Goal: Task Accomplishment & Management: Manage account settings

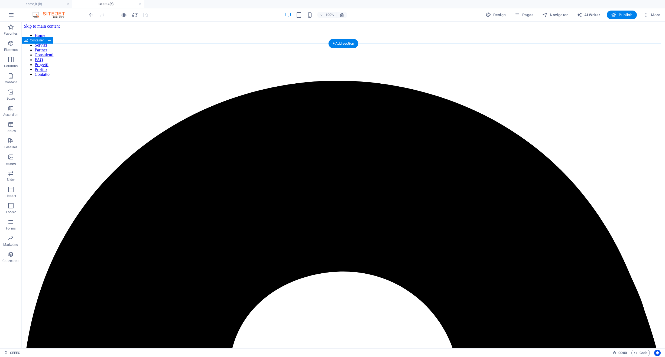
drag, startPoint x: 161, startPoint y: 111, endPoint x: 158, endPoint y: 110, distance: 3.5
click at [527, 14] on span "Pages" at bounding box center [523, 14] width 19 height 5
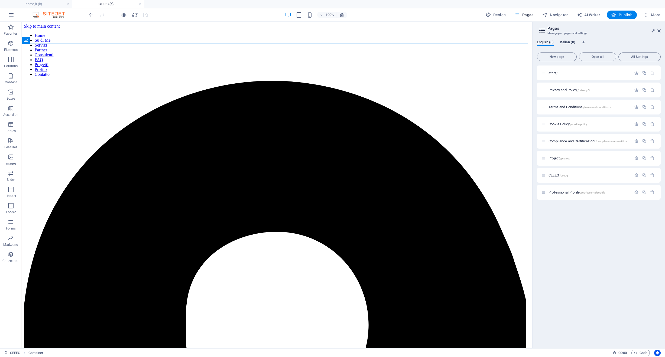
click at [573, 43] on span "Italian (8)" at bounding box center [567, 43] width 15 height 8
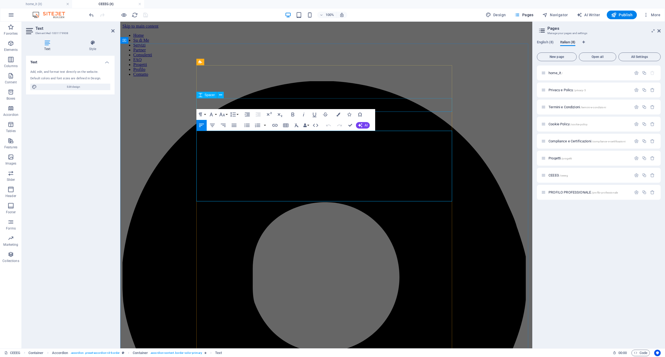
drag, startPoint x: 354, startPoint y: 134, endPoint x: 218, endPoint y: 106, distance: 138.7
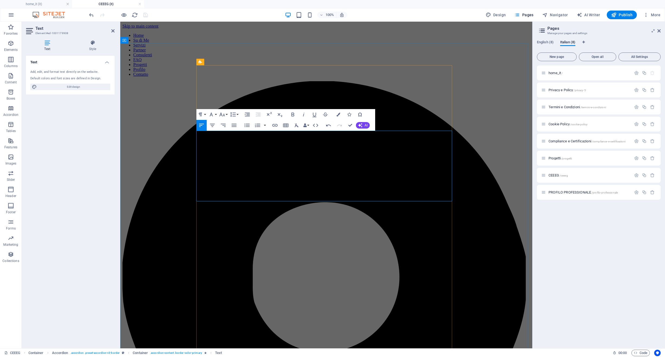
drag, startPoint x: 249, startPoint y: 174, endPoint x: 232, endPoint y: 174, distance: 17.1
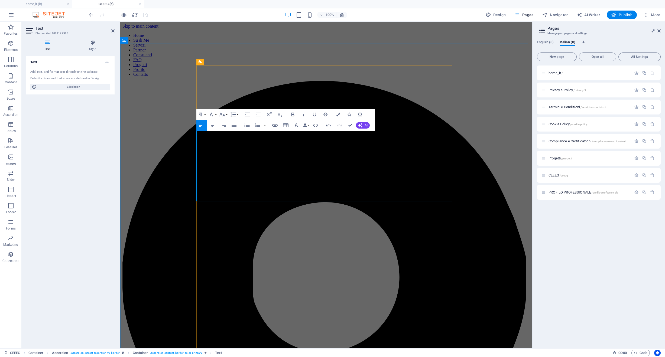
drag, startPoint x: 277, startPoint y: 190, endPoint x: 440, endPoint y: 191, distance: 163.0
drag, startPoint x: 404, startPoint y: 182, endPoint x: 212, endPoint y: 190, distance: 191.6
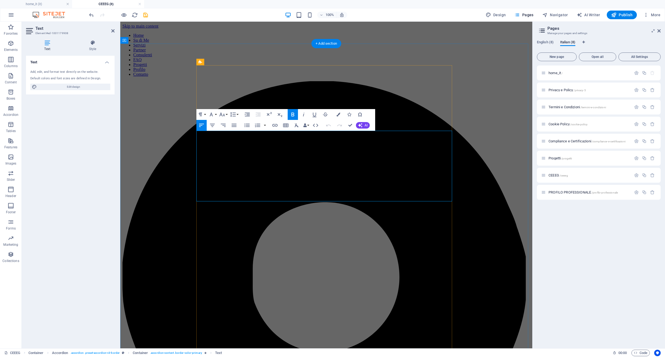
click at [223, 116] on icon "button" at bounding box center [222, 114] width 6 height 6
click at [224, 129] on link "18" at bounding box center [227, 130] width 19 height 8
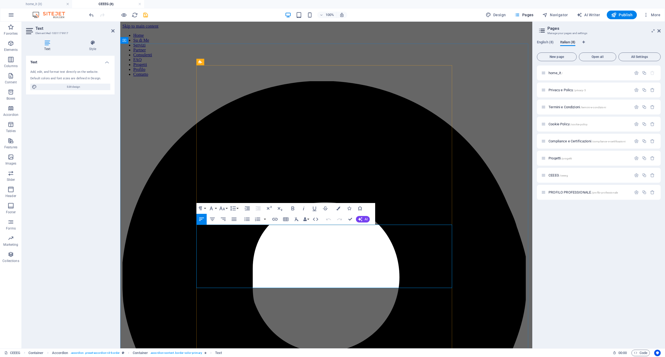
drag, startPoint x: 248, startPoint y: 228, endPoint x: 228, endPoint y: 229, distance: 19.2
drag, startPoint x: 251, startPoint y: 277, endPoint x: 232, endPoint y: 278, distance: 19.0
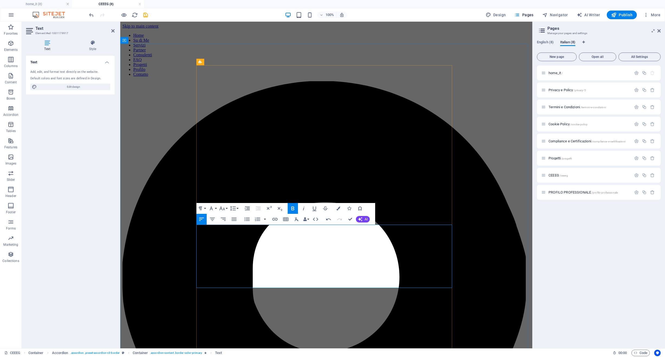
click at [219, 208] on icon "button" at bounding box center [222, 208] width 6 height 6
click at [228, 268] on link "18" at bounding box center [227, 268] width 19 height 8
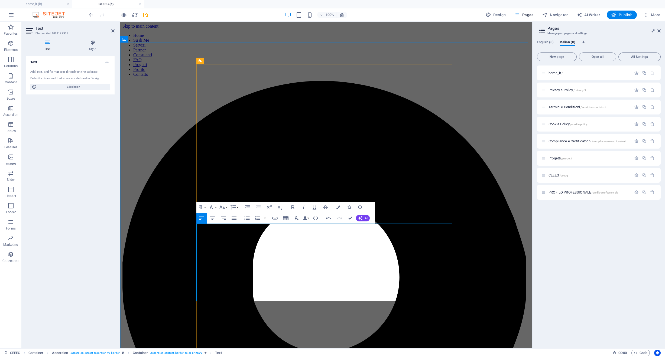
scroll to position [1, 0]
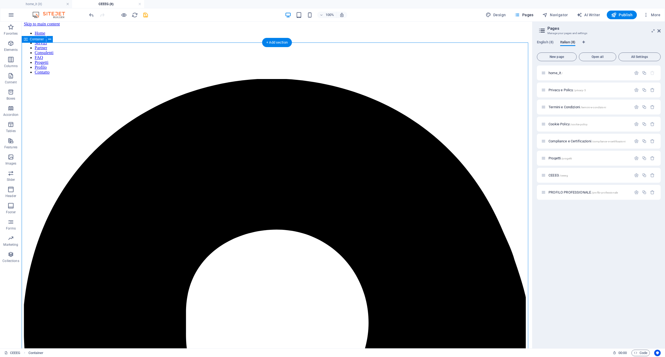
scroll to position [59, 0]
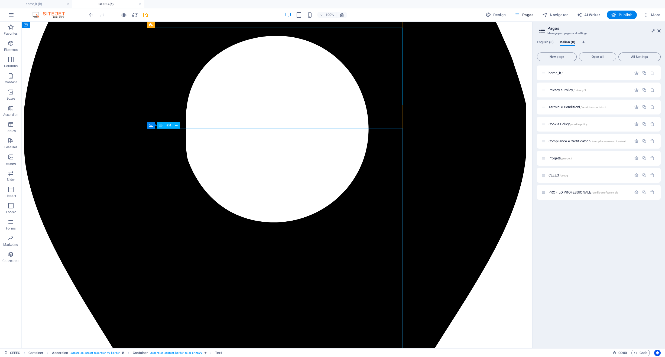
scroll to position [207, 0]
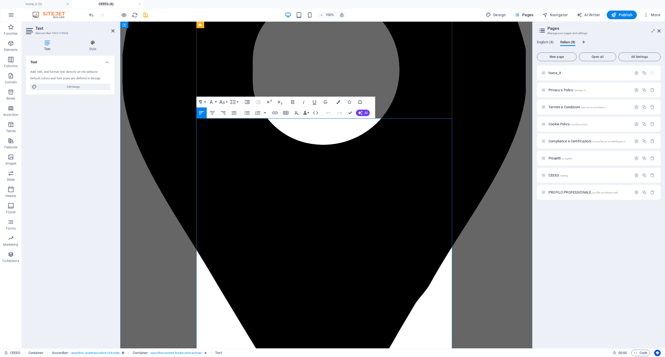
drag, startPoint x: 224, startPoint y: 123, endPoint x: 245, endPoint y: 123, distance: 20.6
drag, startPoint x: 199, startPoint y: 121, endPoint x: 245, endPoint y: 121, distance: 45.8
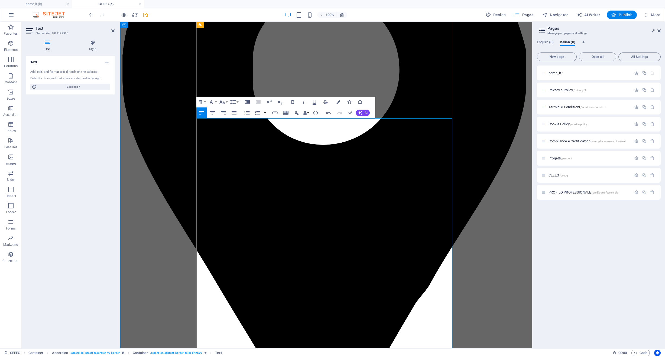
drag, startPoint x: 350, startPoint y: 128, endPoint x: 373, endPoint y: 128, distance: 23.3
drag, startPoint x: 287, startPoint y: 144, endPoint x: 266, endPoint y: 143, distance: 20.6
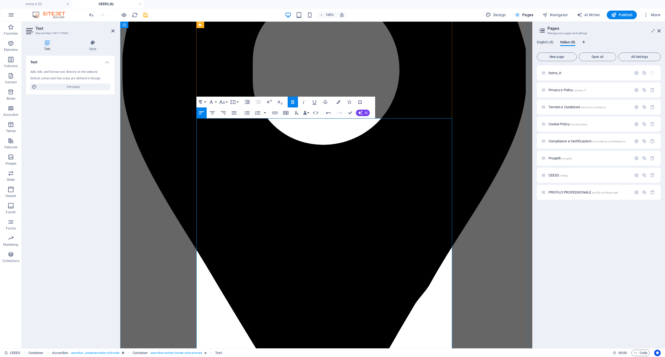
drag, startPoint x: 309, startPoint y: 151, endPoint x: 336, endPoint y: 151, distance: 26.5
drag, startPoint x: 373, startPoint y: 158, endPoint x: 399, endPoint y: 158, distance: 25.2
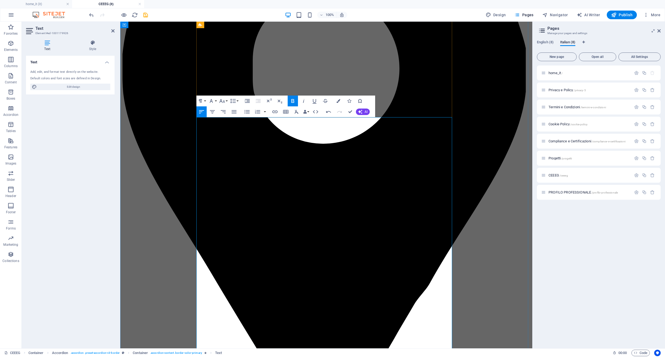
drag, startPoint x: 240, startPoint y: 184, endPoint x: 266, endPoint y: 185, distance: 26.6
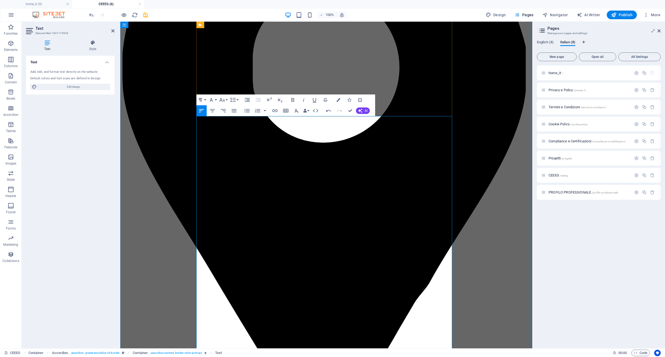
drag, startPoint x: 330, startPoint y: 197, endPoint x: 388, endPoint y: 198, distance: 58.2
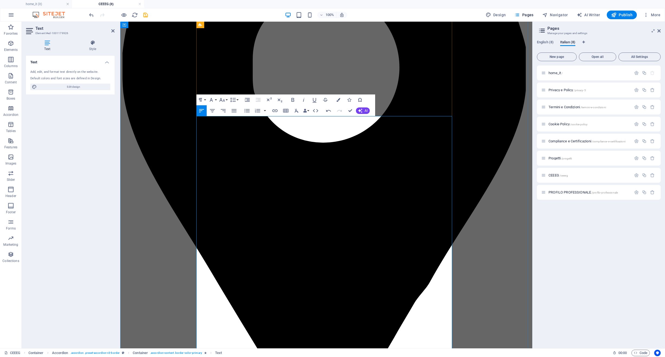
drag, startPoint x: 375, startPoint y: 204, endPoint x: 426, endPoint y: 205, distance: 50.9
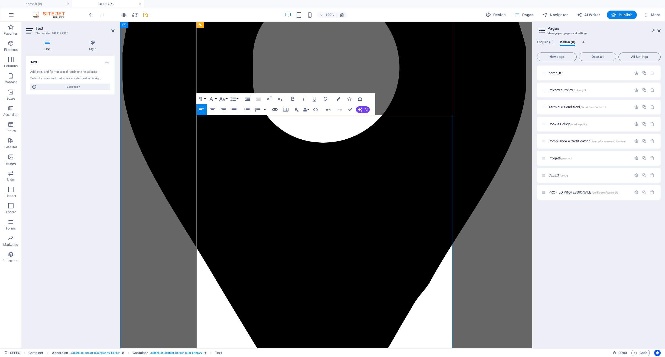
scroll to position [229, 0]
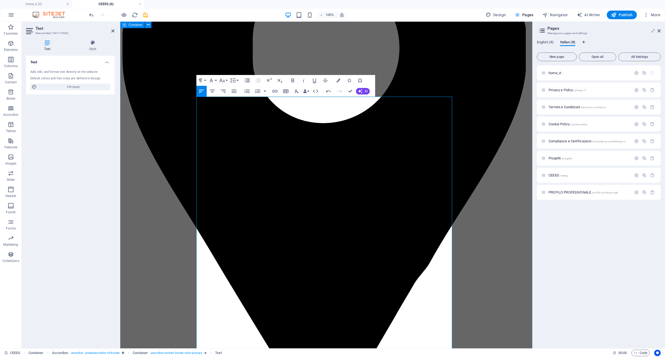
drag, startPoint x: 232, startPoint y: 220, endPoint x: 180, endPoint y: 221, distance: 52.3
drag, startPoint x: 228, startPoint y: 263, endPoint x: 177, endPoint y: 264, distance: 51.5
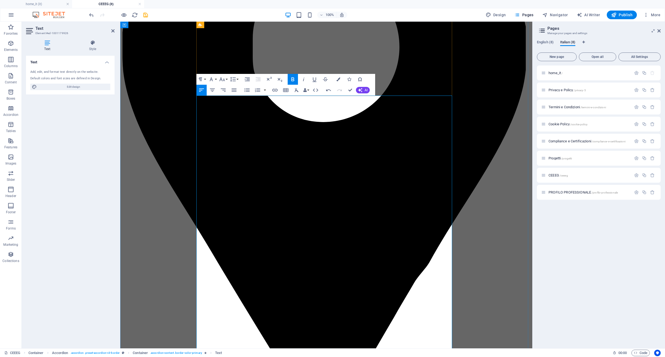
scroll to position [239, 0]
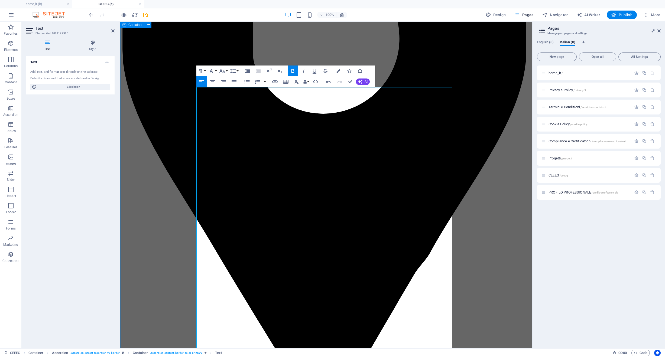
drag, startPoint x: 239, startPoint y: 292, endPoint x: 186, endPoint y: 292, distance: 53.1
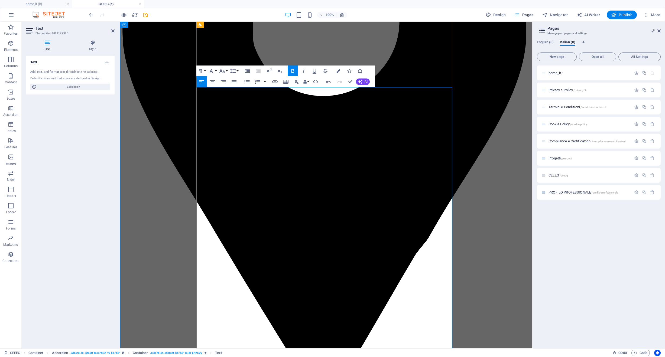
scroll to position [308, 0]
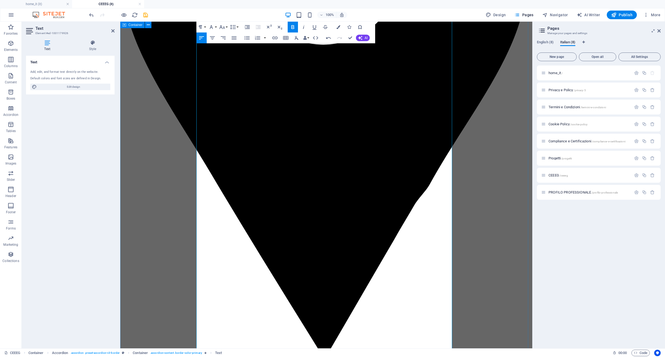
drag, startPoint x: 236, startPoint y: 269, endPoint x: 185, endPoint y: 269, distance: 51.7
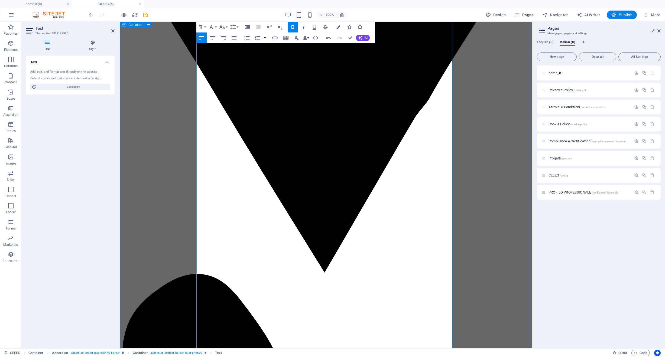
drag, startPoint x: 237, startPoint y: 214, endPoint x: 171, endPoint y: 216, distance: 65.9
drag, startPoint x: 276, startPoint y: 253, endPoint x: 172, endPoint y: 252, distance: 104.3
drag, startPoint x: 213, startPoint y: 288, endPoint x: 180, endPoint y: 287, distance: 33.0
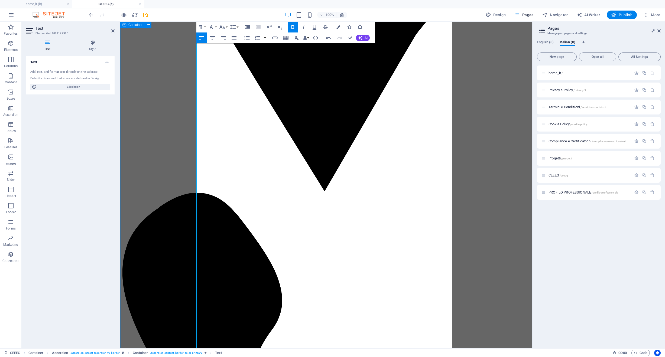
drag, startPoint x: 282, startPoint y: 248, endPoint x: 182, endPoint y: 252, distance: 100.0
drag, startPoint x: 256, startPoint y: 289, endPoint x: 171, endPoint y: 289, distance: 85.3
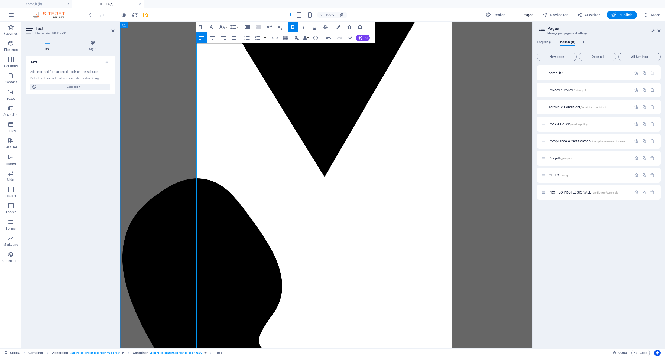
scroll to position [552, 0]
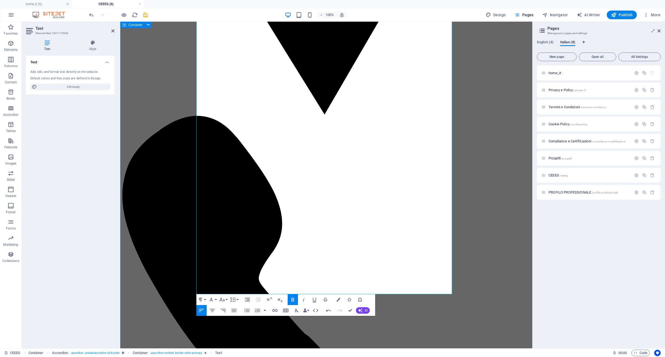
drag, startPoint x: 246, startPoint y: 258, endPoint x: 187, endPoint y: 256, distance: 59.0
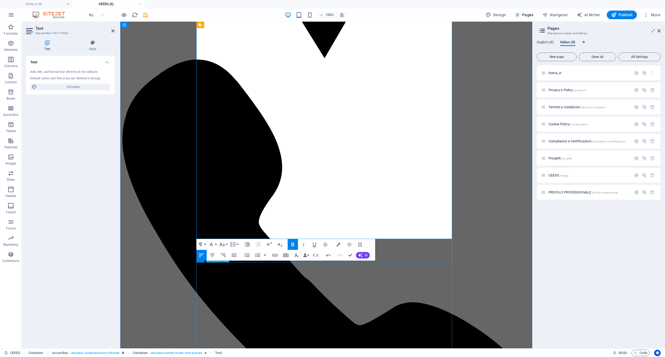
scroll to position [597, 0]
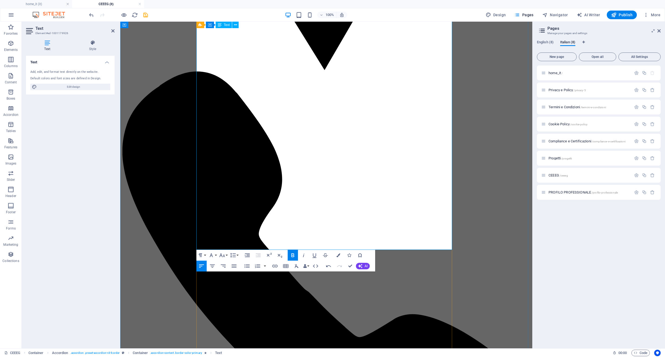
drag, startPoint x: 240, startPoint y: 246, endPoint x: 199, endPoint y: 194, distance: 66.6
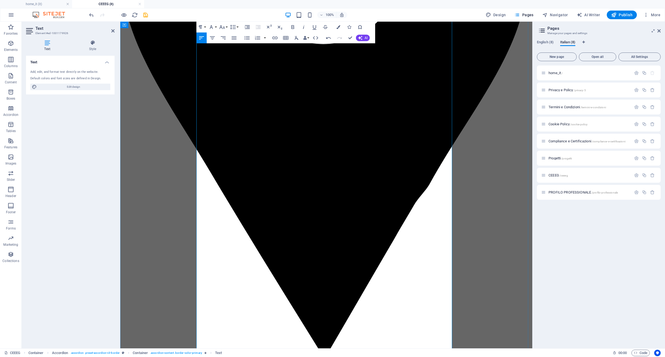
scroll to position [220, 0]
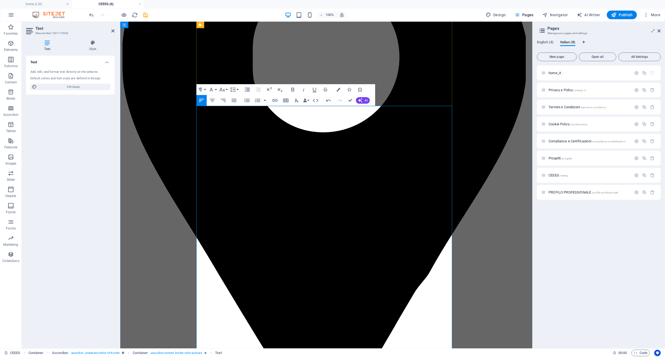
click at [248, 89] on icon "button" at bounding box center [247, 89] width 6 height 6
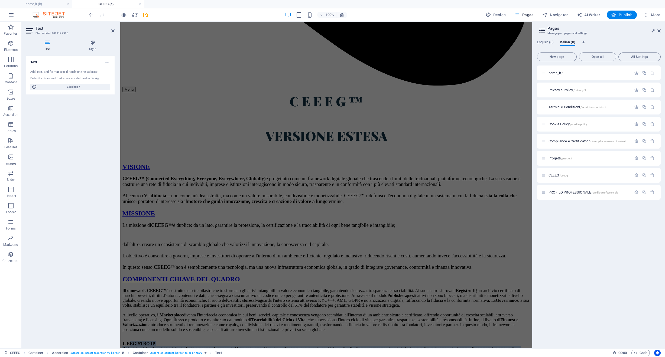
drag, startPoint x: 204, startPoint y: 230, endPoint x: 280, endPoint y: 400, distance: 187.0
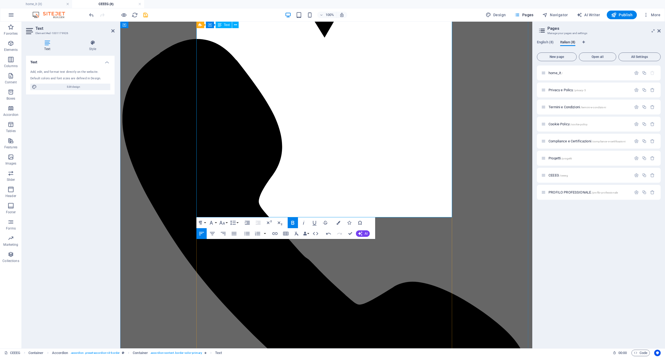
scroll to position [612, 0]
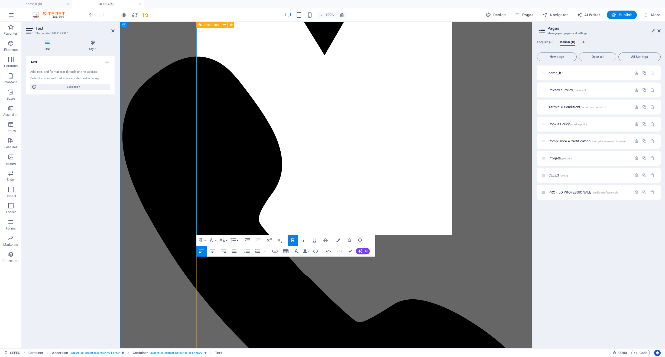
click at [246, 240] on icon "button" at bounding box center [247, 240] width 6 height 6
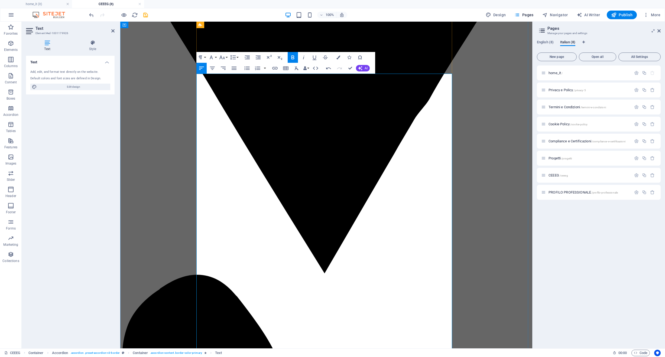
scroll to position [252, 0]
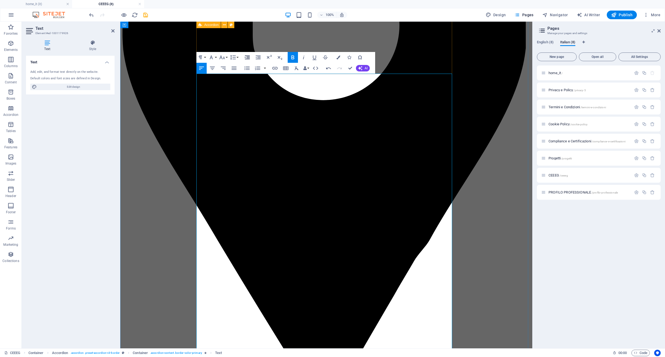
click at [248, 58] on icon "button" at bounding box center [247, 57] width 6 height 6
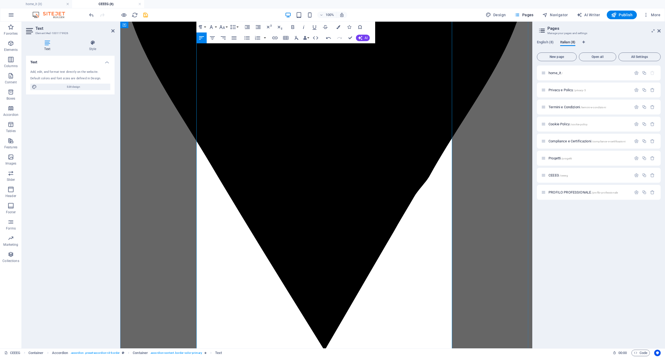
scroll to position [563, 0]
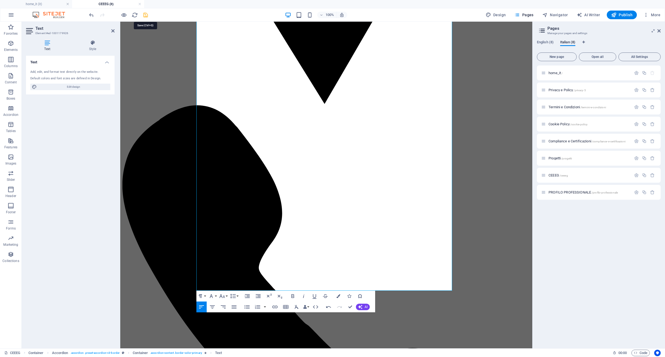
click at [145, 16] on icon "save" at bounding box center [145, 15] width 6 height 6
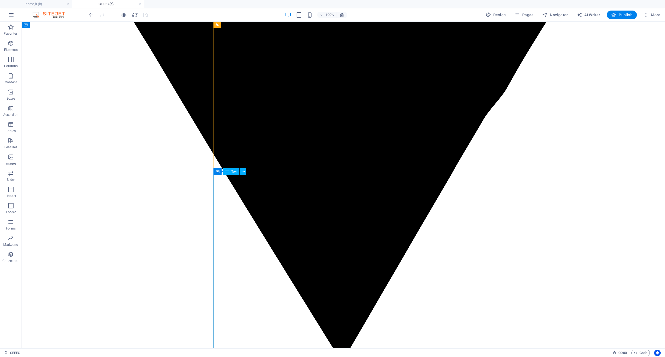
scroll to position [702, 0]
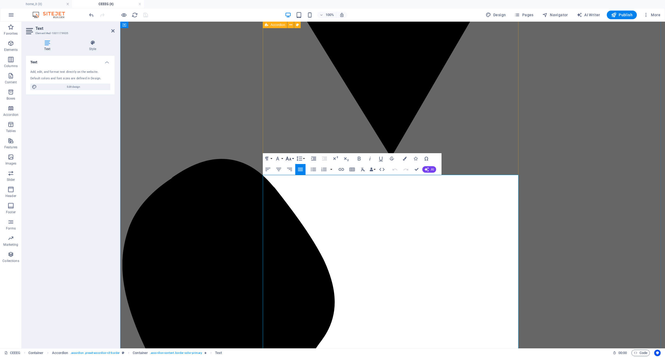
click at [289, 158] on icon "button" at bounding box center [288, 158] width 6 height 6
click at [293, 218] on link "18" at bounding box center [293, 218] width 19 height 8
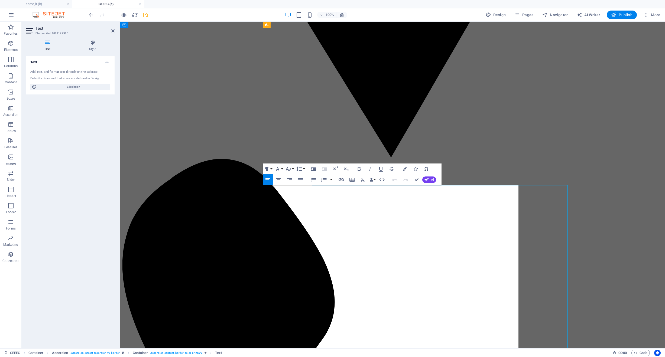
scroll to position [141, 0]
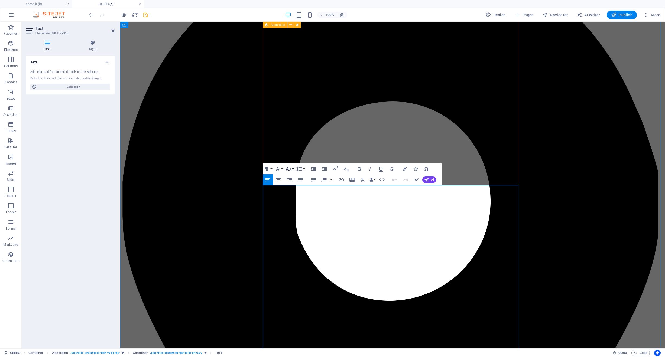
click at [290, 172] on icon "button" at bounding box center [288, 169] width 6 height 6
click at [293, 227] on link "18" at bounding box center [293, 228] width 19 height 8
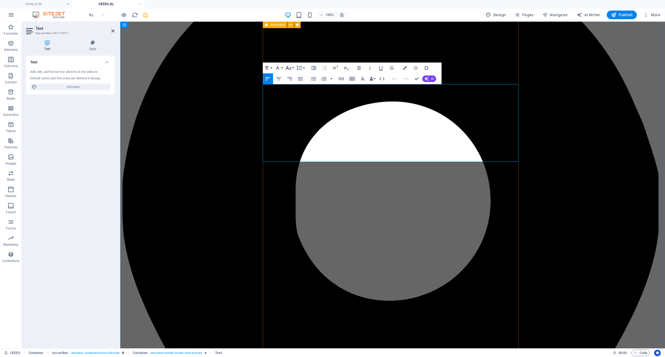
click at [287, 67] on icon "button" at bounding box center [289, 68] width 6 height 4
click at [293, 85] on link "18" at bounding box center [293, 84] width 19 height 8
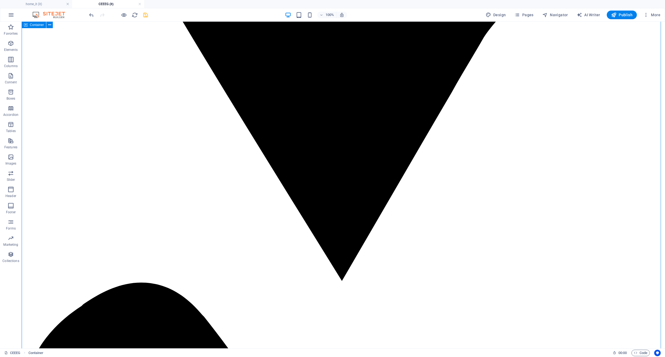
scroll to position [798, 0]
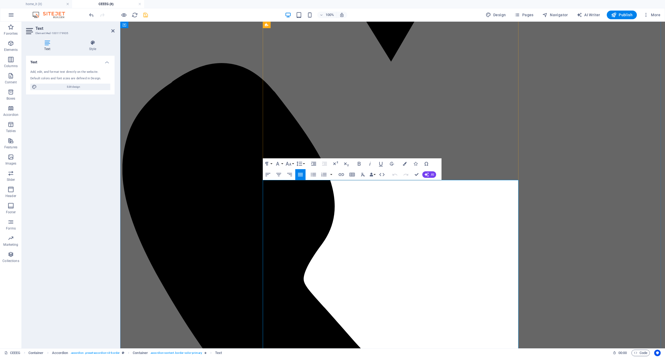
drag, startPoint x: 331, startPoint y: 223, endPoint x: 262, endPoint y: 223, distance: 69.1
drag, startPoint x: 333, startPoint y: 225, endPoint x: 255, endPoint y: 225, distance: 78.0
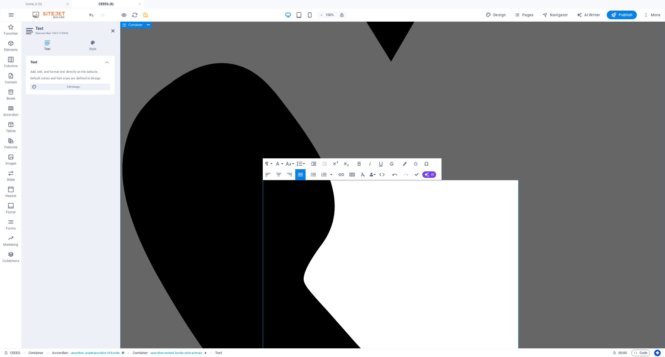
drag, startPoint x: 334, startPoint y: 270, endPoint x: 244, endPoint y: 271, distance: 89.7
drag, startPoint x: 339, startPoint y: 318, endPoint x: 249, endPoint y: 314, distance: 89.5
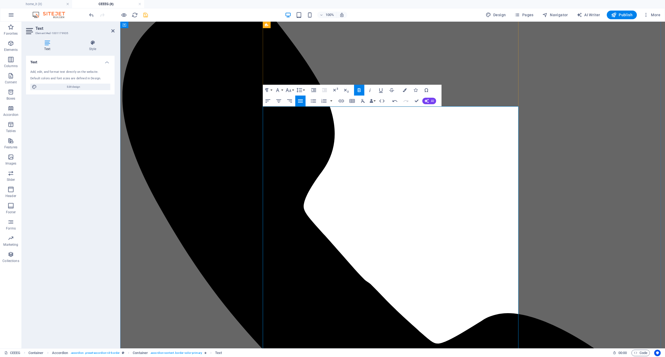
scroll to position [890, 0]
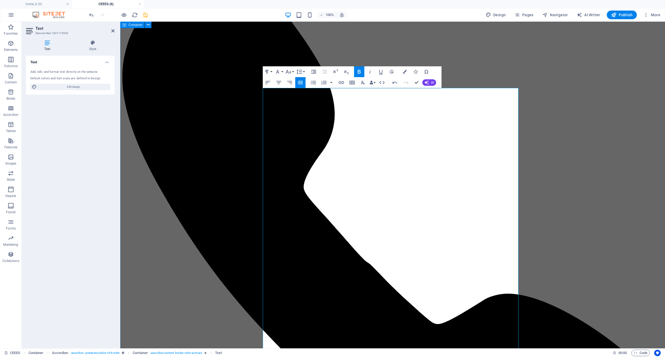
drag, startPoint x: 297, startPoint y: 272, endPoint x: 256, endPoint y: 273, distance: 40.1
drag, startPoint x: 296, startPoint y: 312, endPoint x: 258, endPoint y: 310, distance: 38.3
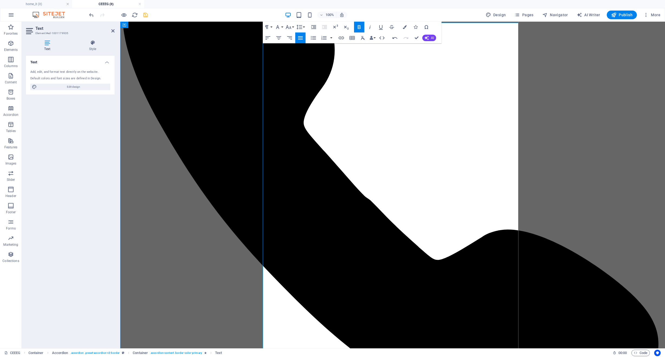
scroll to position [972, 0]
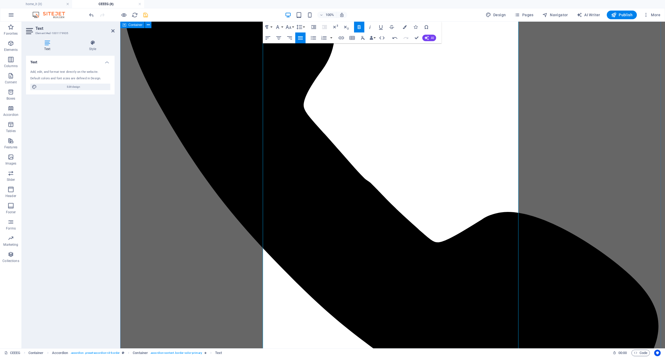
drag, startPoint x: 308, startPoint y: 269, endPoint x: 262, endPoint y: 268, distance: 46.0
drag, startPoint x: 360, startPoint y: 316, endPoint x: 259, endPoint y: 316, distance: 100.5
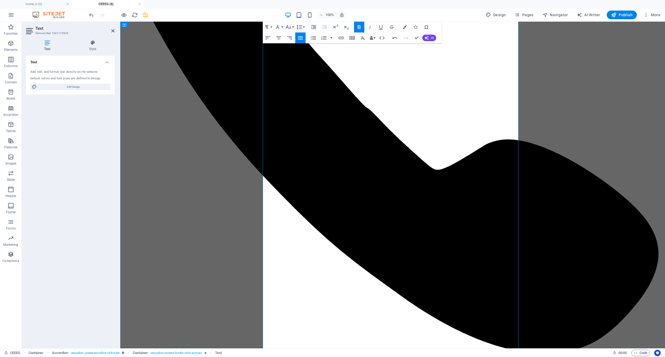
scroll to position [1062, 0]
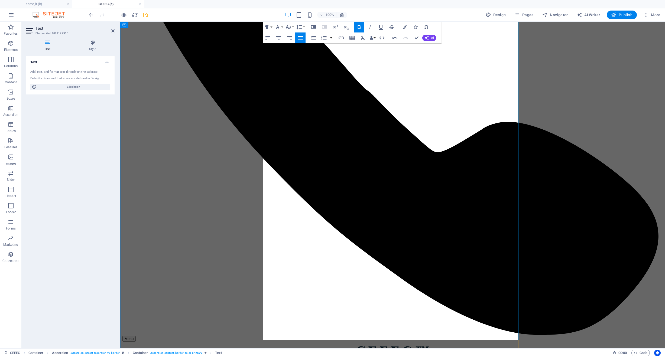
drag, startPoint x: 331, startPoint y: 273, endPoint x: 263, endPoint y: 273, distance: 68.0
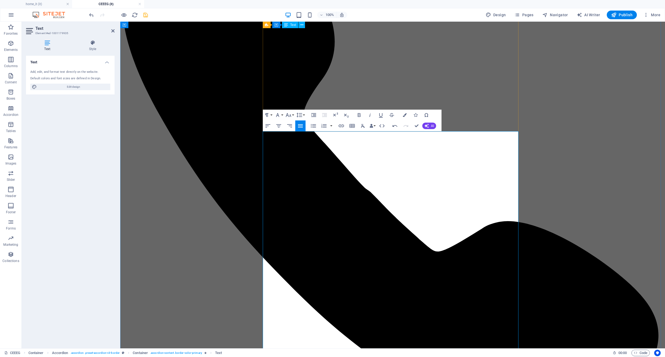
scroll to position [799, 0]
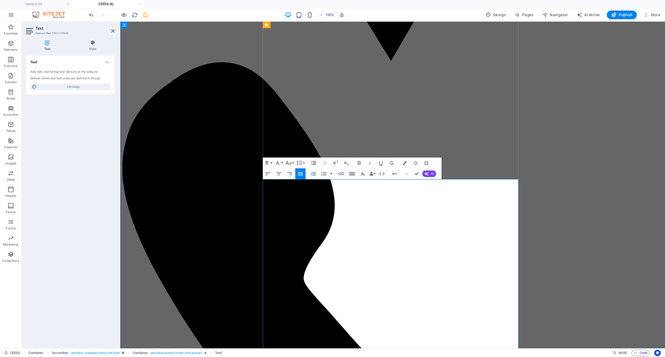
drag, startPoint x: 340, startPoint y: 174, endPoint x: 330, endPoint y: 220, distance: 46.5
drag, startPoint x: 420, startPoint y: 196, endPoint x: 298, endPoint y: 194, distance: 121.6
click at [311, 175] on icon "button" at bounding box center [313, 174] width 5 height 4
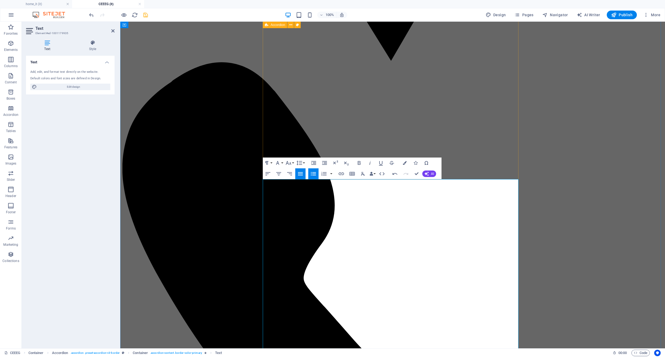
click at [312, 174] on icon "button" at bounding box center [313, 174] width 5 height 4
click at [311, 173] on icon "button" at bounding box center [313, 174] width 5 height 4
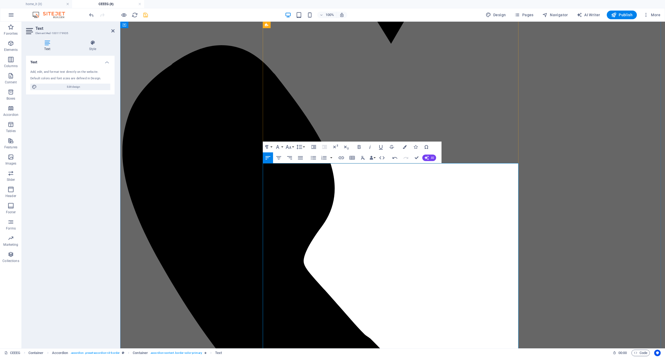
scroll to position [891, 0]
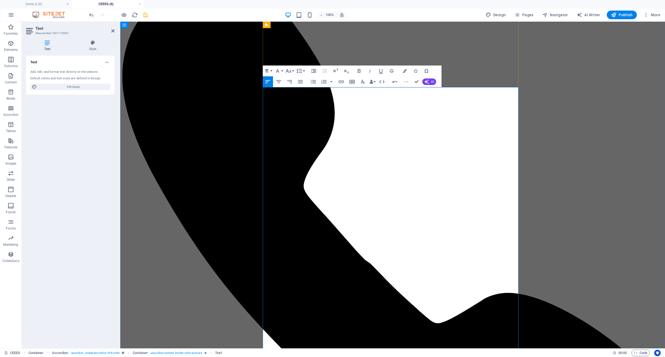
click at [312, 82] on icon "button" at bounding box center [313, 82] width 6 height 6
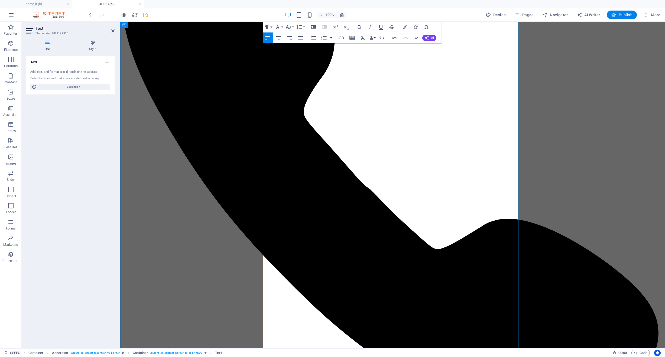
click at [315, 40] on icon "button" at bounding box center [313, 38] width 6 height 6
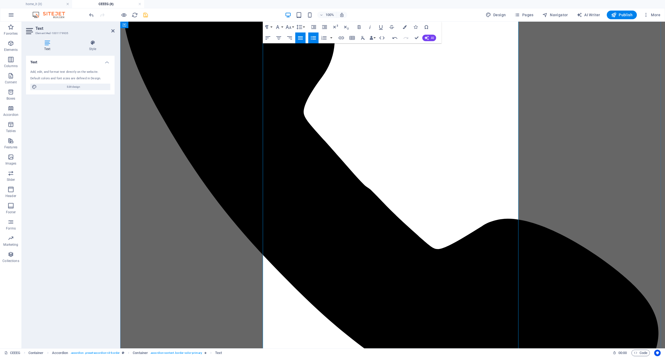
click at [313, 40] on icon "button" at bounding box center [313, 38] width 5 height 4
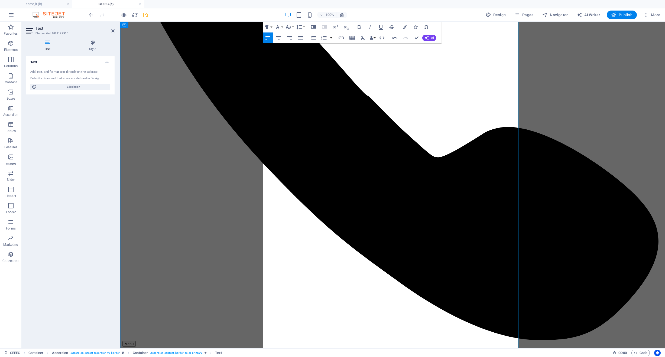
click at [316, 37] on icon "button" at bounding box center [313, 38] width 6 height 6
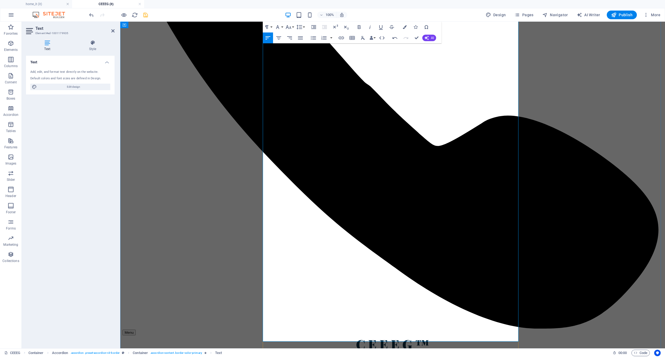
click at [314, 37] on icon "button" at bounding box center [313, 38] width 6 height 6
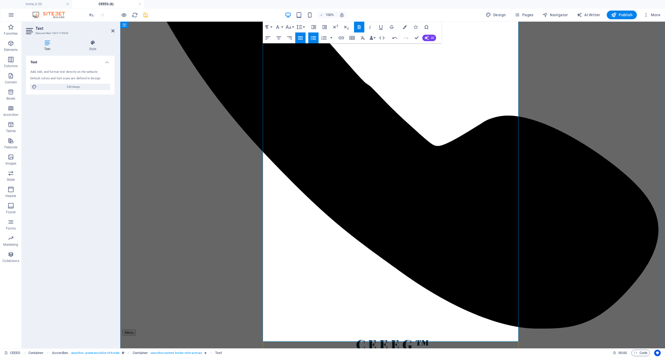
click at [313, 40] on icon "button" at bounding box center [313, 38] width 5 height 4
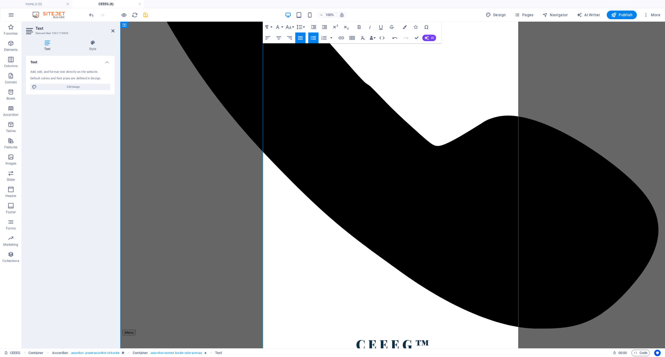
click at [310, 38] on button "Unordered List" at bounding box center [313, 37] width 10 height 11
click at [312, 40] on icon "button" at bounding box center [313, 38] width 6 height 6
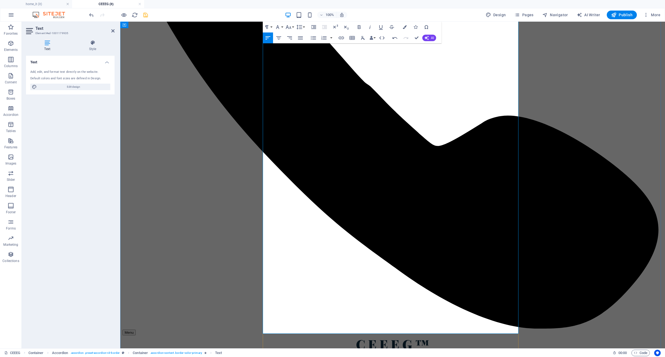
drag, startPoint x: 382, startPoint y: 314, endPoint x: 389, endPoint y: 331, distance: 19.2
click at [301, 40] on icon "button" at bounding box center [300, 38] width 6 height 6
drag, startPoint x: 445, startPoint y: 303, endPoint x: 325, endPoint y: 186, distance: 167.8
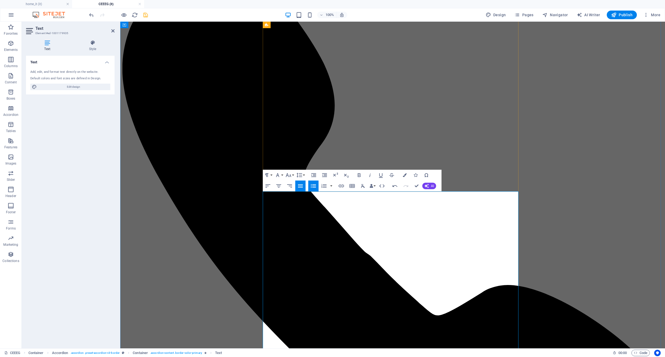
scroll to position [787, 0]
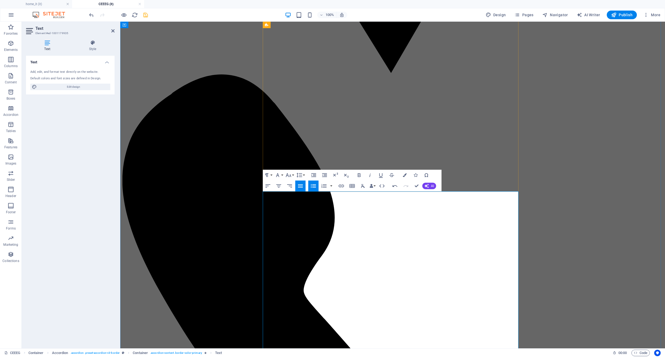
click at [312, 176] on icon "button" at bounding box center [313, 175] width 6 height 6
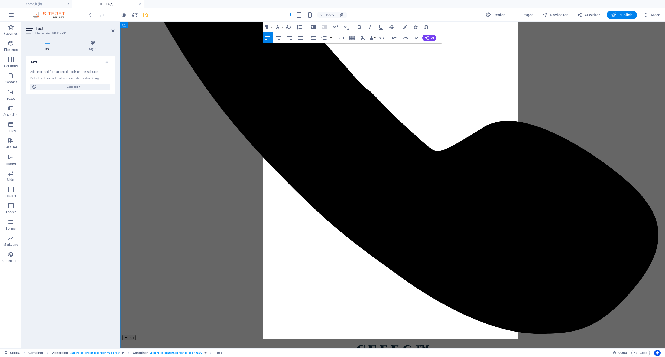
scroll to position [1164, 0]
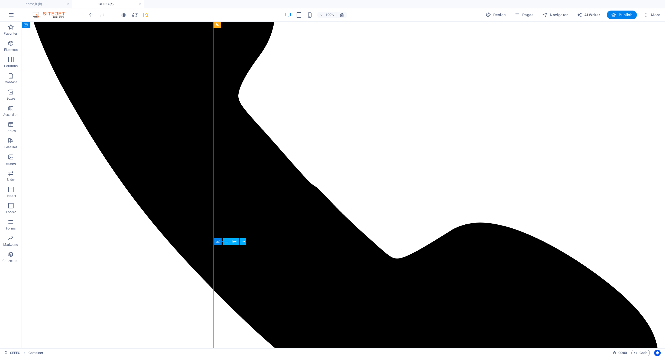
scroll to position [1184, 0]
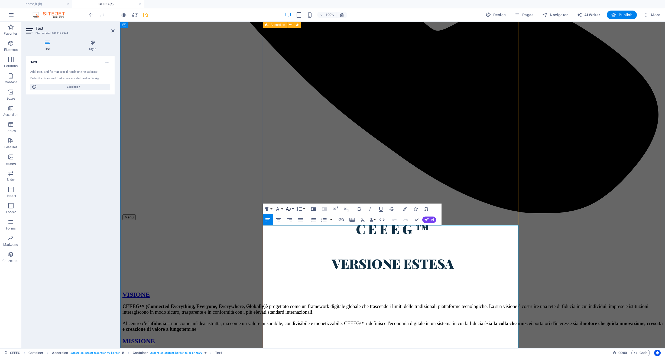
click at [288, 209] on icon "button" at bounding box center [288, 209] width 6 height 6
click at [295, 270] on link "18" at bounding box center [293, 268] width 19 height 8
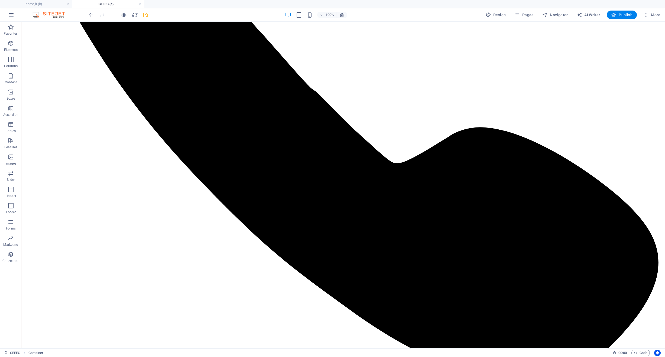
scroll to position [1259, 0]
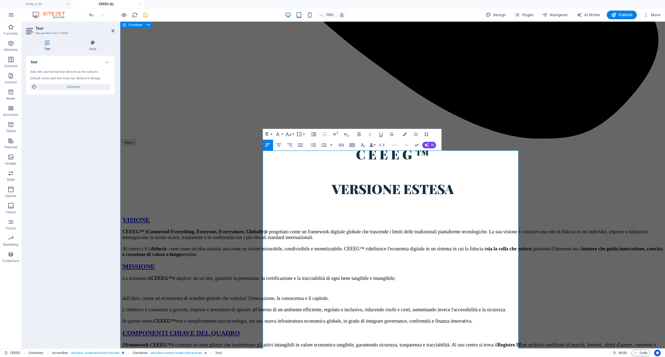
drag, startPoint x: 308, startPoint y: 186, endPoint x: 236, endPoint y: 188, distance: 72.1
drag, startPoint x: 345, startPoint y: 223, endPoint x: 236, endPoint y: 227, distance: 108.7
drag, startPoint x: 327, startPoint y: 272, endPoint x: 243, endPoint y: 273, distance: 83.4
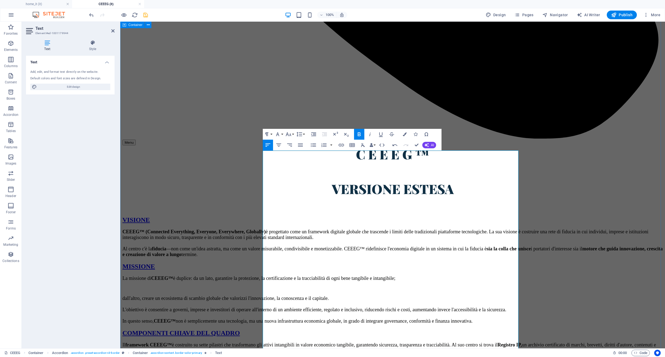
drag, startPoint x: 272, startPoint y: 314, endPoint x: 244, endPoint y: 311, distance: 27.8
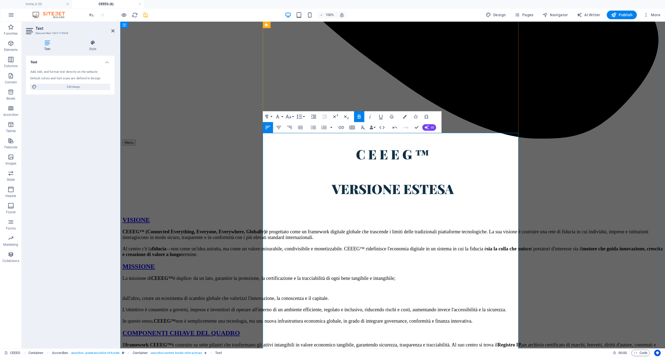
scroll to position [1343, 0]
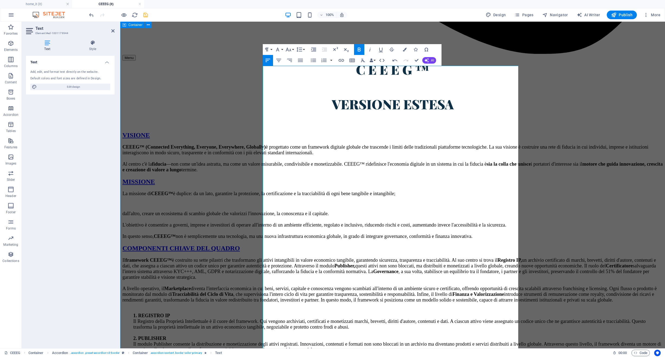
drag, startPoint x: 353, startPoint y: 267, endPoint x: 238, endPoint y: 263, distance: 114.4
drag, startPoint x: 317, startPoint y: 322, endPoint x: 252, endPoint y: 320, distance: 64.5
drag, startPoint x: 345, startPoint y: 308, endPoint x: 257, endPoint y: 308, distance: 87.7
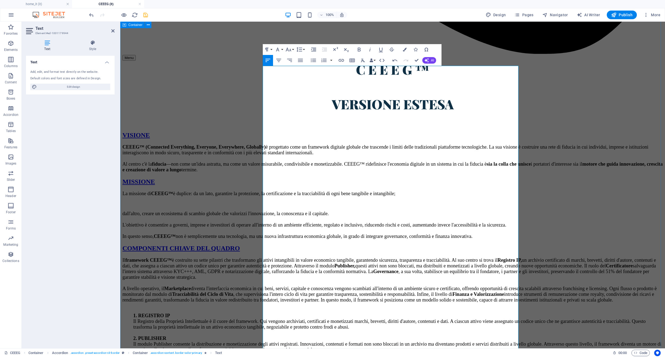
click at [278, 62] on icon "button" at bounding box center [278, 60] width 5 height 3
click at [268, 60] on icon "button" at bounding box center [267, 60] width 5 height 3
click at [279, 61] on icon "button" at bounding box center [278, 60] width 5 height 3
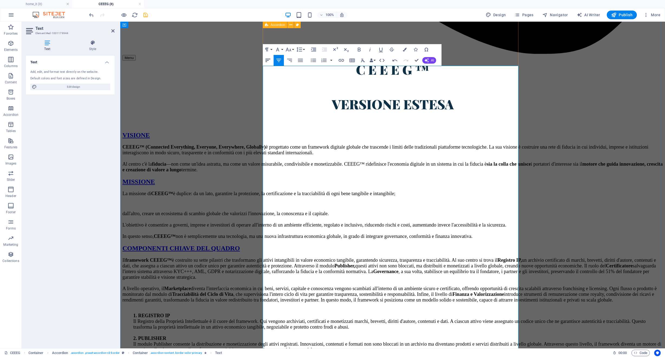
click at [266, 61] on icon "button" at bounding box center [267, 60] width 5 height 3
click at [279, 59] on icon "button" at bounding box center [278, 60] width 5 height 3
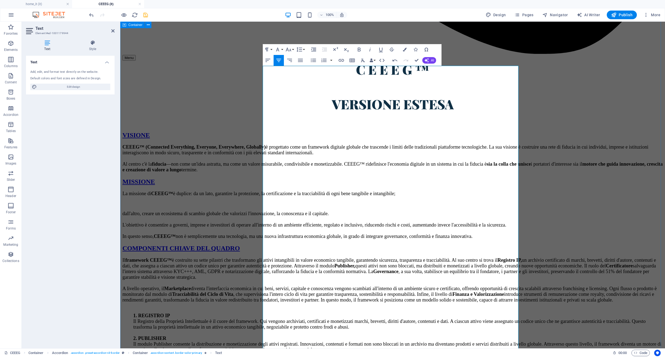
drag, startPoint x: 319, startPoint y: 320, endPoint x: 262, endPoint y: 321, distance: 57.1
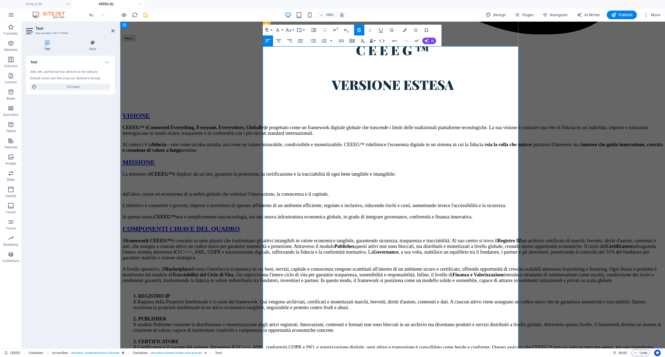
scroll to position [1380, 0]
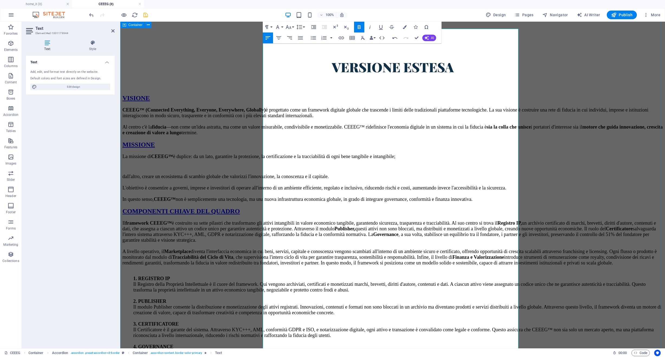
drag, startPoint x: 372, startPoint y: 308, endPoint x: 243, endPoint y: 308, distance: 128.9
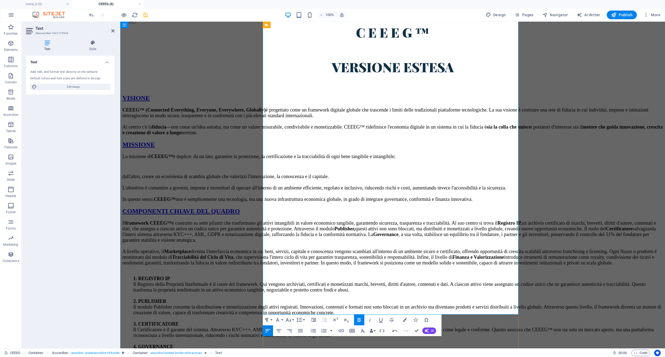
scroll to position [1464, 0]
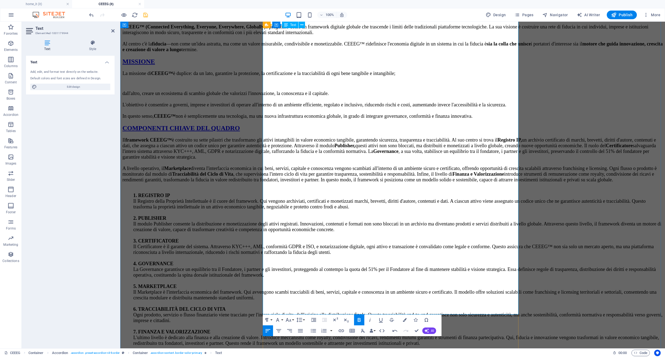
drag, startPoint x: 350, startPoint y: 249, endPoint x: 256, endPoint y: 249, distance: 93.7
drag, startPoint x: 352, startPoint y: 270, endPoint x: 241, endPoint y: 271, distance: 111.3
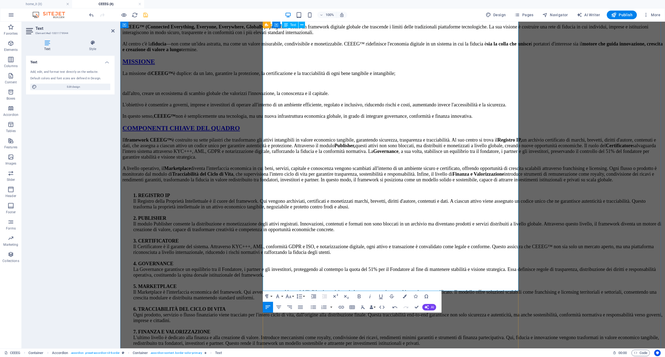
drag, startPoint x: 321, startPoint y: 202, endPoint x: 386, endPoint y: 252, distance: 81.6
click at [322, 307] on icon "button" at bounding box center [323, 307] width 5 height 4
click at [322, 309] on icon "button" at bounding box center [324, 307] width 6 height 6
click at [314, 308] on icon "button" at bounding box center [313, 308] width 5 height 4
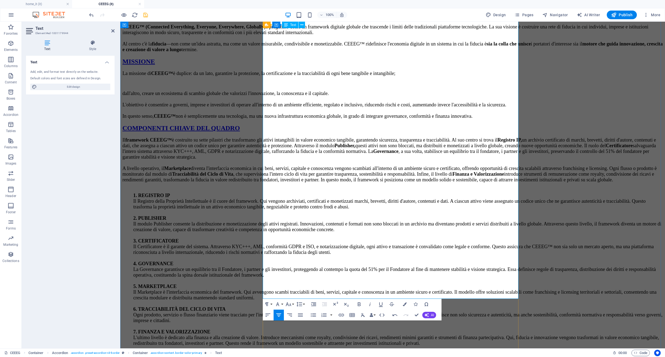
click at [267, 314] on icon "button" at bounding box center [267, 315] width 5 height 3
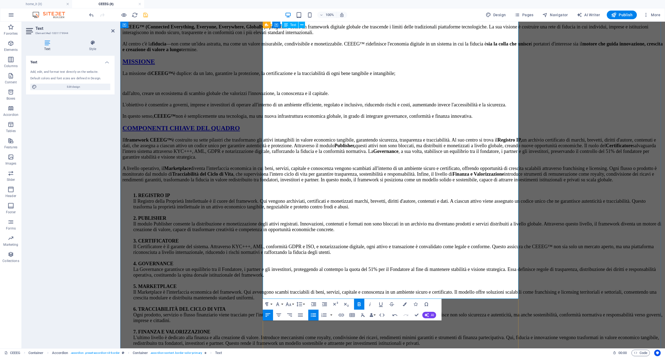
click at [313, 313] on icon "button" at bounding box center [313, 315] width 6 height 6
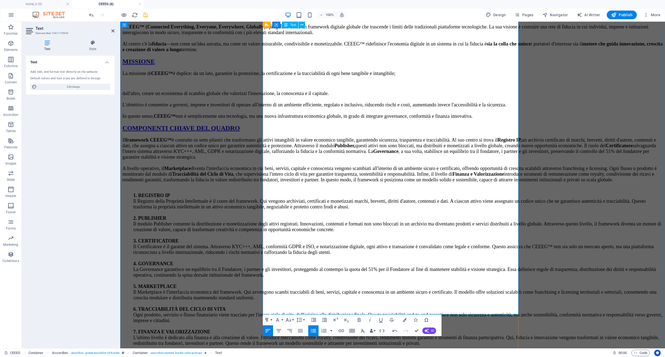
click at [313, 331] on icon "button" at bounding box center [313, 331] width 5 height 4
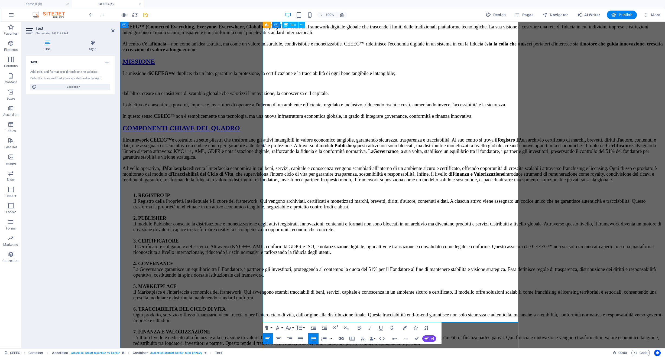
click at [311, 340] on icon "button" at bounding box center [313, 339] width 5 height 4
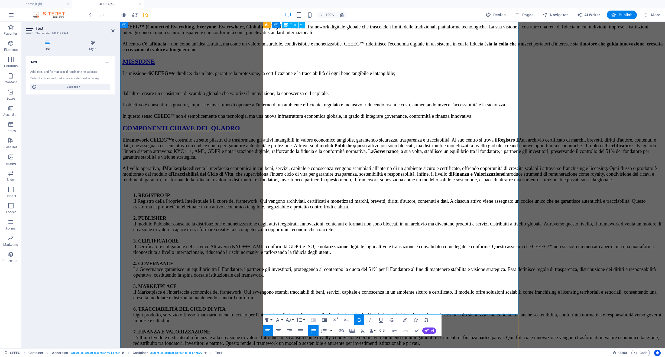
click at [313, 332] on icon "button" at bounding box center [313, 331] width 6 height 6
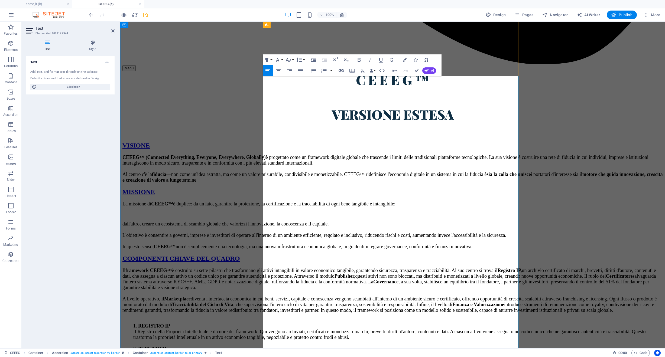
scroll to position [1327, 0]
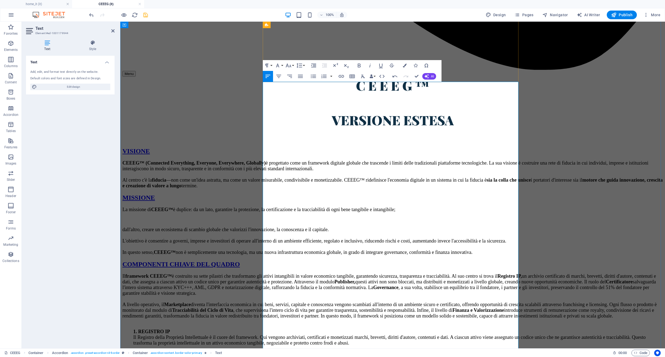
click at [298, 77] on icon "button" at bounding box center [300, 76] width 6 height 6
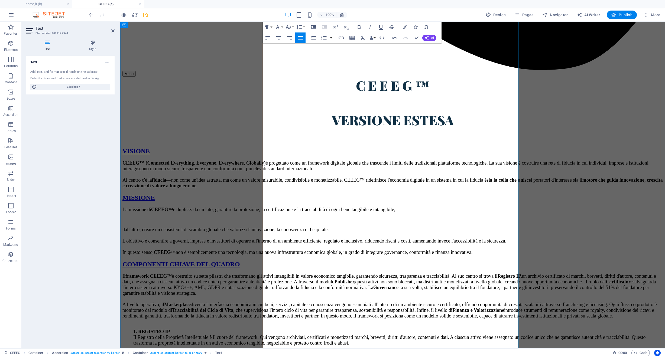
scroll to position [1513, 0]
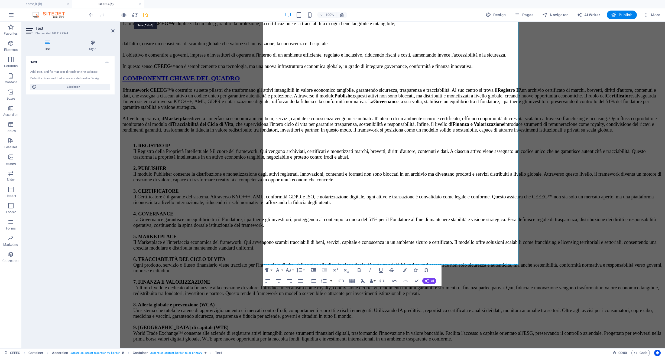
click at [144, 14] on icon "save" at bounding box center [145, 15] width 6 height 6
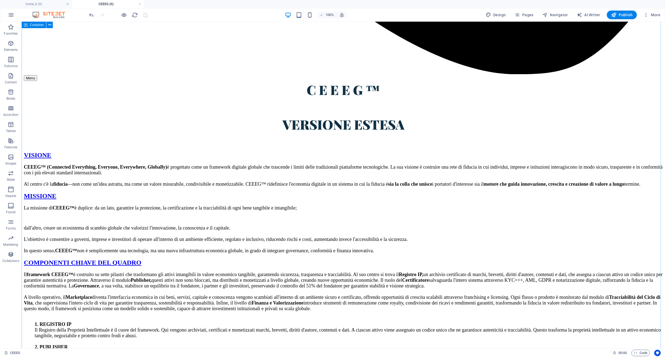
scroll to position [1566, 0]
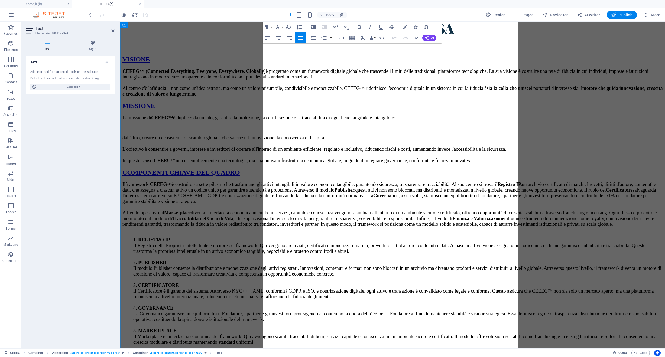
scroll to position [1420, 0]
click at [315, 36] on icon "button" at bounding box center [313, 38] width 6 height 6
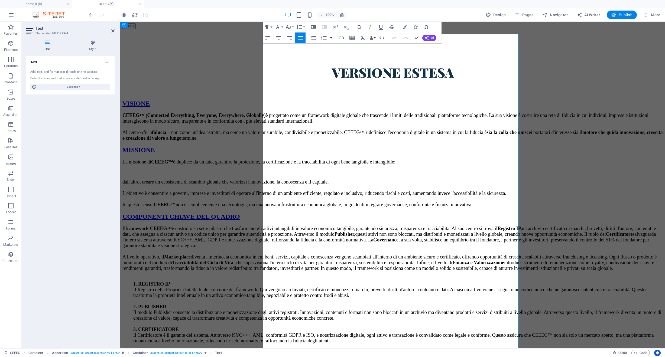
scroll to position [1391, 0]
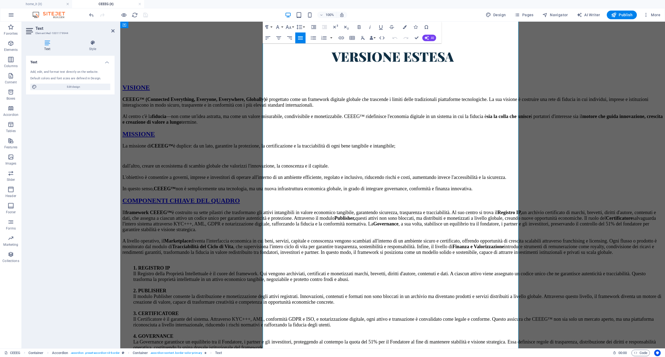
click at [313, 40] on icon "button" at bounding box center [313, 38] width 6 height 6
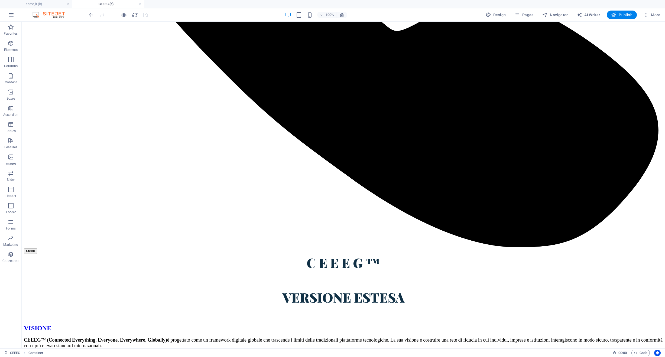
click at [145, 16] on div at bounding box center [118, 15] width 61 height 9
click at [141, 14] on div at bounding box center [118, 15] width 61 height 9
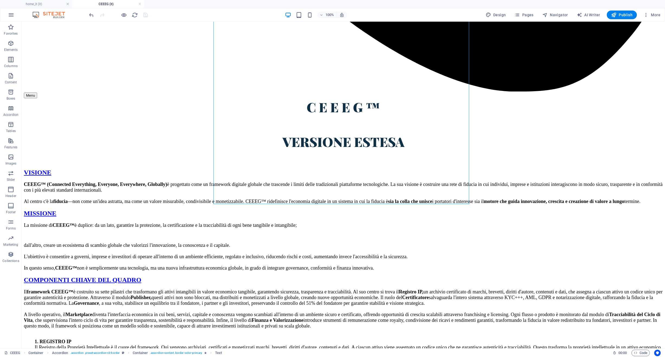
scroll to position [1638, 0]
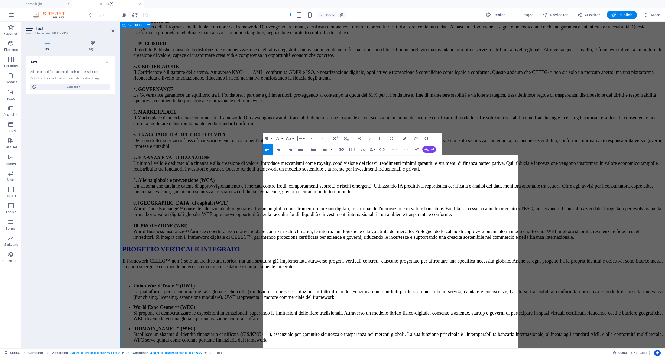
drag, startPoint x: 303, startPoint y: 181, endPoint x: 251, endPoint y: 180, distance: 51.2
drag, startPoint x: 296, startPoint y: 221, endPoint x: 258, endPoint y: 220, distance: 38.2
drag, startPoint x: 283, startPoint y: 264, endPoint x: 255, endPoint y: 264, distance: 28.4
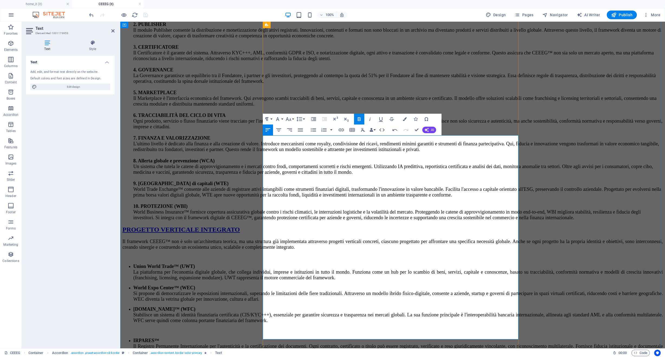
drag, startPoint x: 278, startPoint y: 288, endPoint x: 254, endPoint y: 285, distance: 24.4
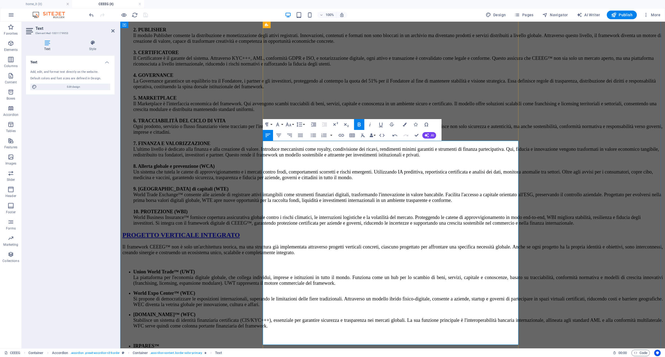
scroll to position [1615, 0]
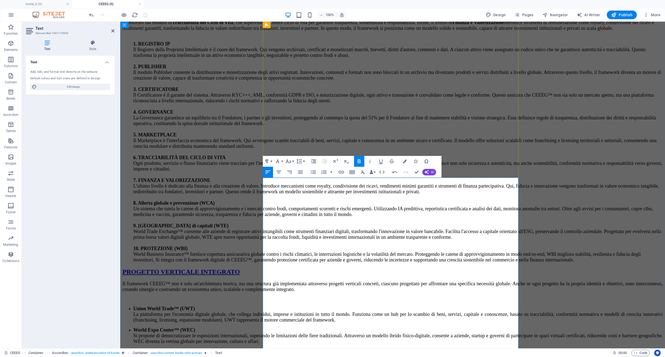
drag, startPoint x: 278, startPoint y: 202, endPoint x: 265, endPoint y: 214, distance: 18.0
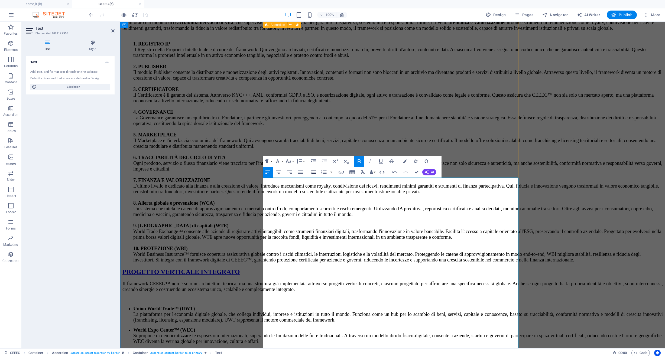
click at [311, 173] on icon "button" at bounding box center [313, 172] width 6 height 6
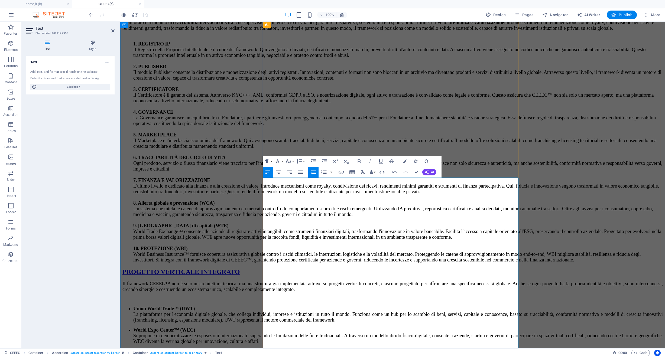
click at [315, 174] on icon "button" at bounding box center [313, 172] width 6 height 6
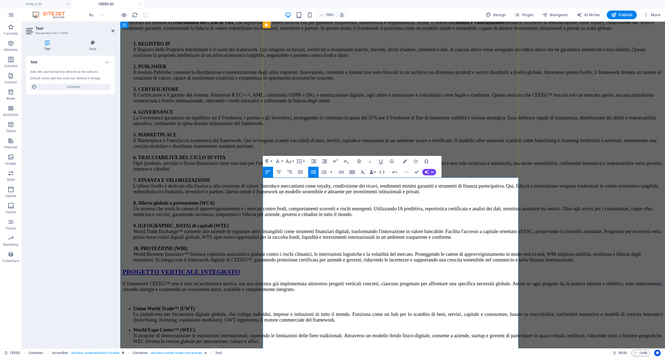
click at [311, 173] on icon "button" at bounding box center [313, 172] width 6 height 6
drag, startPoint x: 281, startPoint y: 287, endPoint x: 303, endPoint y: 290, distance: 21.5
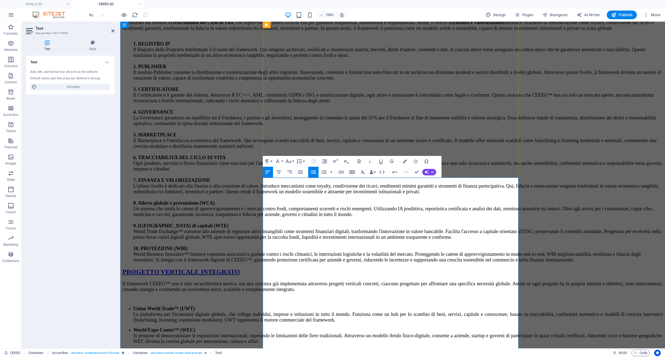
click at [312, 170] on icon "button" at bounding box center [313, 172] width 6 height 6
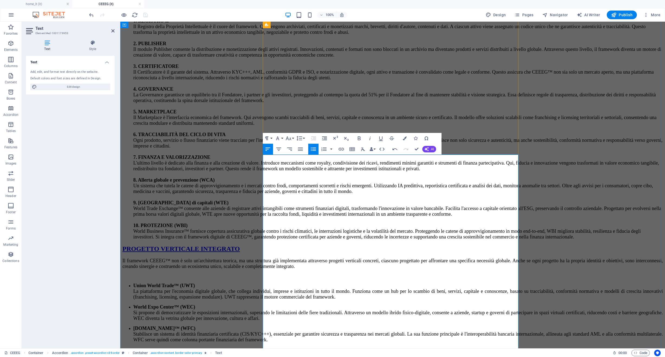
scroll to position [1728, 0]
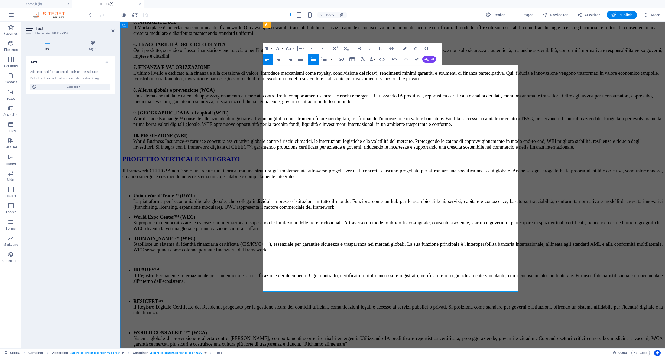
click at [310, 60] on icon "button" at bounding box center [313, 59] width 6 height 6
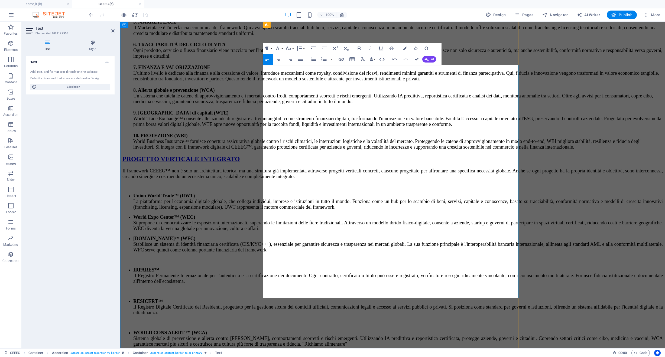
click at [316, 59] on icon "button" at bounding box center [313, 59] width 6 height 6
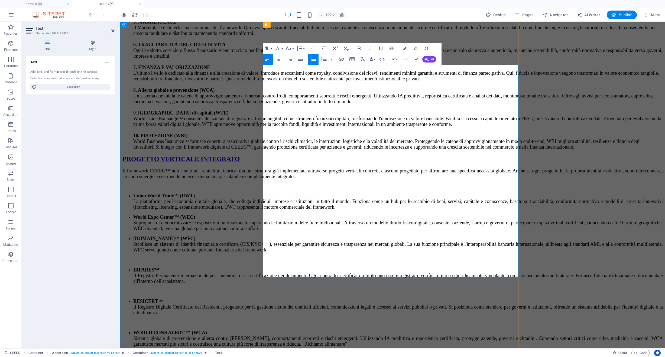
click at [313, 59] on icon "button" at bounding box center [313, 59] width 6 height 6
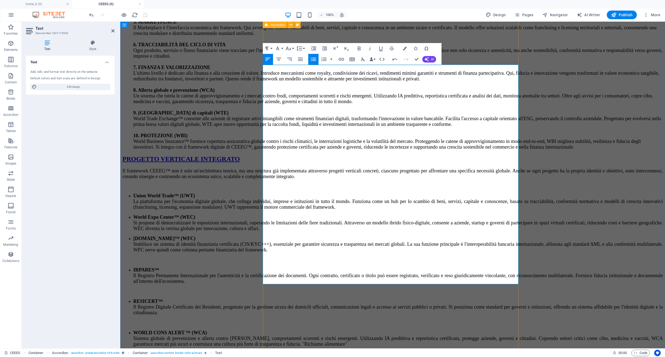
click at [314, 61] on icon "button" at bounding box center [313, 60] width 5 height 4
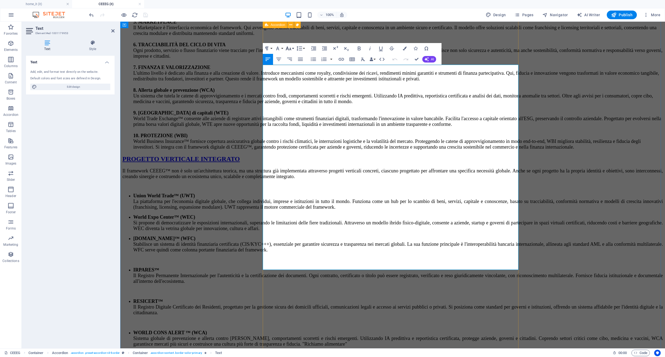
click at [288, 49] on icon "button" at bounding box center [289, 49] width 6 height 4
click at [297, 109] on link "18" at bounding box center [293, 108] width 19 height 8
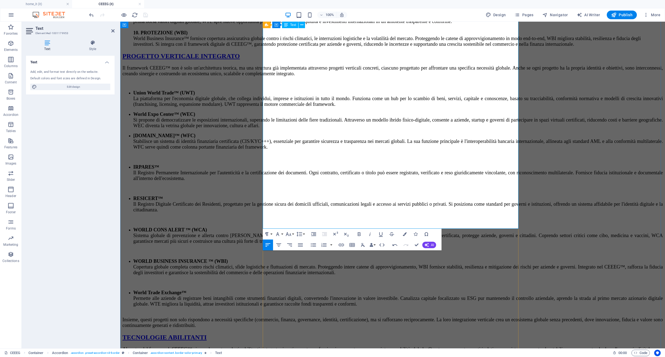
scroll to position [1567, 0]
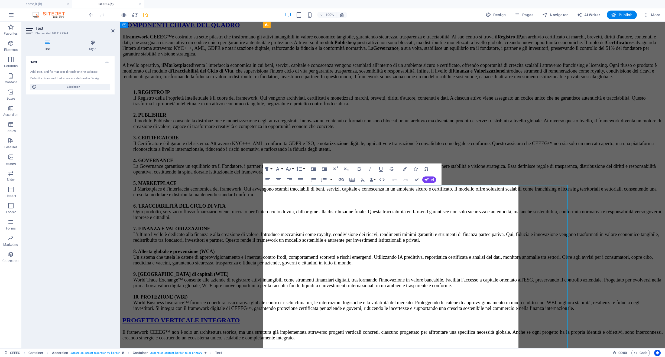
scroll to position [1224, 0]
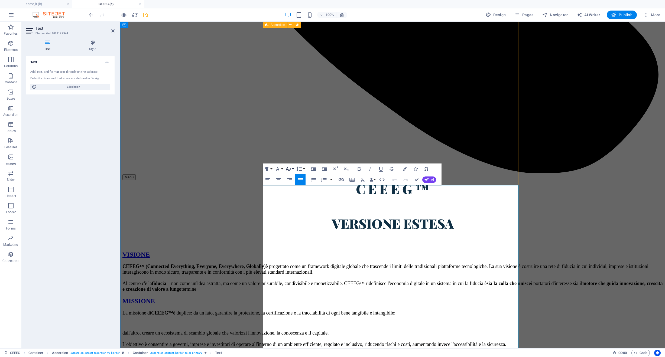
click at [289, 170] on icon "button" at bounding box center [288, 169] width 6 height 6
click at [294, 184] on link "18" at bounding box center [293, 185] width 19 height 8
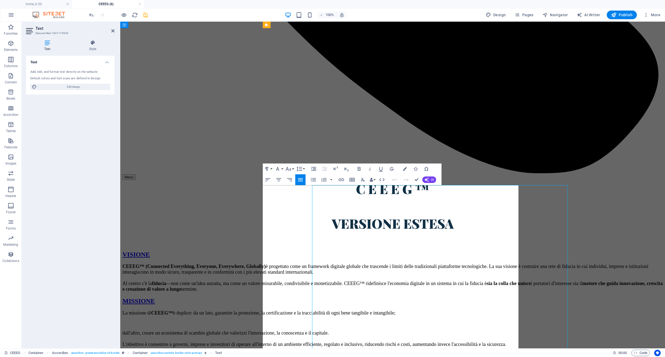
scroll to position [793, 0]
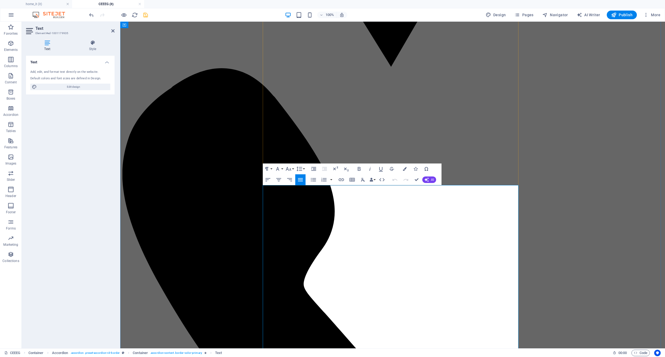
click at [289, 167] on icon "button" at bounding box center [288, 169] width 6 height 6
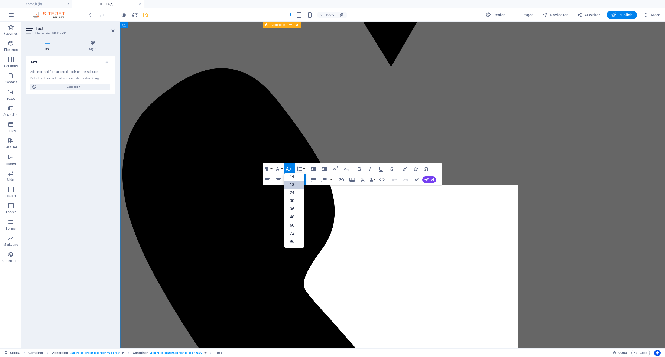
scroll to position [44, 0]
click at [288, 186] on link "18" at bounding box center [293, 185] width 19 height 8
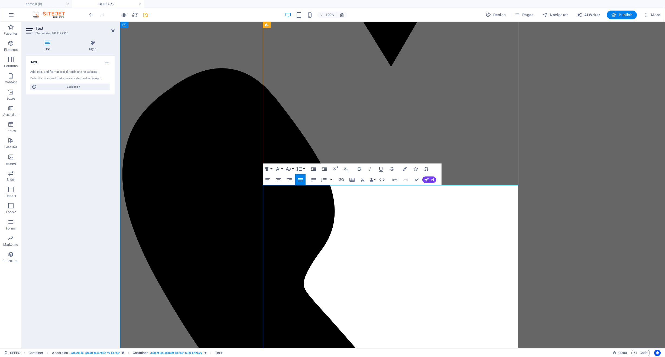
click at [148, 17] on icon "save" at bounding box center [145, 15] width 6 height 6
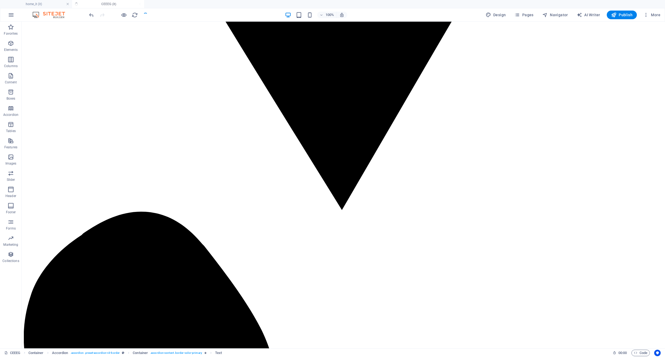
checkbox input "false"
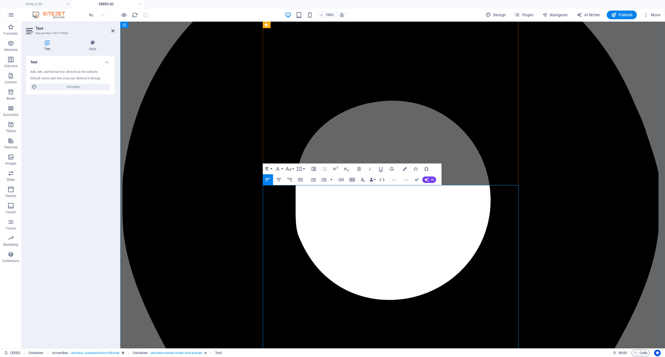
click at [290, 173] on button "Font Size" at bounding box center [289, 169] width 10 height 11
click at [290, 185] on link "18" at bounding box center [293, 185] width 19 height 8
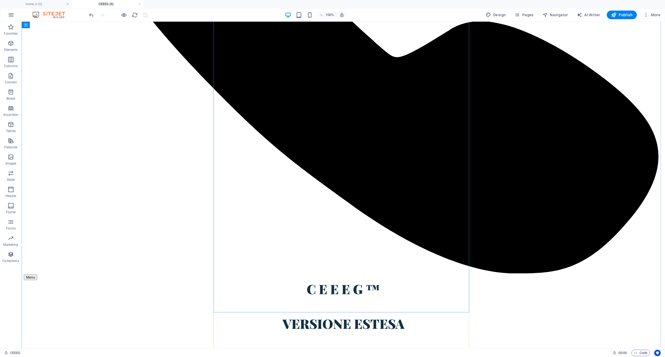
scroll to position [1459, 0]
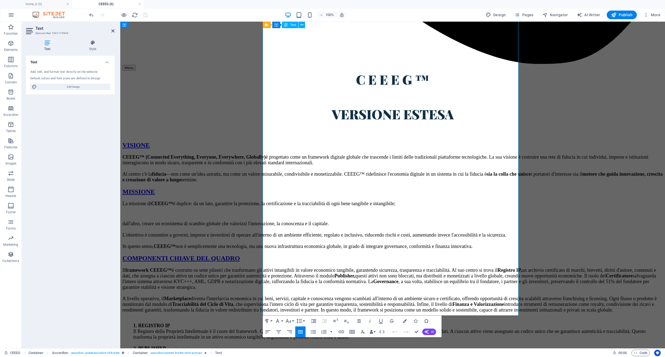
scroll to position [1455, 0]
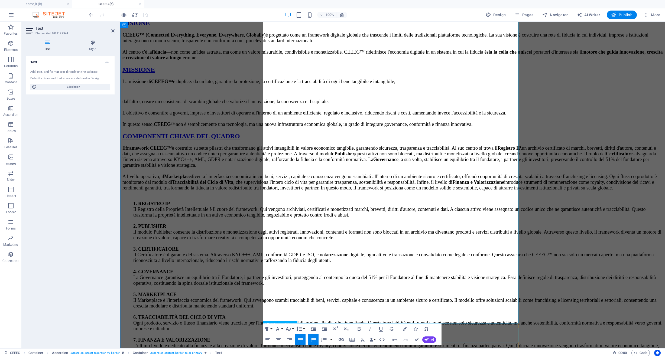
click at [314, 340] on icon "button" at bounding box center [313, 340] width 5 height 4
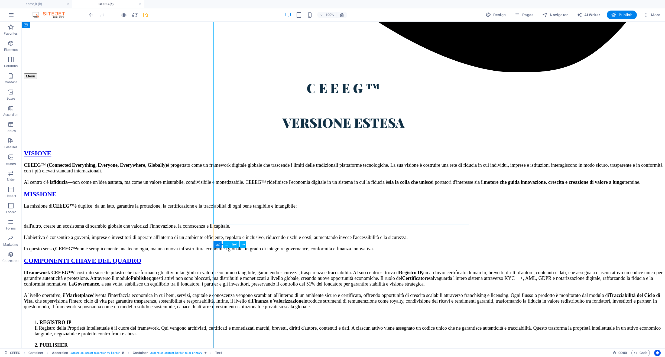
scroll to position [1595, 0]
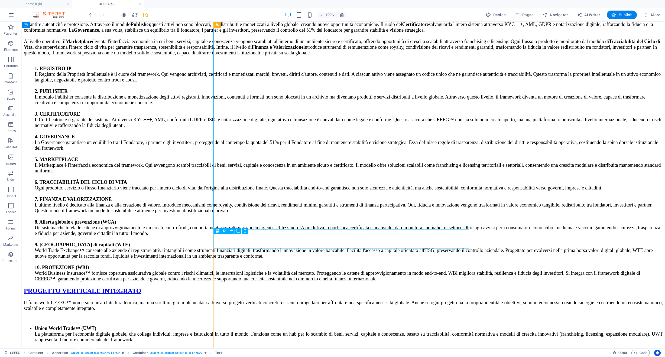
scroll to position [1906, 0]
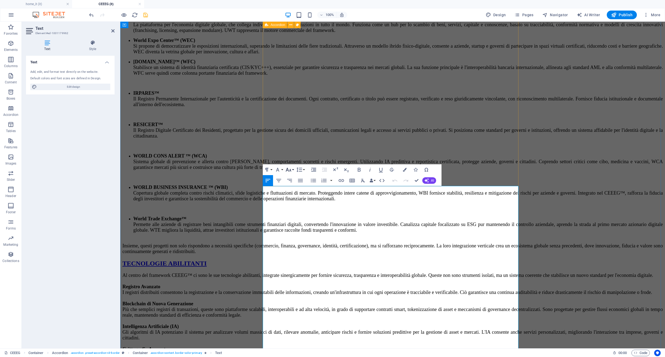
click at [290, 169] on icon "button" at bounding box center [289, 170] width 6 height 4
click at [291, 229] on link "18" at bounding box center [293, 229] width 19 height 8
drag, startPoint x: 343, startPoint y: 188, endPoint x: 265, endPoint y: 187, distance: 78.8
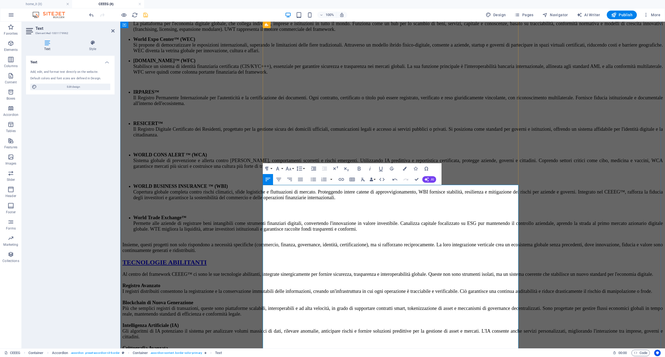
scroll to position [1908, 0]
drag, startPoint x: 334, startPoint y: 282, endPoint x: 257, endPoint y: 277, distance: 77.1
click at [257, 277] on div "C E E E G ™ VERSIONE ESTESA VISIONE CEEEG™ (Connected Everything, Everyone, Eve…" at bounding box center [392, 186] width 540 height 1380
drag, startPoint x: 385, startPoint y: 243, endPoint x: 222, endPoint y: 243, distance: 163.3
click at [222, 243] on div "C E E E G ™ VERSIONE ESTESA VISIONE CEEEG™ (Connected Everything, Everyone, Eve…" at bounding box center [392, 186] width 540 height 1380
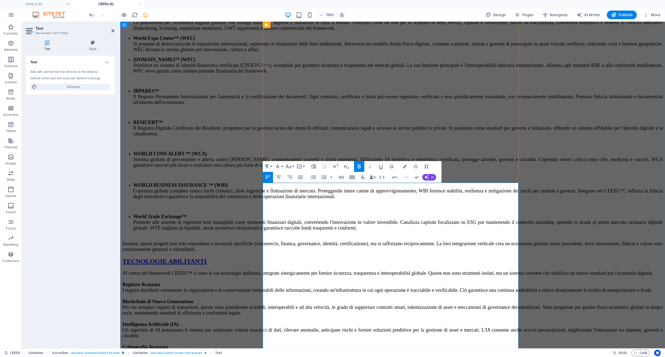
scroll to position [2011, 0]
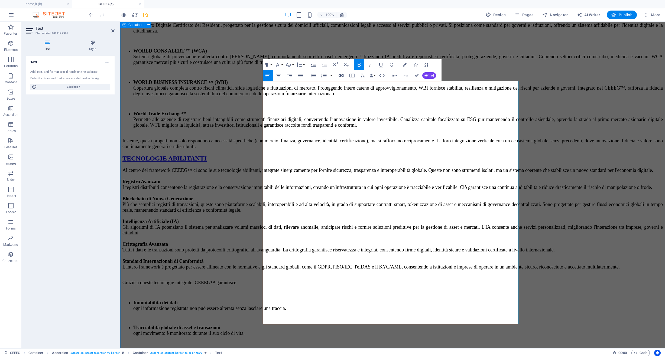
drag, startPoint x: 363, startPoint y: 218, endPoint x: 251, endPoint y: 220, distance: 112.7
click at [249, 218] on div "C E E E G ™ VERSIONE ESTESA VISIONE CEEEG™ (Connected Everything, Everyone, Eve…" at bounding box center [392, 83] width 540 height 1380
drag, startPoint x: 336, startPoint y: 264, endPoint x: 259, endPoint y: 271, distance: 76.4
click at [242, 264] on div "C E E E G ™ VERSIONE ESTESA VISIONE CEEEG™ (Connected Everything, Everyone, Eve…" at bounding box center [392, 83] width 540 height 1380
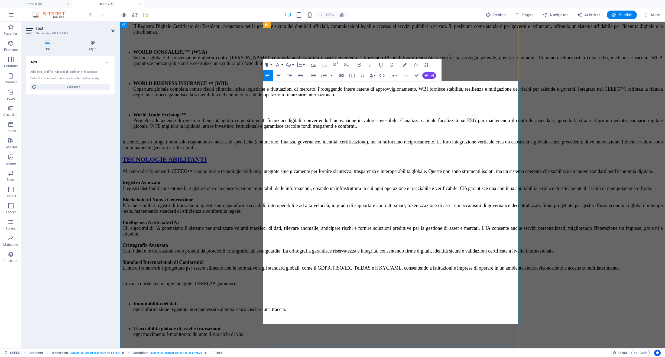
scroll to position [2009, 0]
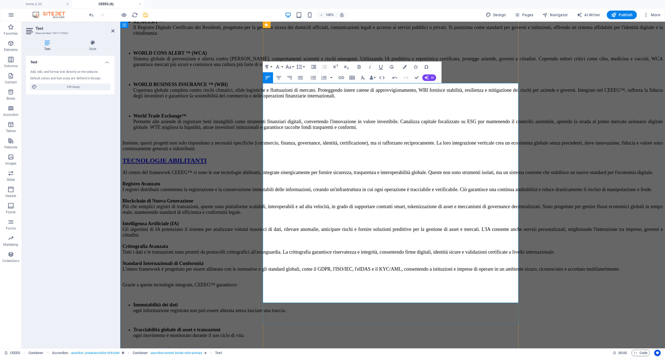
click at [313, 79] on icon "button" at bounding box center [313, 77] width 6 height 6
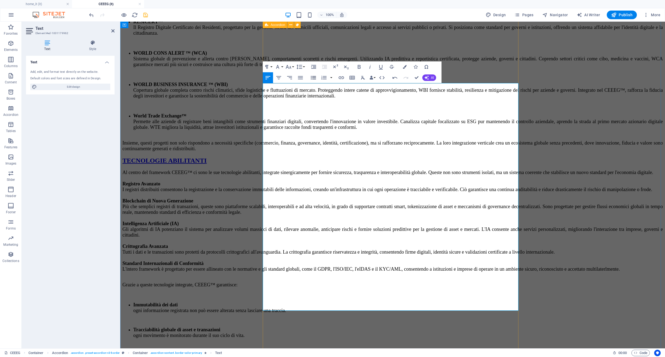
click at [312, 77] on icon "button" at bounding box center [313, 77] width 6 height 6
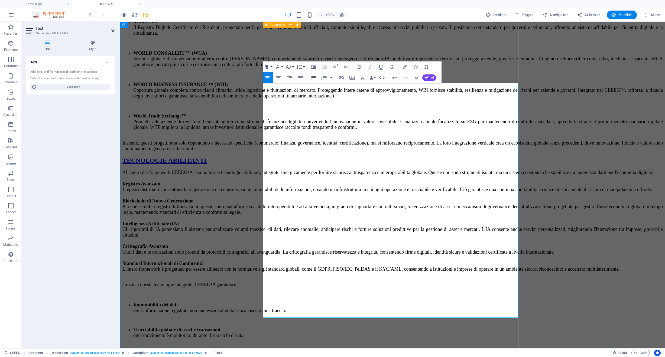
click at [314, 79] on icon "button" at bounding box center [313, 77] width 6 height 6
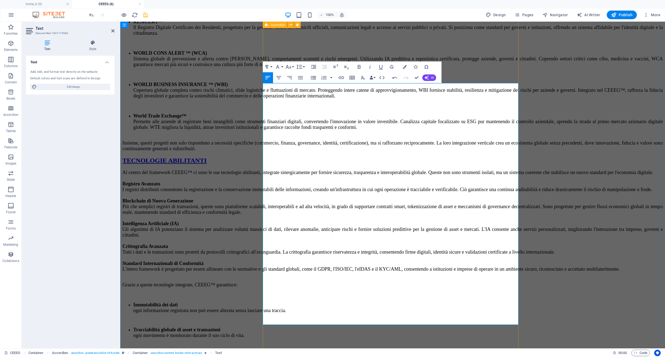
click at [313, 77] on icon "button" at bounding box center [313, 77] width 6 height 6
drag, startPoint x: 262, startPoint y: 220, endPoint x: 266, endPoint y: 220, distance: 3.8
click at [263, 220] on div "C E E E G ™ VERSIONE ESTESA VISIONE CEEEG™ (Connected Everything, Everyone, Eve…" at bounding box center [392, 95] width 540 height 1400
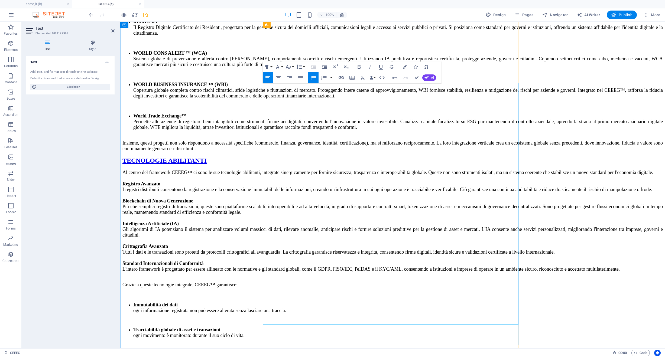
drag, startPoint x: 267, startPoint y: 220, endPoint x: 268, endPoint y: 211, distance: 8.7
drag, startPoint x: 266, startPoint y: 214, endPoint x: 269, endPoint y: 218, distance: 4.8
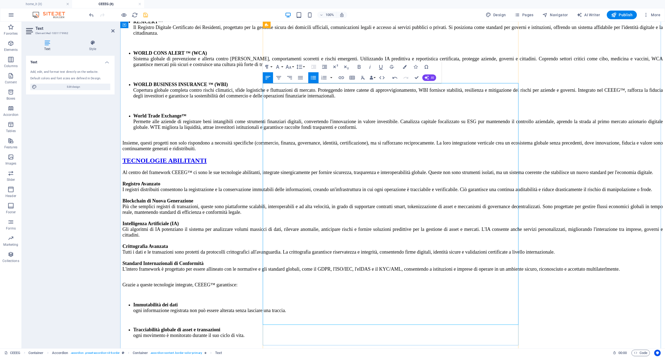
click at [314, 80] on icon "button" at bounding box center [313, 77] width 6 height 6
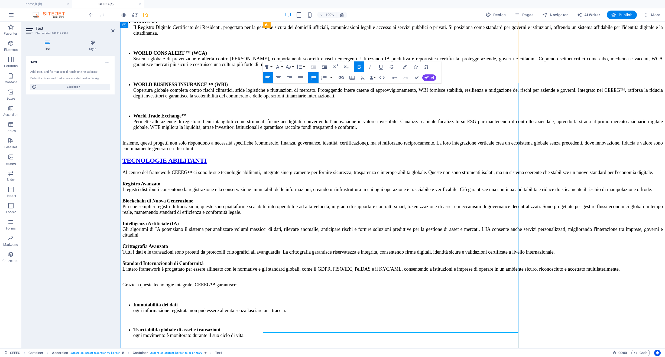
click at [312, 78] on icon "button" at bounding box center [313, 77] width 6 height 6
click at [310, 78] on button "Unordered List" at bounding box center [313, 77] width 10 height 11
click at [314, 78] on icon "button" at bounding box center [313, 77] width 6 height 6
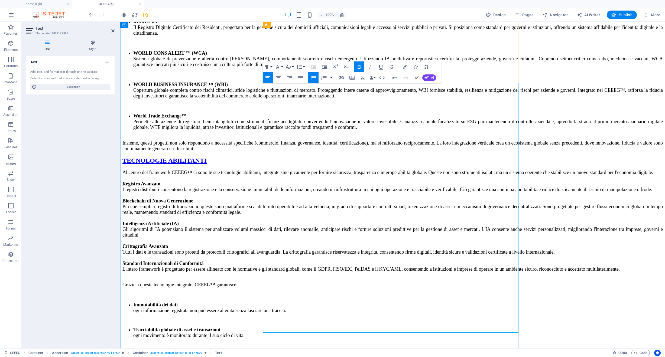
scroll to position [1919, 0]
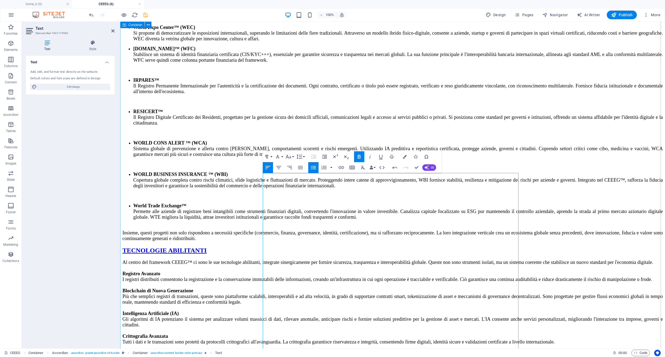
click at [231, 186] on div "C E E E G ™ VERSIONE ESTESA VISIONE CEEEG™ (Connected Everything, Everyone, Eve…" at bounding box center [392, 193] width 540 height 1417
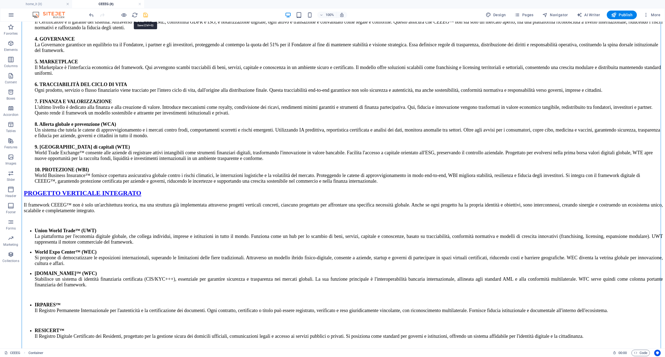
click at [146, 17] on icon "save" at bounding box center [145, 15] width 6 height 6
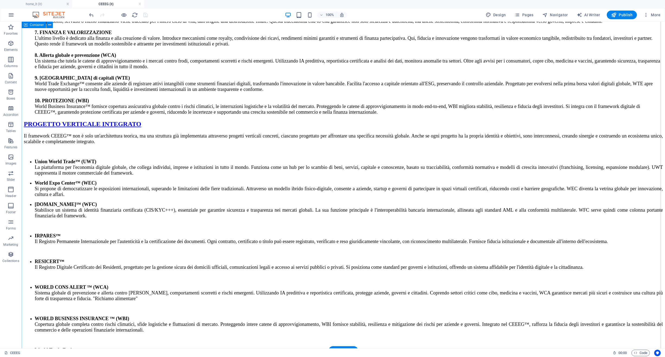
scroll to position [2085, 0]
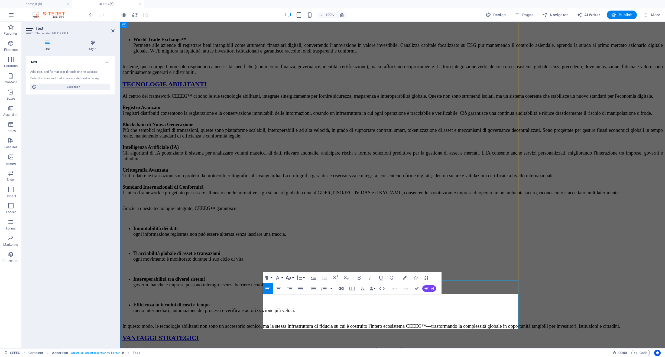
click at [290, 278] on icon "button" at bounding box center [289, 278] width 6 height 4
click at [295, 252] on link "18" at bounding box center [293, 253] width 19 height 8
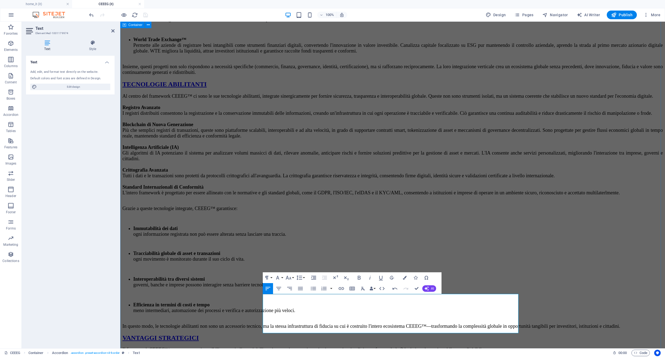
click at [239, 286] on div "C E E E G ™ VERSIONE ESTESA VISIONE CEEEG™ (Connected Everything, Everyone, Eve…" at bounding box center [392, 28] width 540 height 1419
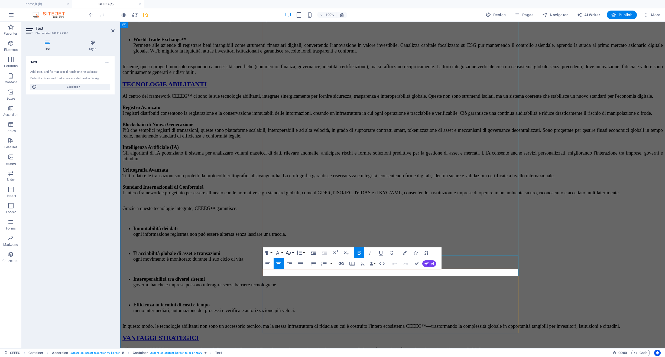
click at [291, 256] on button "Font Size" at bounding box center [289, 253] width 10 height 11
click at [291, 313] on link "18" at bounding box center [293, 312] width 19 height 8
click at [217, 278] on div "C E E E G ™ VERSIONE ESTESA VISIONE CEEEG™ (Connected Everything, Everyone, Eve…" at bounding box center [392, 29] width 540 height 1420
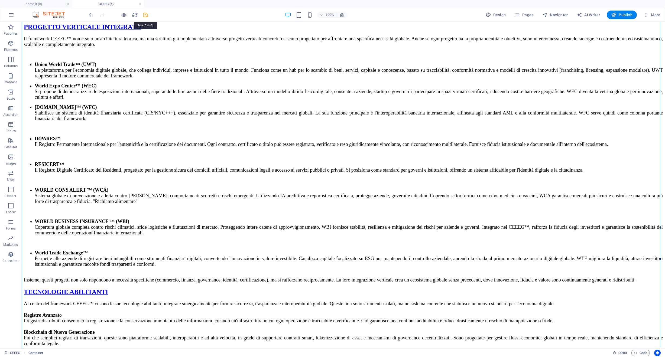
click at [144, 14] on icon "save" at bounding box center [145, 15] width 6 height 6
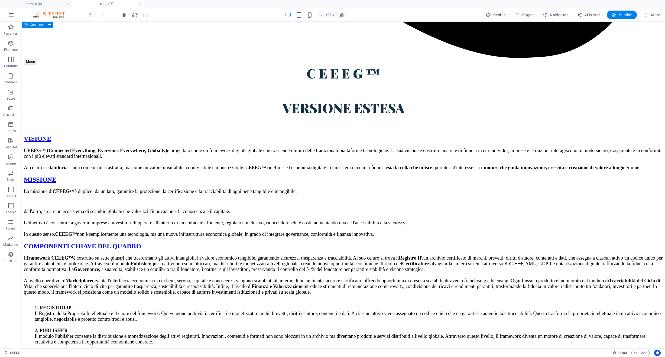
scroll to position [1656, 0]
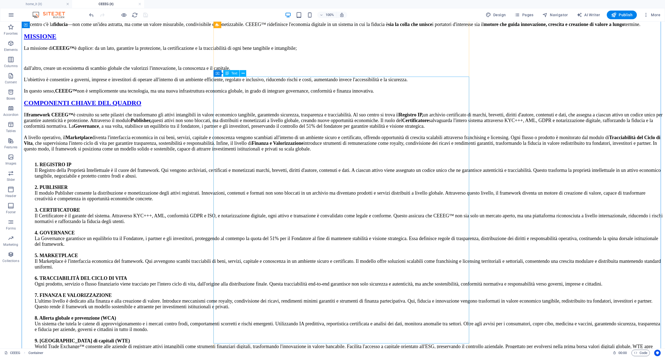
scroll to position [1738, 0]
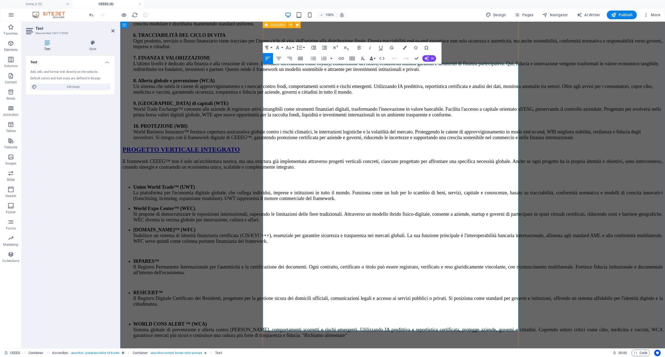
click at [299, 58] on icon "button" at bounding box center [300, 58] width 6 height 6
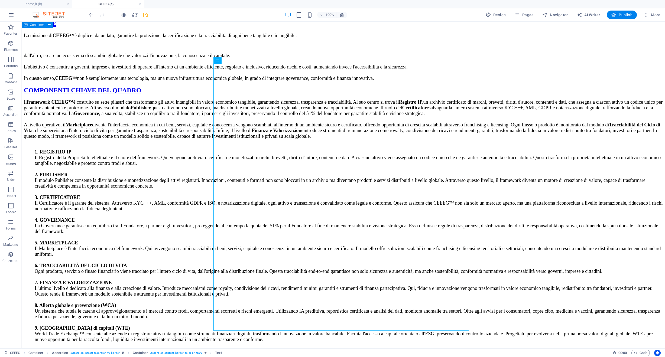
click at [148, 16] on icon "save" at bounding box center [145, 15] width 6 height 6
checkbox input "false"
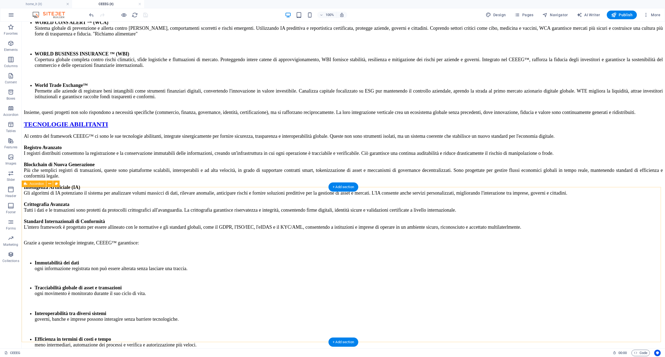
scroll to position [2336, 0]
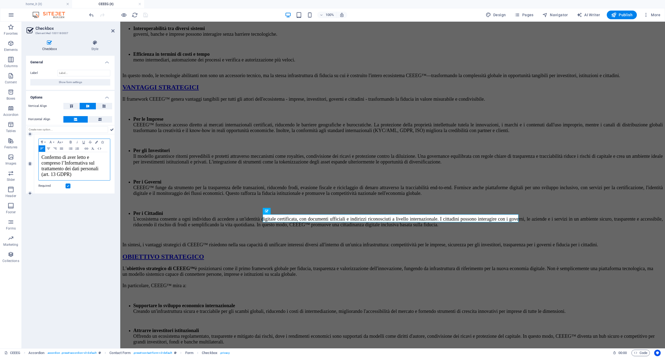
click at [88, 172] on p "Confermo di aver letto e compreso l’Informativa sul trattamento dei dati person…" at bounding box center [74, 166] width 66 height 23
click at [59, 140] on icon "button" at bounding box center [59, 142] width 6 height 4
click at [64, 154] on link "18" at bounding box center [65, 156] width 19 height 8
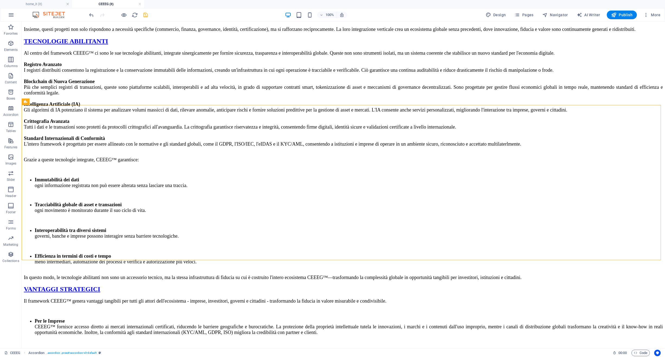
click at [141, 16] on div at bounding box center [118, 15] width 61 height 9
click at [146, 16] on icon "save" at bounding box center [145, 15] width 6 height 6
checkbox input "false"
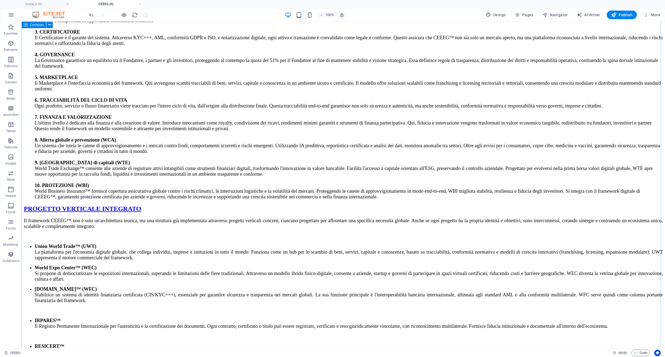
scroll to position [1793, 0]
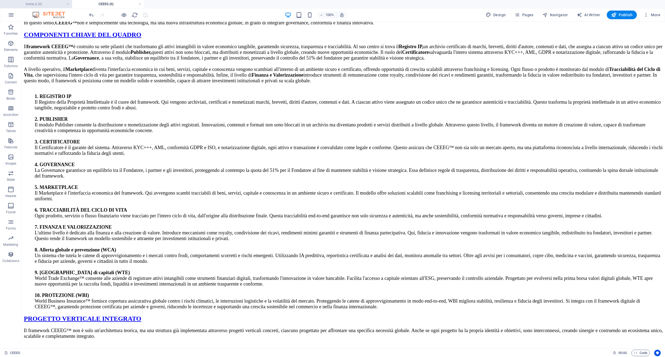
click at [34, 0] on li "home_it (it)" at bounding box center [36, 4] width 72 height 8
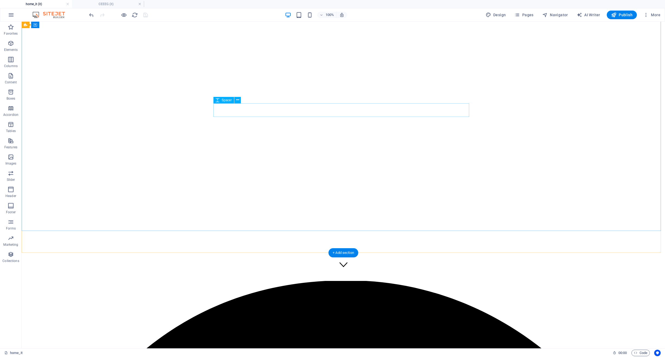
scroll to position [185, 0]
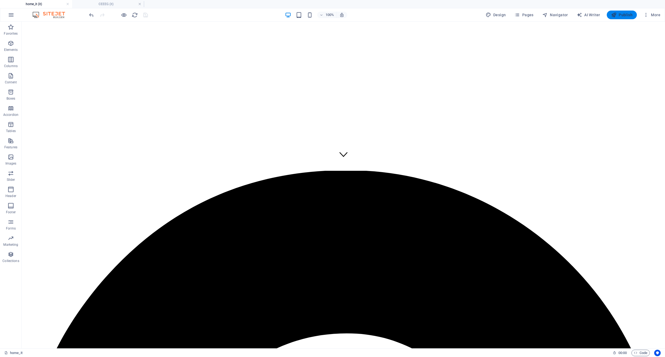
click at [624, 19] on div "100% Design Pages Navigator AI Writer Publish More" at bounding box center [332, 14] width 664 height 13
click at [622, 16] on span "Publish" at bounding box center [621, 14] width 21 height 5
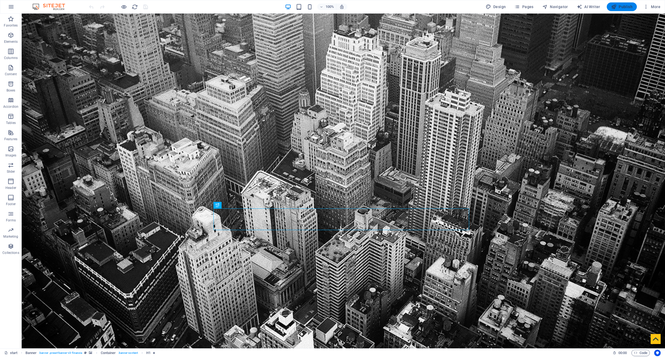
click at [623, 7] on span "Publish" at bounding box center [621, 6] width 21 height 5
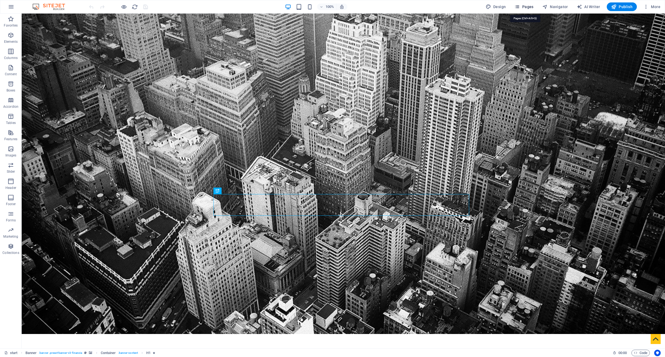
click at [533, 6] on span "Pages" at bounding box center [523, 6] width 19 height 5
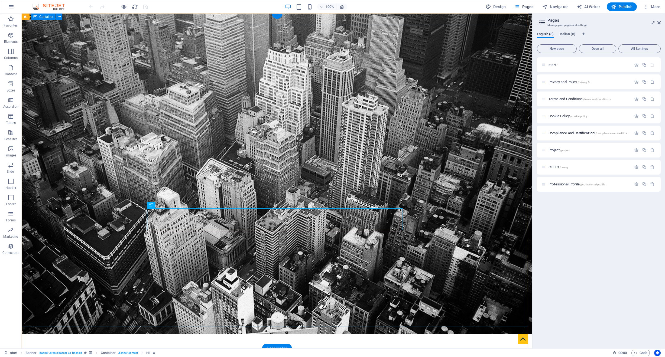
scroll to position [0, 0]
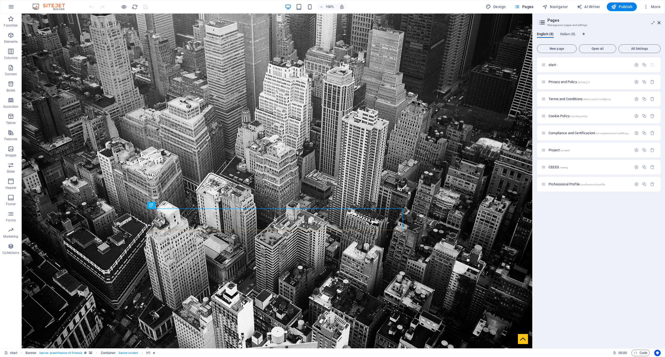
click at [568, 31] on div "English (8) Italian (8) New page Open all All Settings start / Privacy and Poli…" at bounding box center [598, 188] width 132 height 321
click at [568, 33] on span "Italian (8)" at bounding box center [567, 35] width 15 height 8
click at [557, 66] on span "home_it /" at bounding box center [555, 65] width 14 height 4
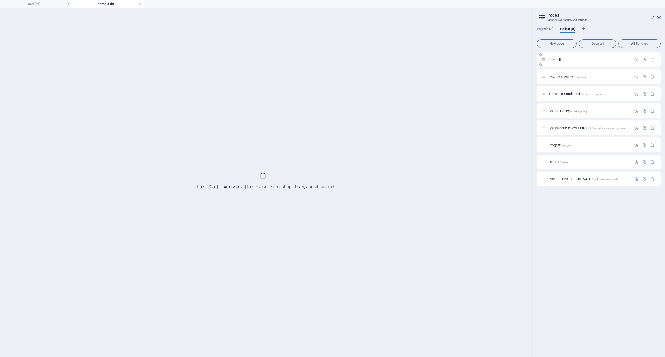
click at [557, 66] on div "home_it /" at bounding box center [599, 59] width 124 height 15
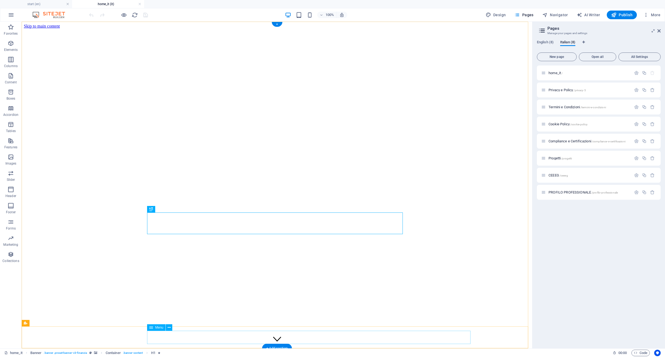
select select
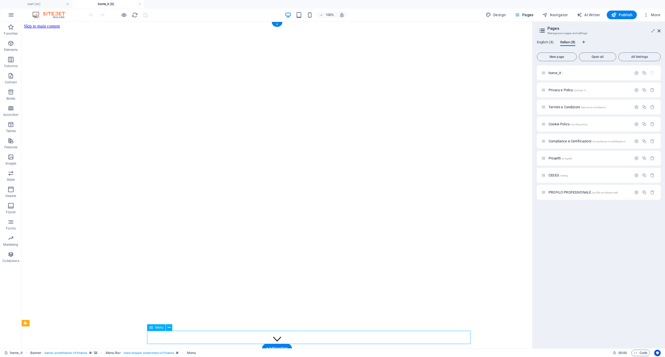
select select
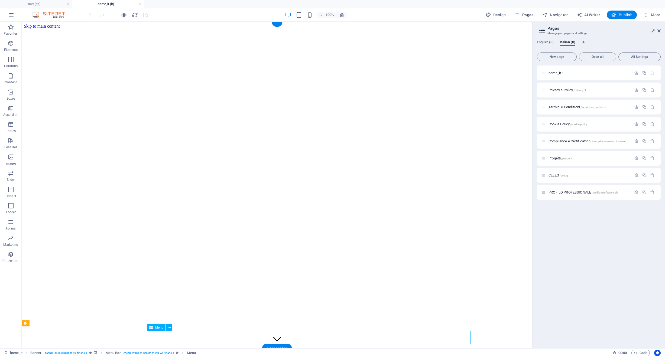
select select
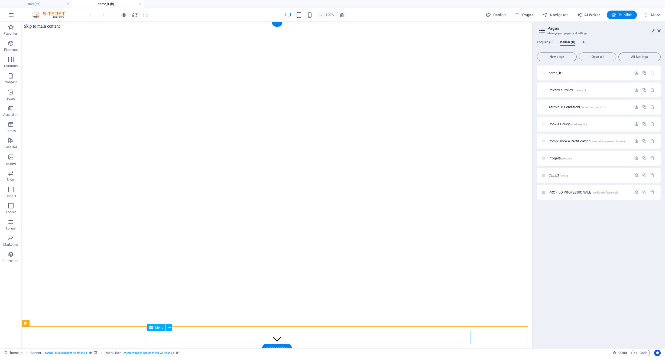
select select
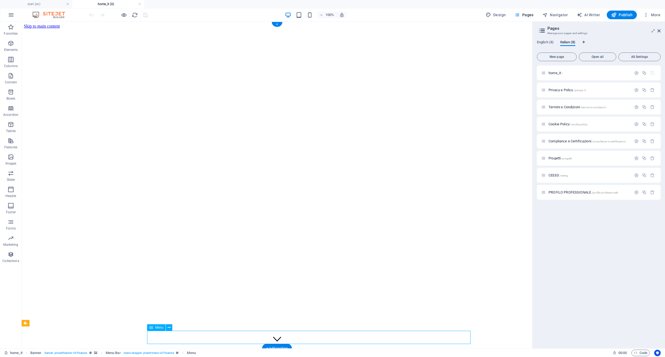
select select
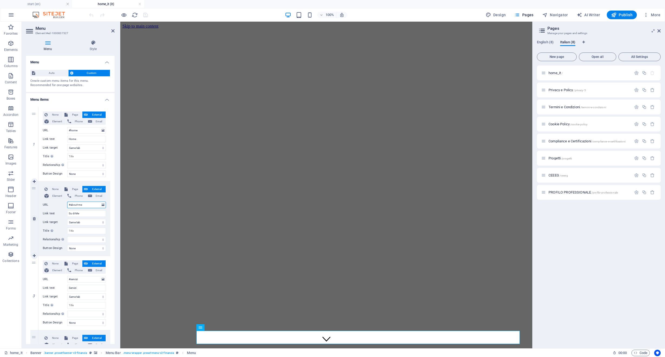
drag, startPoint x: 88, startPoint y: 204, endPoint x: 71, endPoint y: 204, distance: 17.1
click at [73, 205] on input "#about-me" at bounding box center [86, 205] width 39 height 6
click at [70, 204] on input "#about-me" at bounding box center [86, 205] width 39 height 6
drag, startPoint x: 82, startPoint y: 207, endPoint x: 88, endPoint y: 208, distance: 5.8
click at [88, 208] on div "None Page External Element Phone Email Page start Privacy and Policy Terms and …" at bounding box center [74, 214] width 63 height 57
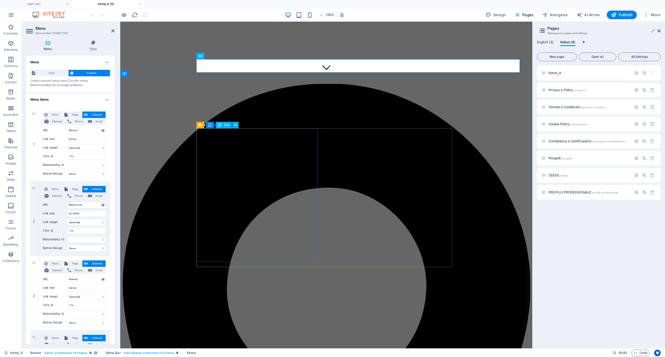
scroll to position [299, 0]
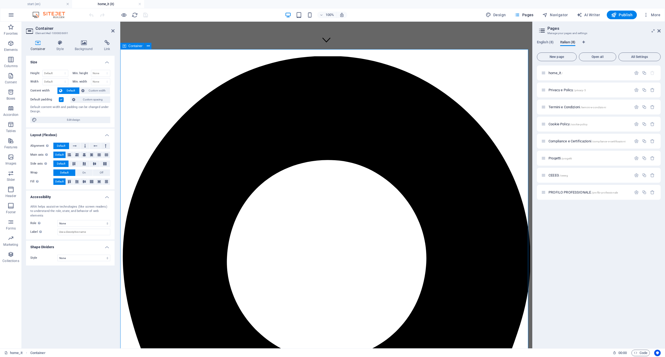
click at [106, 43] on icon at bounding box center [106, 42] width 15 height 5
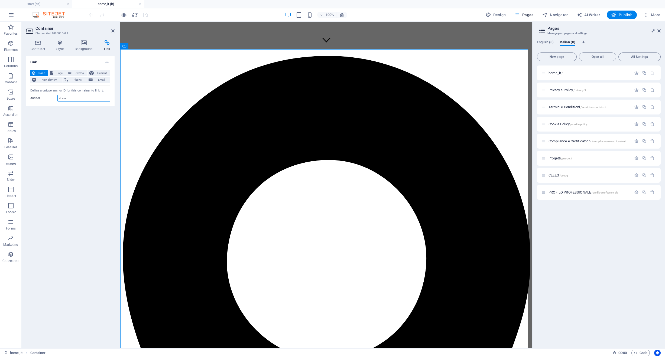
drag, startPoint x: 73, startPoint y: 99, endPoint x: 56, endPoint y: 98, distance: 16.6
click at [56, 98] on div "Anchor di-me" at bounding box center [70, 98] width 80 height 6
paste input "about"
type input "about-me"
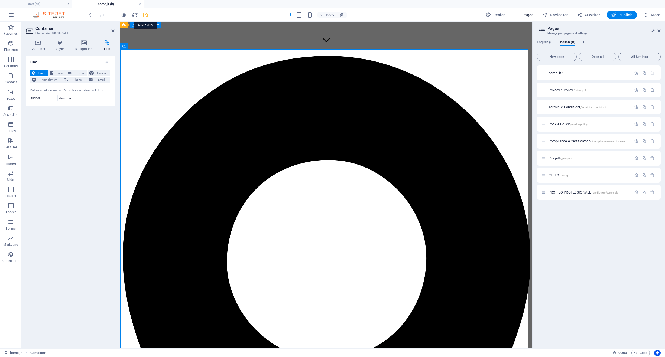
click at [144, 14] on icon "save" at bounding box center [145, 15] width 6 height 6
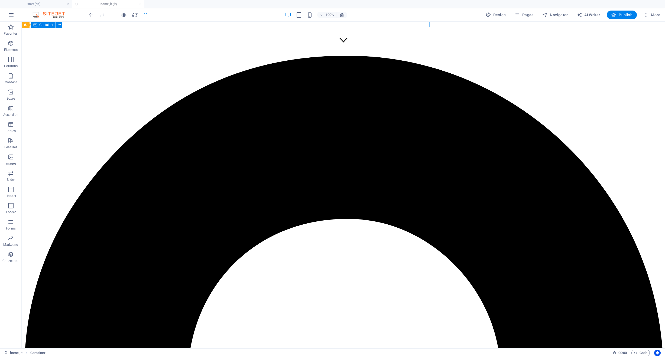
checkbox input "false"
click at [623, 15] on span "Publish" at bounding box center [621, 14] width 21 height 5
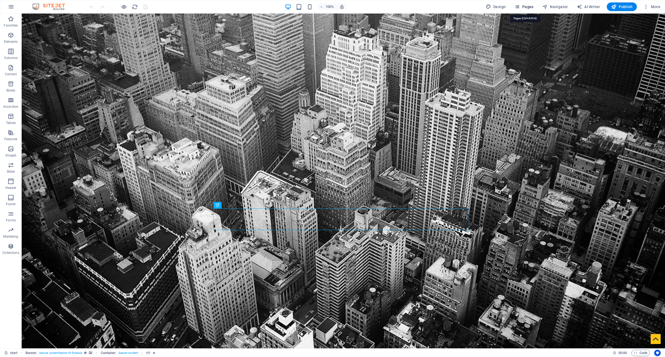
click at [528, 8] on span "Pages" at bounding box center [523, 6] width 19 height 5
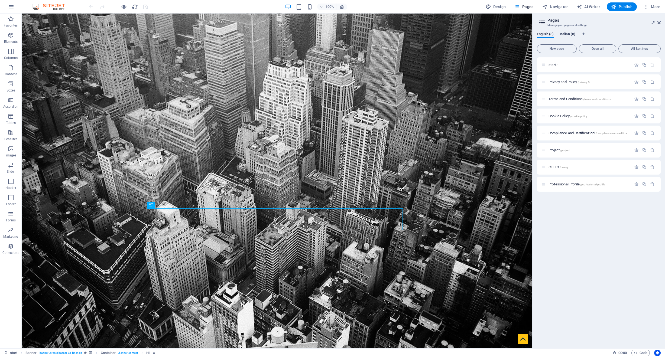
click at [571, 32] on span "Italian (8)" at bounding box center [567, 35] width 15 height 8
click at [558, 64] on span "home_it /" at bounding box center [555, 65] width 14 height 4
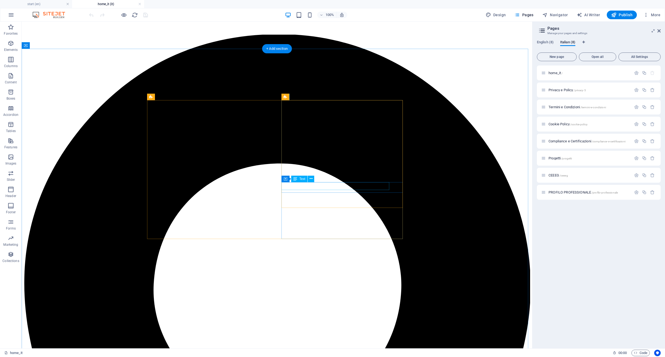
scroll to position [205, 0]
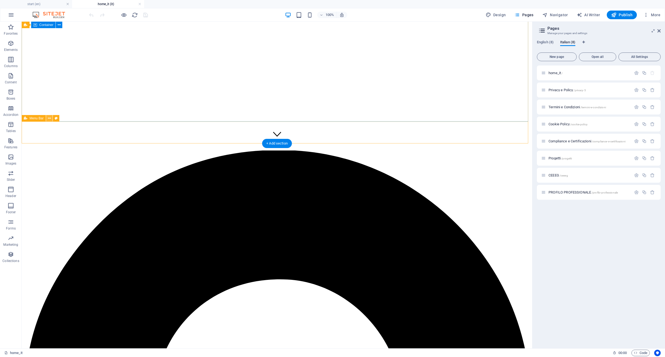
click at [51, 119] on icon at bounding box center [49, 119] width 3 height 6
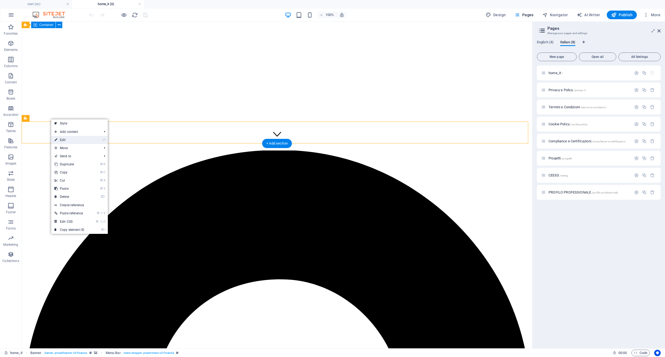
click at [69, 139] on link "⏎ Edit" at bounding box center [69, 140] width 36 height 8
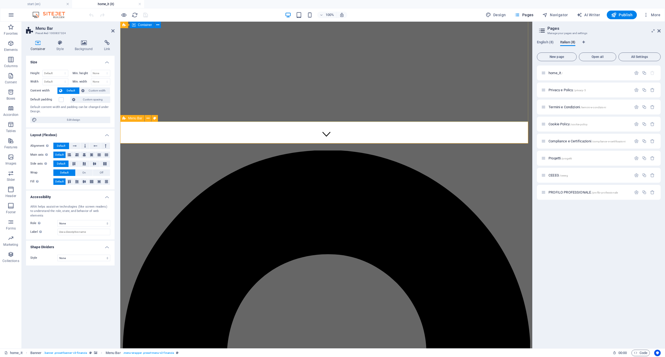
drag, startPoint x: 83, startPoint y: 120, endPoint x: 118, endPoint y: 106, distance: 37.6
click at [146, 121] on div "Menu Bar Preset #ed-1000837324 Container Style Background Link Size Height Defa…" at bounding box center [277, 185] width 510 height 327
click at [97, 101] on span "Custom spacing" at bounding box center [93, 99] width 32 height 6
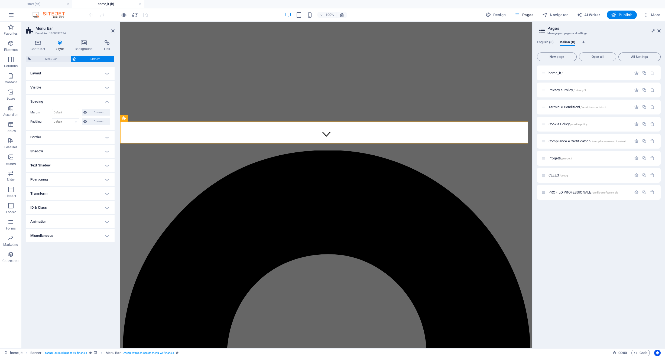
click at [86, 71] on h4 "Layout" at bounding box center [70, 73] width 89 height 13
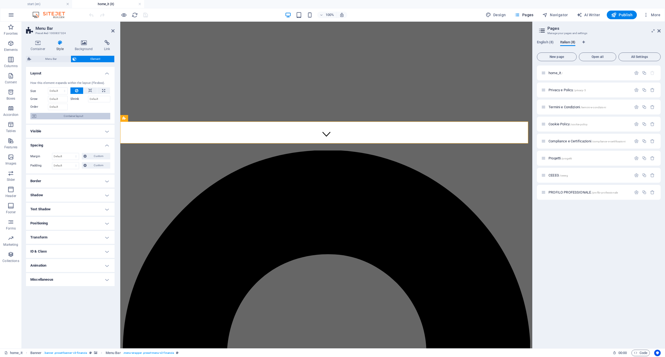
click at [84, 113] on span "Container layout" at bounding box center [73, 116] width 71 height 6
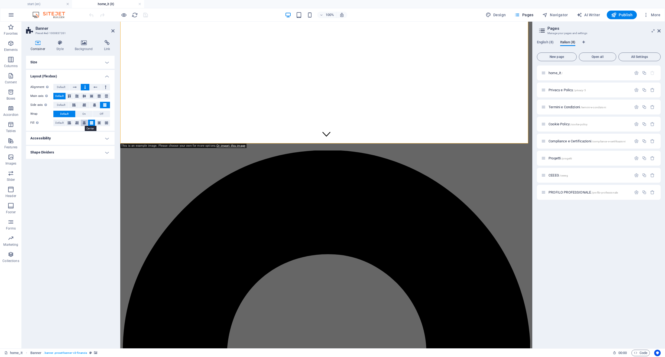
click at [84, 124] on icon at bounding box center [84, 123] width 3 height 6
click at [200, 123] on icon at bounding box center [201, 122] width 4 height 6
select select
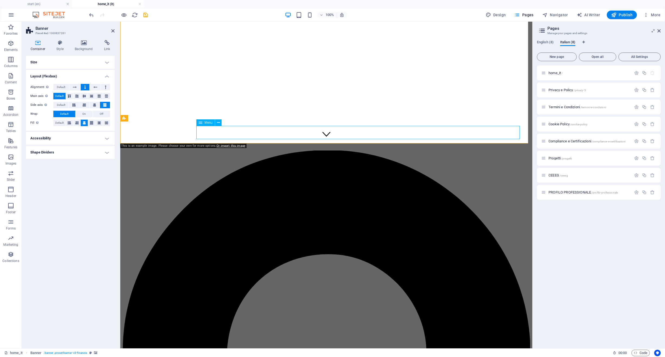
select select
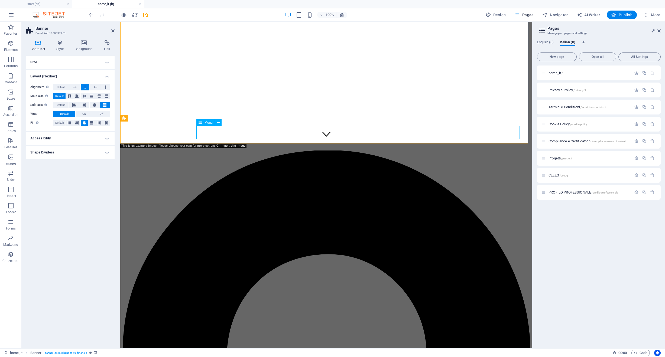
select select
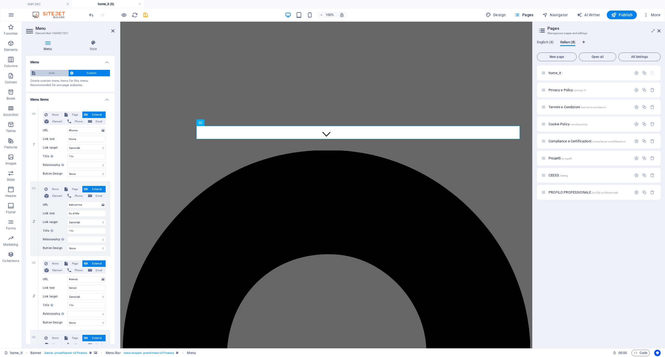
click at [49, 74] on span "Auto" at bounding box center [52, 73] width 30 height 6
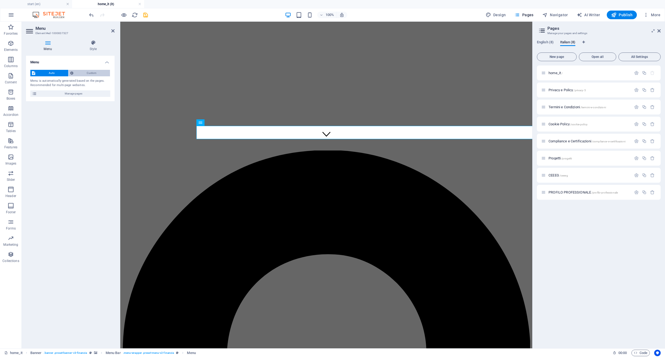
click at [96, 74] on span "Custom" at bounding box center [92, 73] width 34 height 6
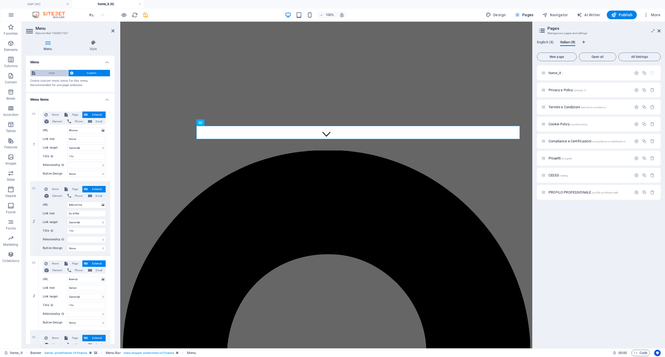
click at [61, 74] on span "Auto" at bounding box center [52, 73] width 30 height 6
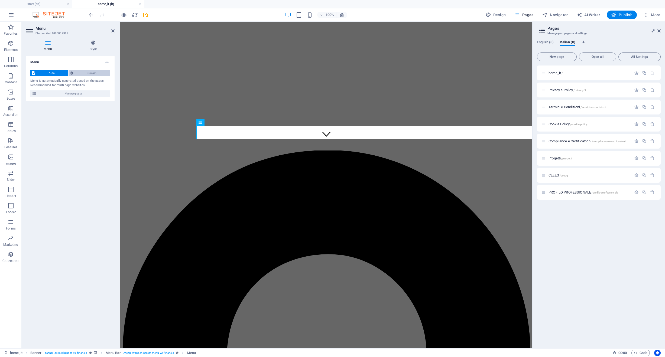
click at [80, 74] on span "Custom" at bounding box center [92, 73] width 34 height 6
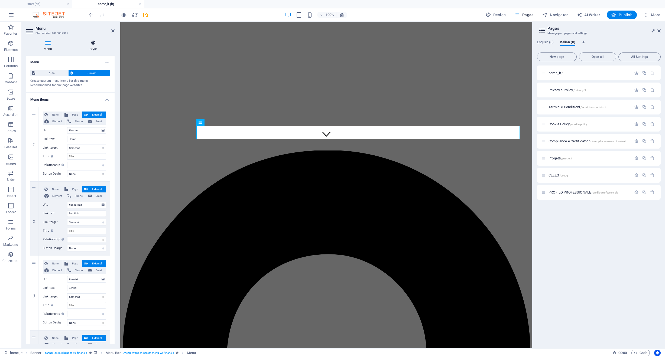
click at [95, 44] on icon at bounding box center [93, 42] width 43 height 5
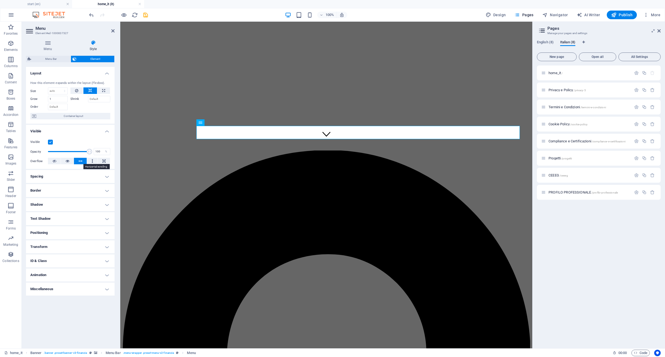
click at [81, 160] on icon at bounding box center [81, 161] width 4 height 6
click at [52, 176] on h4 "Spacing" at bounding box center [70, 176] width 89 height 13
click at [55, 212] on h4 "Border" at bounding box center [70, 212] width 89 height 13
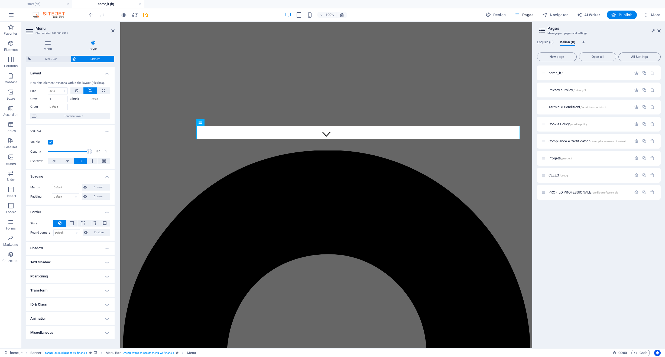
click at [77, 249] on h4 "Shadow" at bounding box center [70, 248] width 89 height 13
click at [69, 278] on h4 "Text Shadow" at bounding box center [70, 274] width 89 height 13
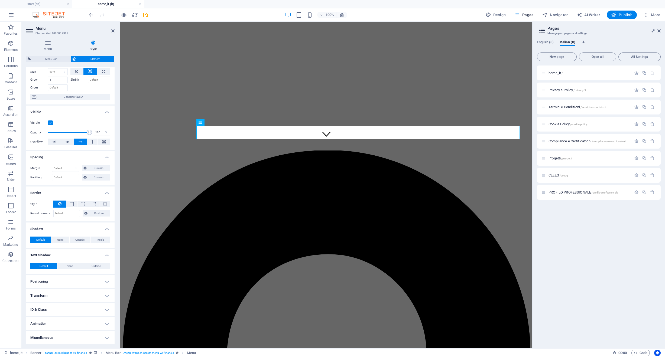
click at [80, 279] on h4 "Positioning" at bounding box center [70, 281] width 89 height 13
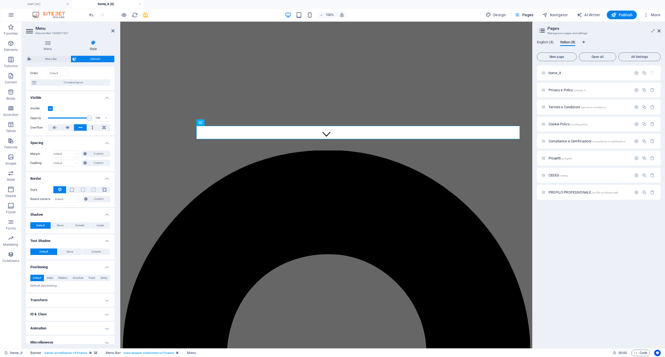
scroll to position [38, 0]
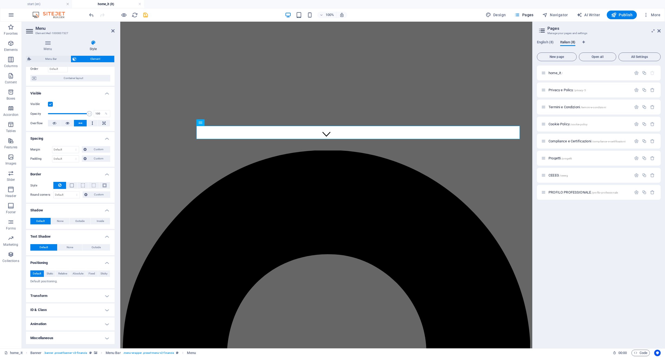
click at [81, 298] on h4 "Transform" at bounding box center [70, 296] width 89 height 13
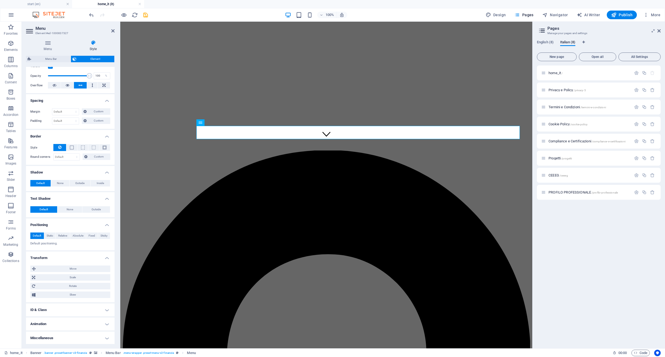
click at [83, 312] on h4 "ID & Class" at bounding box center [70, 310] width 89 height 13
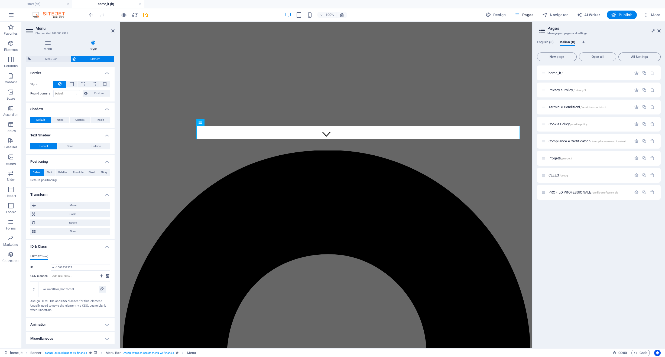
click at [81, 338] on h4 "Miscellaneous" at bounding box center [70, 338] width 89 height 13
click at [80, 325] on h4 "Animation" at bounding box center [70, 324] width 89 height 13
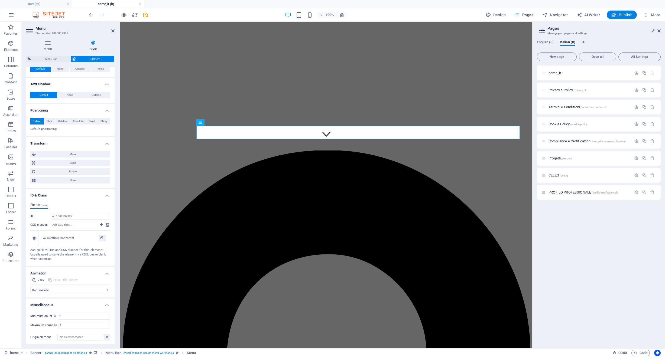
scroll to position [0, 0]
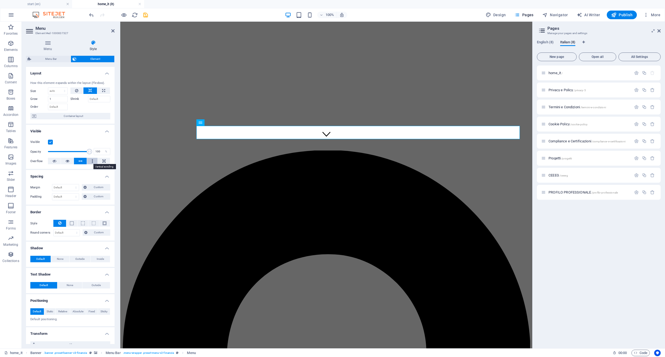
click at [90, 162] on button at bounding box center [92, 161] width 11 height 6
click at [102, 160] on icon at bounding box center [103, 161] width 3 height 6
click at [81, 161] on icon at bounding box center [81, 161] width 4 height 6
click at [207, 123] on span "Menu" at bounding box center [208, 122] width 8 height 3
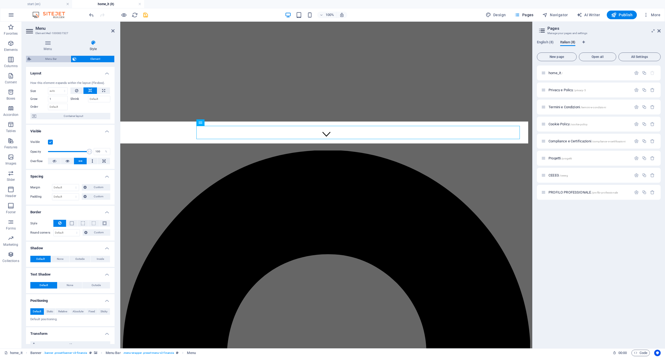
click at [58, 59] on span "Menu Bar" at bounding box center [51, 59] width 36 height 6
select select "rem"
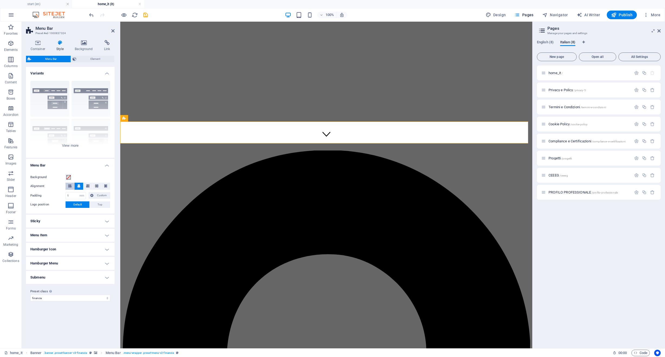
click at [70, 186] on icon at bounding box center [69, 185] width 3 height 3
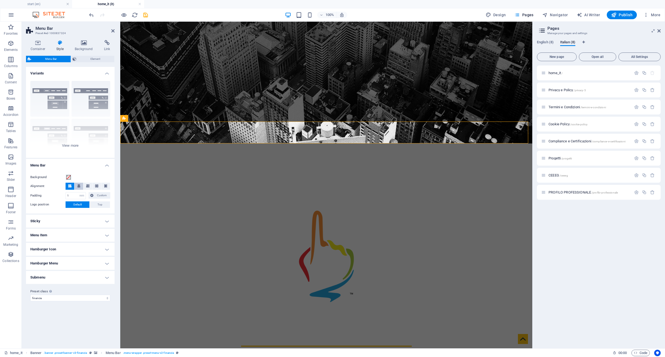
click at [78, 185] on icon at bounding box center [78, 185] width 3 height 3
click at [104, 205] on button "Top" at bounding box center [100, 204] width 20 height 6
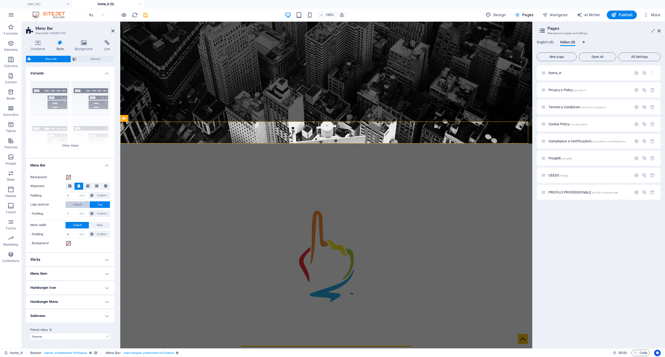
click at [81, 204] on span "Default" at bounding box center [77, 204] width 8 height 6
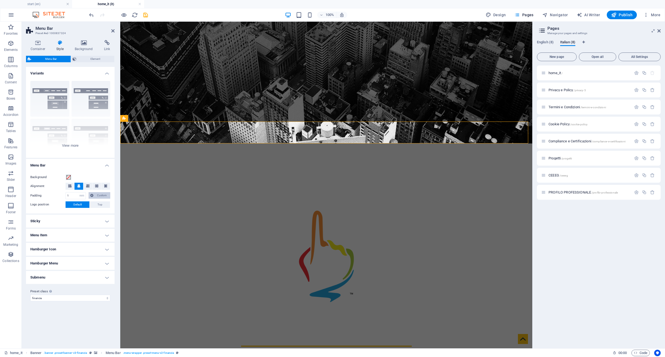
click at [100, 196] on span "Custom" at bounding box center [102, 195] width 14 height 6
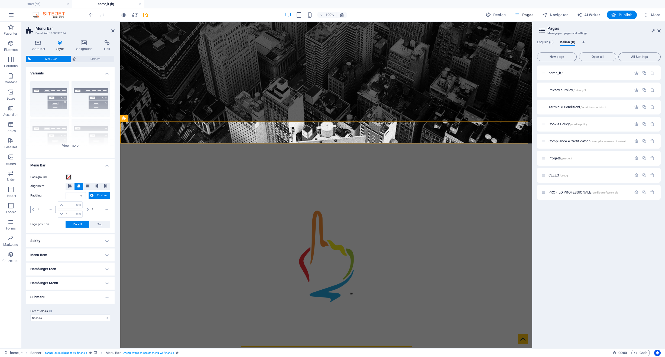
click at [32, 210] on icon at bounding box center [33, 209] width 2 height 3
drag, startPoint x: 45, startPoint y: 210, endPoint x: 34, endPoint y: 210, distance: 11.1
click at [34, 210] on div "1 px rem % vh vw" at bounding box center [42, 209] width 25 height 7
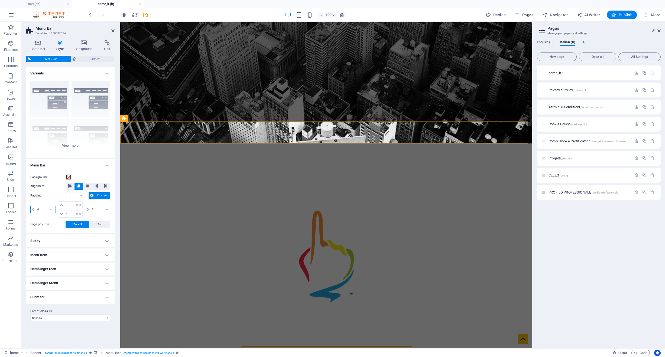
type input "0"
select select "DISABLED_OPTION_VALUE"
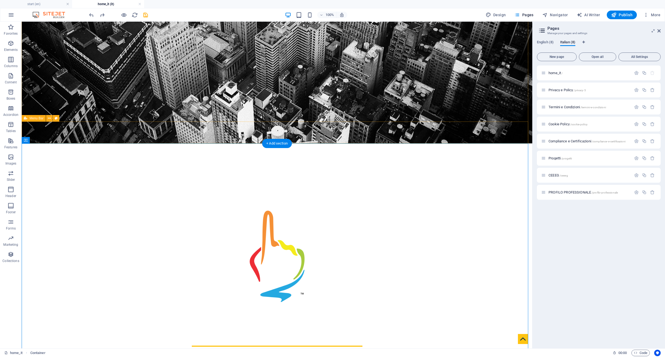
click at [157, 123] on span "Menu" at bounding box center [159, 122] width 8 height 3
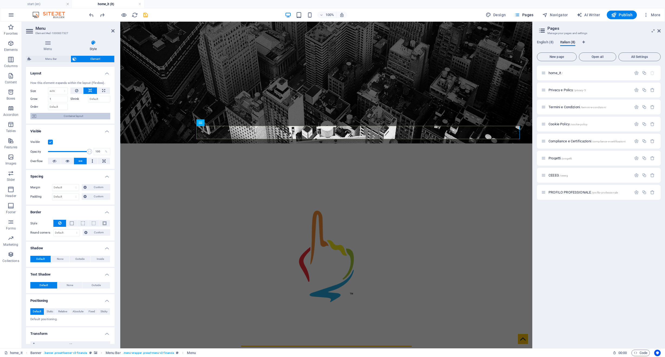
click at [90, 116] on span "Container layout" at bounding box center [73, 116] width 71 height 6
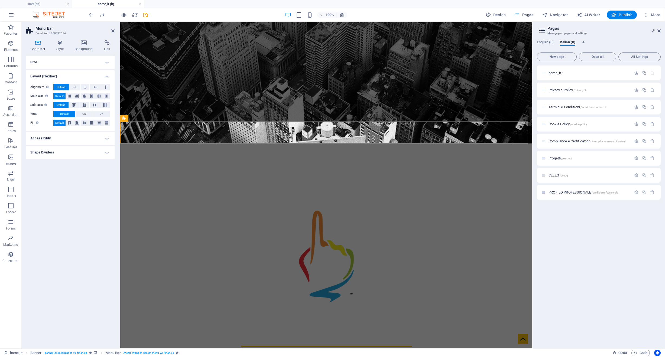
click at [75, 136] on h4 "Accessibility" at bounding box center [70, 138] width 89 height 13
click at [85, 186] on h4 "Shape Dividers" at bounding box center [70, 188] width 89 height 13
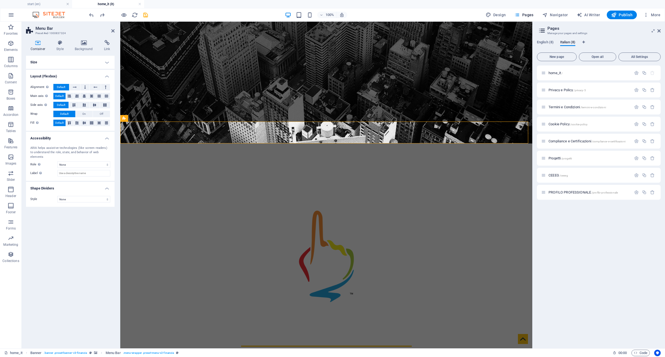
click at [51, 60] on h4 "Size" at bounding box center [70, 62] width 89 height 13
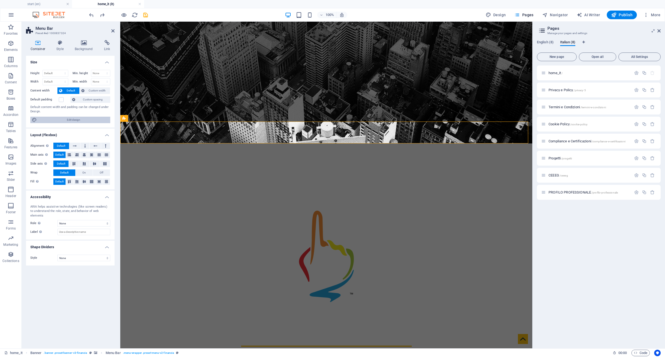
click at [97, 120] on span "Edit design" at bounding box center [73, 120] width 70 height 6
select select "rem"
select select "300"
select select "px"
select select "rem"
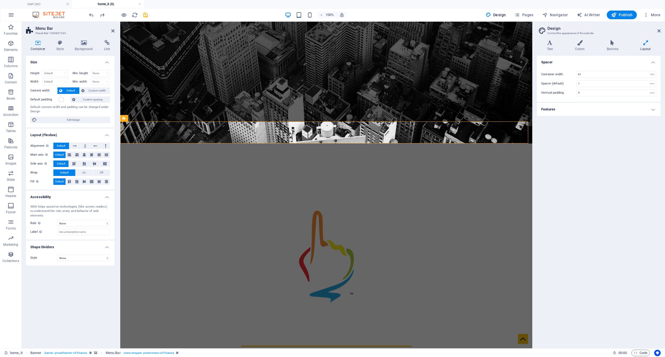
click at [644, 43] on icon at bounding box center [645, 42] width 30 height 5
click at [615, 45] on icon at bounding box center [612, 42] width 31 height 5
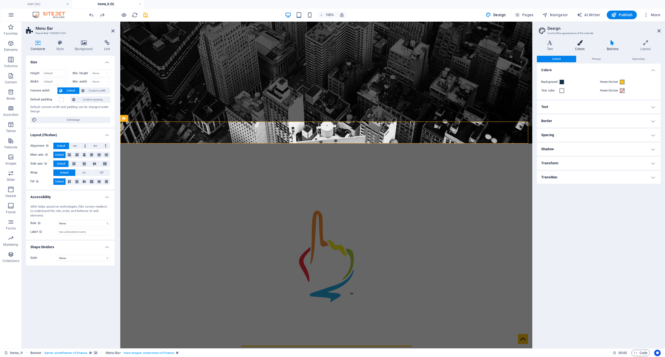
click at [580, 43] on icon at bounding box center [580, 42] width 30 height 5
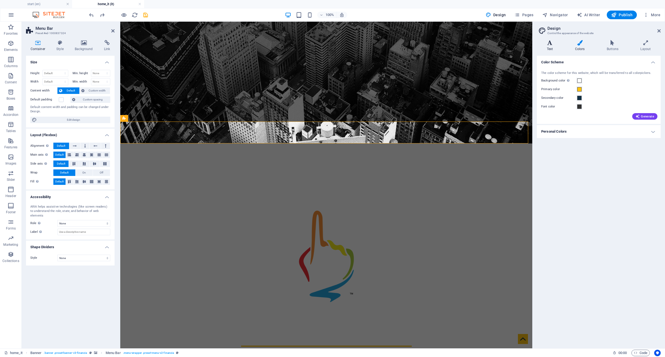
click at [547, 43] on icon at bounding box center [550, 42] width 26 height 5
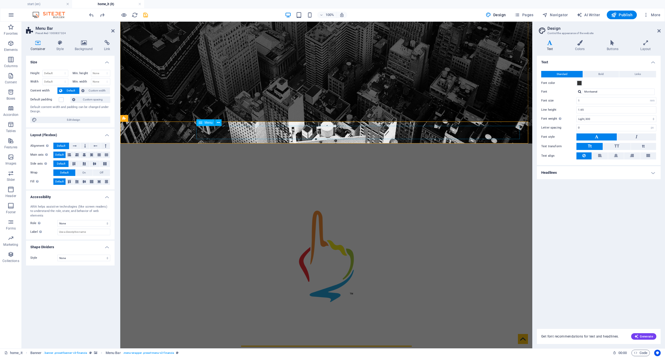
click at [211, 124] on span "Menu" at bounding box center [208, 122] width 8 height 3
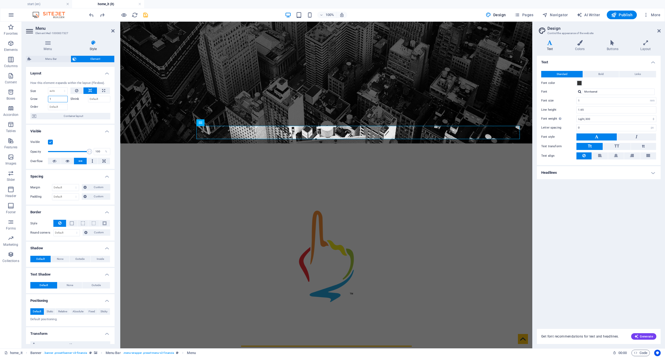
drag, startPoint x: 56, startPoint y: 100, endPoint x: 32, endPoint y: 94, distance: 24.2
click at [32, 95] on div "Grow 1" at bounding box center [50, 99] width 40 height 8
select select "px"
type input "0"
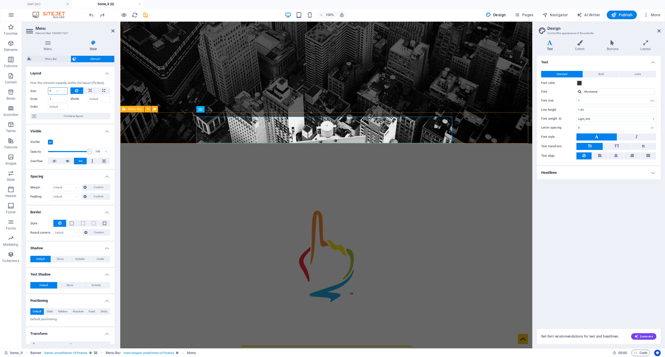
select select "DISABLED_OPTION_VALUE"
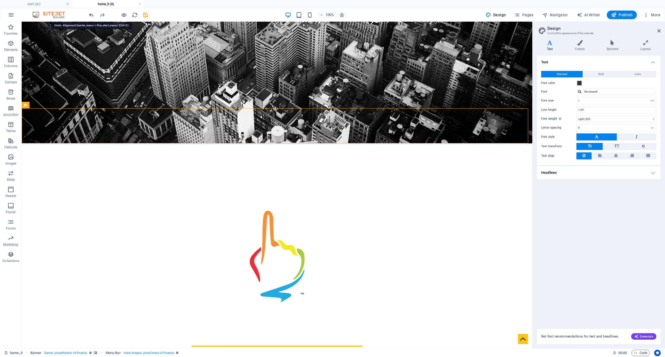
click at [90, 13] on icon "undo" at bounding box center [91, 15] width 6 height 6
click at [90, 14] on icon "undo" at bounding box center [91, 15] width 6 height 6
click at [91, 15] on icon "undo" at bounding box center [91, 15] width 6 height 6
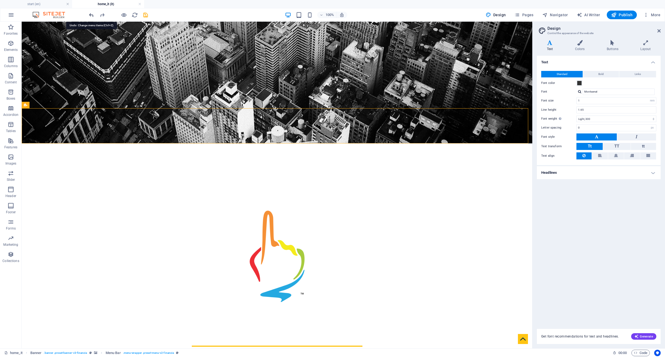
click at [91, 15] on icon "undo" at bounding box center [91, 15] width 6 height 6
click at [91, 15] on div at bounding box center [118, 15] width 61 height 9
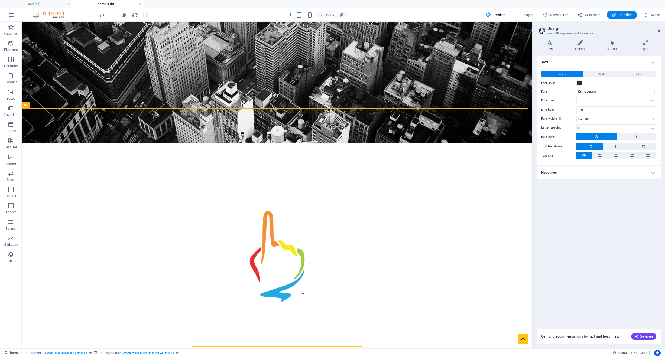
click at [91, 15] on div at bounding box center [118, 15] width 61 height 9
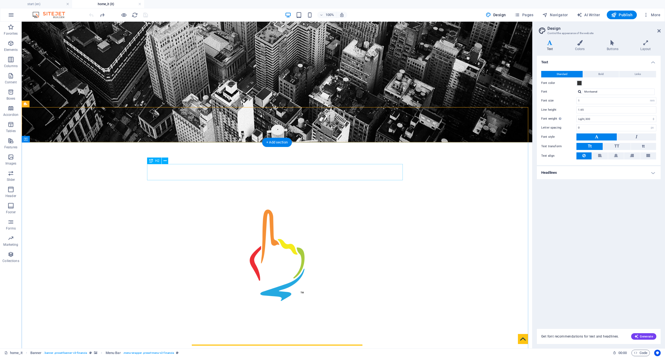
scroll to position [192, 0]
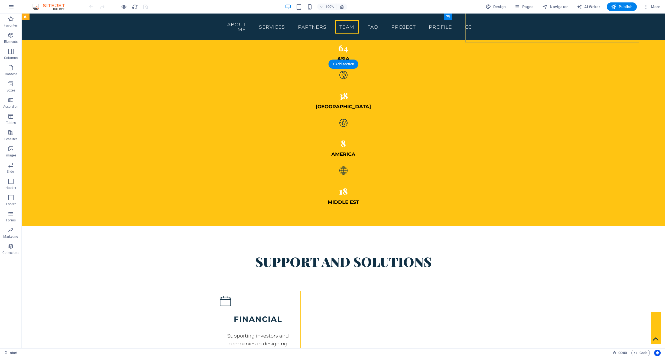
scroll to position [1620, 0]
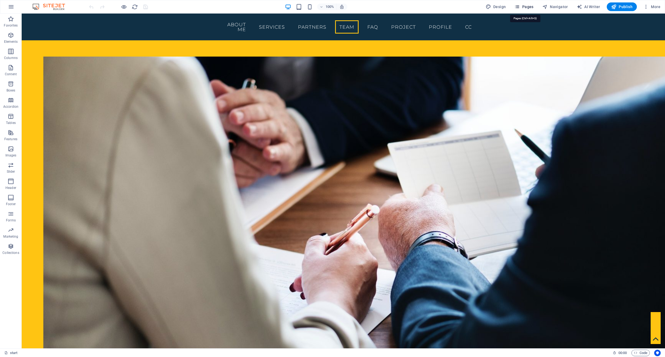
click at [527, 6] on span "Pages" at bounding box center [523, 6] width 19 height 5
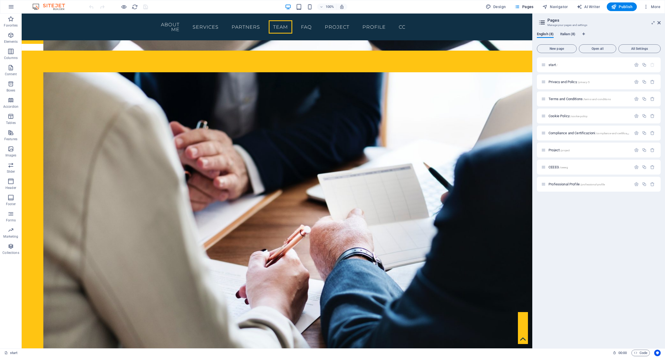
click at [574, 35] on span "Italian (8)" at bounding box center [567, 35] width 15 height 8
click at [556, 65] on span "home_it /" at bounding box center [555, 65] width 14 height 4
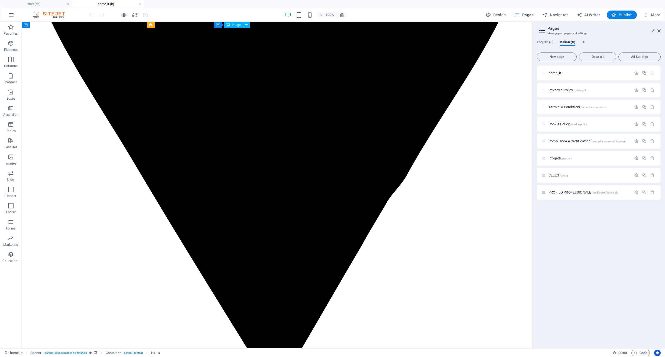
scroll to position [2943, 0]
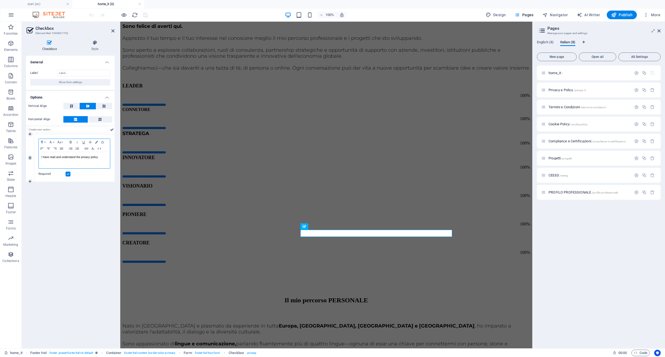
click at [95, 160] on div "I have read and understand the privacy policy." at bounding box center [74, 160] width 71 height 16
copy link "I have read and understand the privacy policy."
click at [96, 160] on div "I have read and understand the privacy policy." at bounding box center [74, 160] width 71 height 16
click at [100, 157] on p "I have read and understand the privacy policy." at bounding box center [74, 157] width 66 height 5
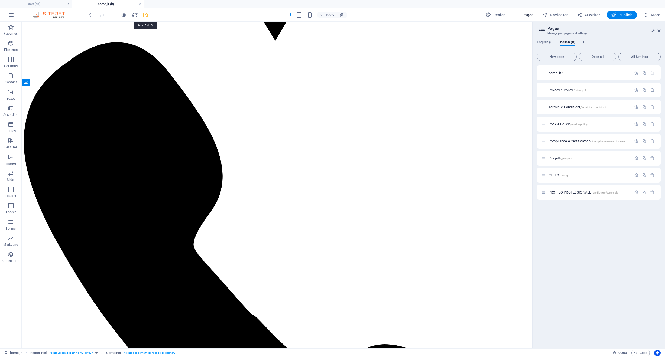
click at [144, 16] on icon "save" at bounding box center [145, 15] width 6 height 6
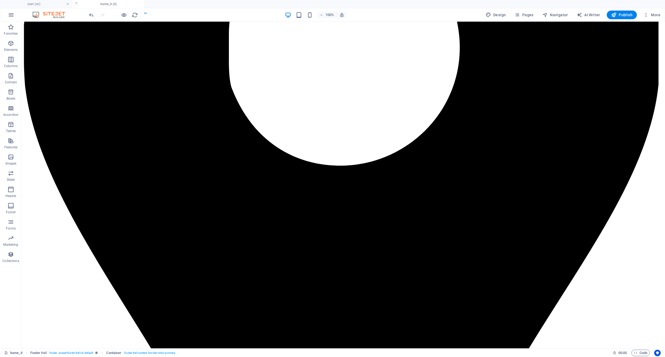
scroll to position [2918, 0]
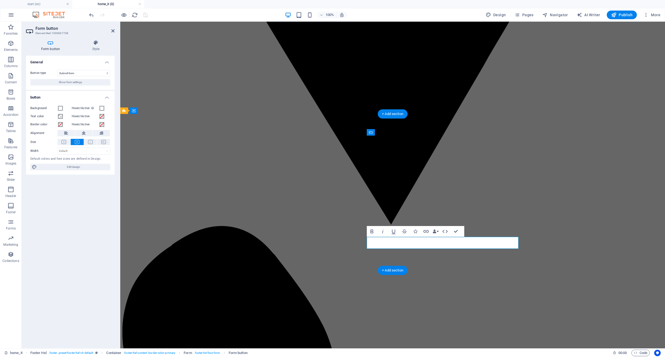
scroll to position [2906, 0]
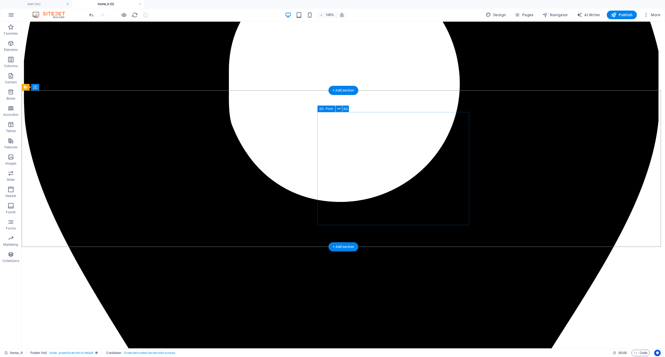
click at [322, 108] on icon at bounding box center [322, 109] width 4 height 6
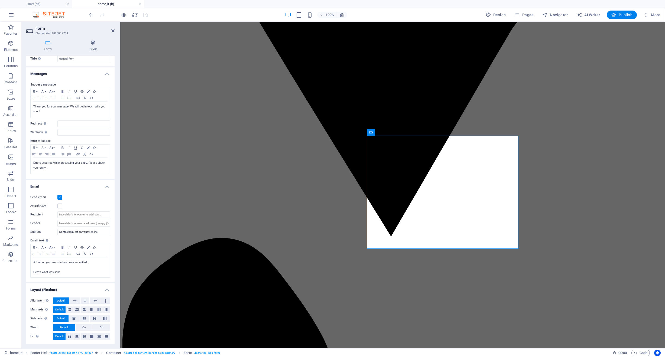
scroll to position [0, 0]
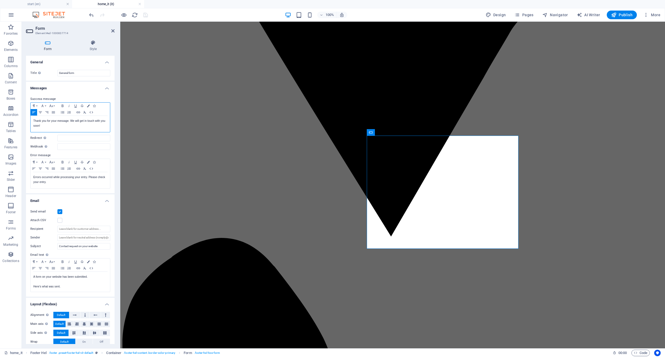
click at [64, 129] on div "Thank you for your message. We will get in touch with you soon!" at bounding box center [70, 124] width 79 height 16
click at [65, 125] on p "Thank you for your message. We will get in touch with you soon!" at bounding box center [70, 124] width 74 height 10
copy p "Thank you for your message. We will get in touch with you soon!"
click at [50, 123] on p "Thank you for your message. We will get in touch with you soon!" at bounding box center [70, 124] width 74 height 10
click at [50, 126] on p "Thank you for your message. We will get in touch with you soon!" at bounding box center [70, 124] width 74 height 10
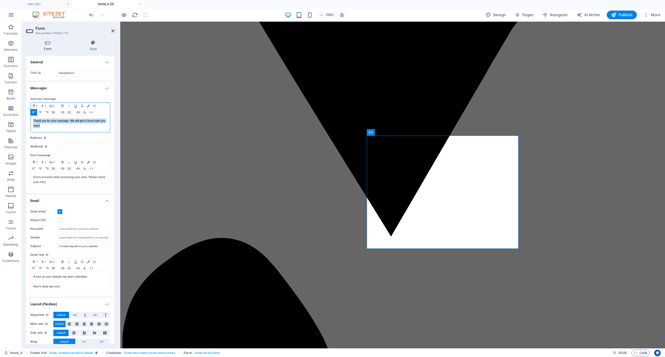
drag, startPoint x: 50, startPoint y: 126, endPoint x: 22, endPoint y: 115, distance: 30.0
click at [22, 115] on div "Form Style General Title Define a name for the form. General form Messages Succ…" at bounding box center [70, 192] width 97 height 313
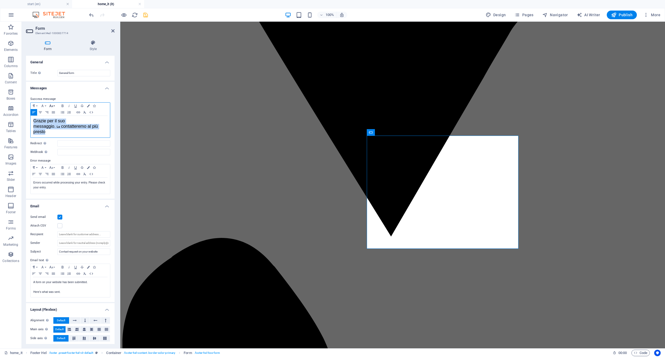
click at [52, 105] on icon "button" at bounding box center [51, 106] width 6 height 4
click at [57, 137] on link "18" at bounding box center [57, 141] width 19 height 8
click at [40, 112] on icon "button" at bounding box center [40, 112] width 6 height 4
click at [31, 112] on icon "button" at bounding box center [34, 112] width 6 height 4
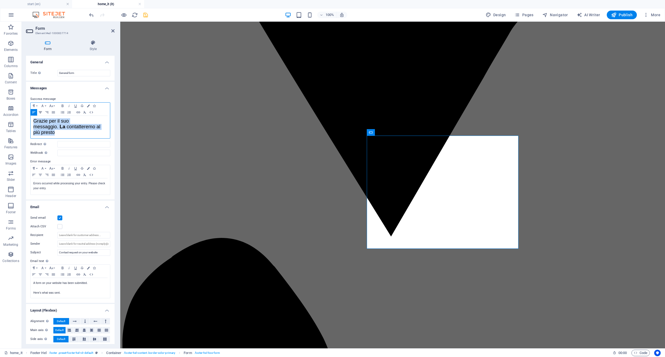
click at [40, 112] on icon "button" at bounding box center [40, 112] width 6 height 4
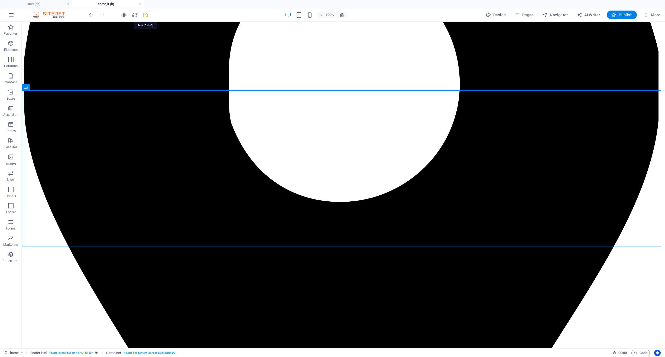
click at [142, 16] on div at bounding box center [118, 15] width 61 height 9
click at [144, 16] on icon "save" at bounding box center [145, 15] width 6 height 6
checkbox input "false"
click at [625, 15] on span "Publish" at bounding box center [621, 14] width 21 height 5
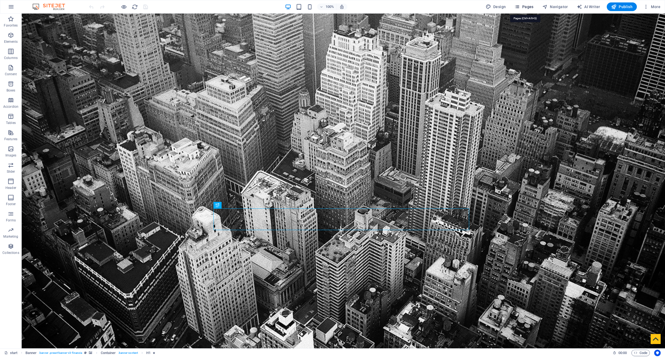
click at [527, 8] on span "Pages" at bounding box center [523, 6] width 19 height 5
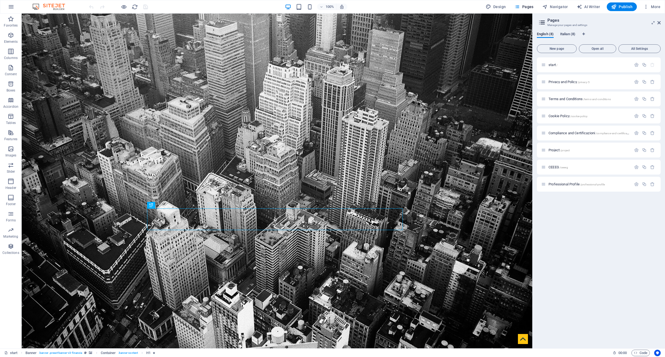
click at [568, 34] on span "Italian (8)" at bounding box center [567, 35] width 15 height 8
click at [557, 66] on span "home_it /" at bounding box center [555, 65] width 14 height 4
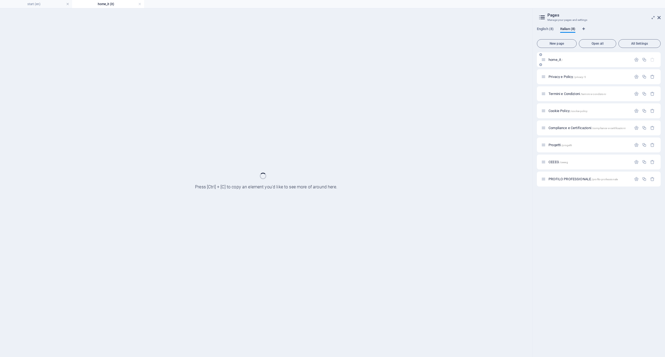
click at [557, 66] on div "home_it /" at bounding box center [599, 59] width 124 height 15
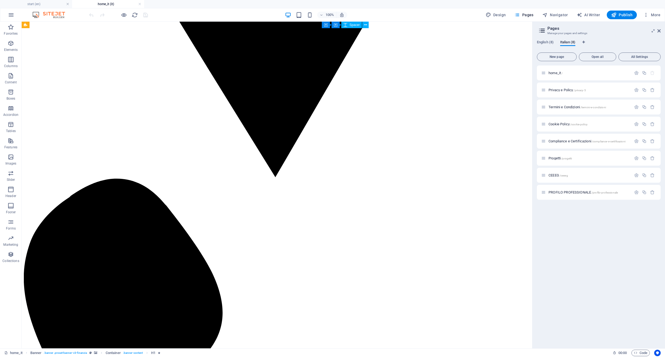
scroll to position [2950, 0]
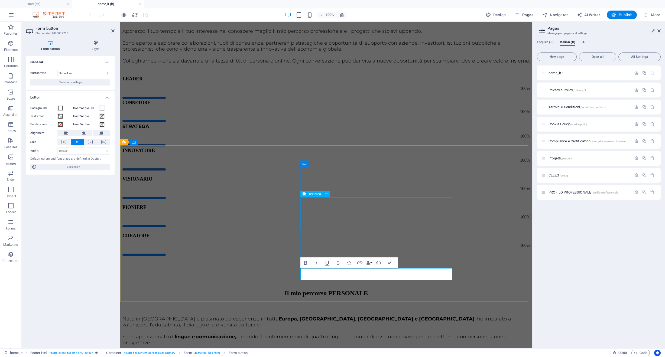
scroll to position [2938, 0]
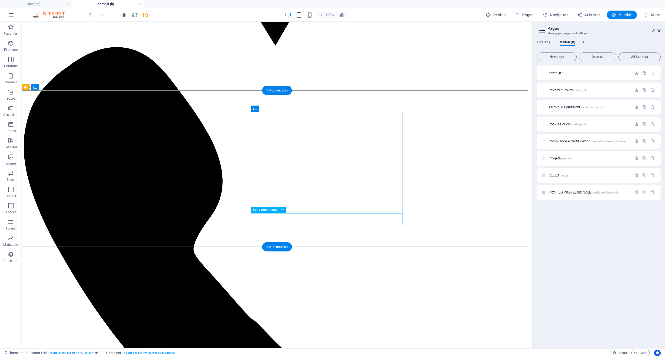
click at [268, 209] on span "Form button" at bounding box center [268, 210] width 18 height 3
click at [267, 211] on span "Form button" at bounding box center [268, 210] width 18 height 3
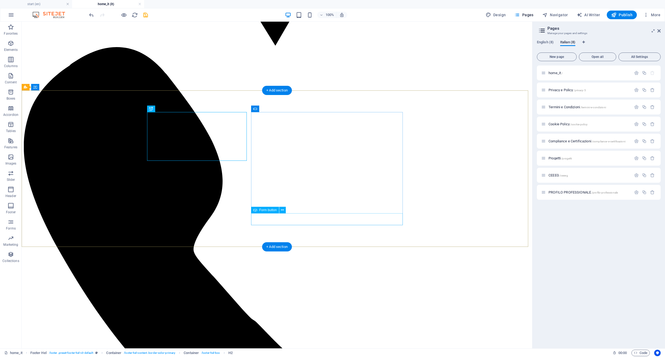
click at [265, 209] on span "Form button" at bounding box center [268, 210] width 18 height 3
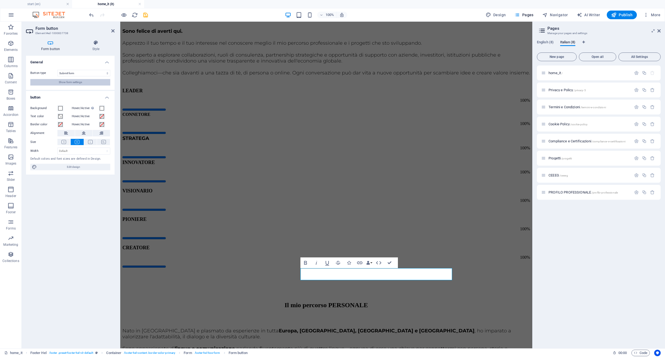
click at [83, 83] on button "Show form settings" at bounding box center [70, 82] width 80 height 6
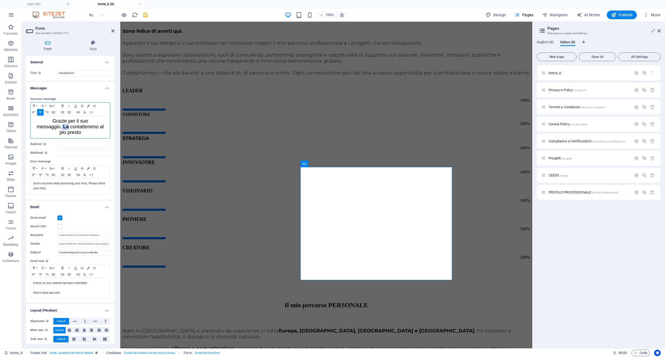
drag, startPoint x: 97, startPoint y: 121, endPoint x: 107, endPoint y: 123, distance: 9.7
click at [107, 123] on div "Grazie per il suo messaggio. La contatteremo al più presto" at bounding box center [70, 127] width 79 height 22
click at [97, 124] on span "contatteremo al più presto" at bounding box center [82, 129] width 44 height 11
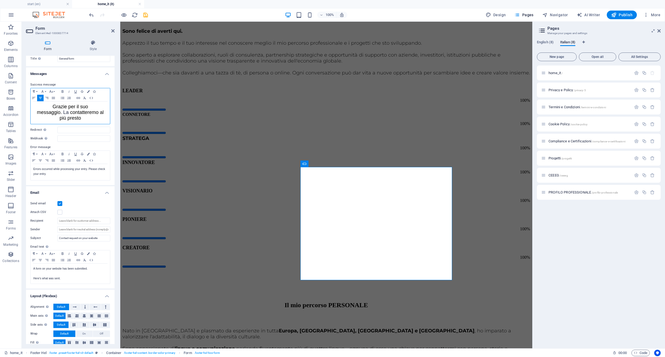
scroll to position [0, 0]
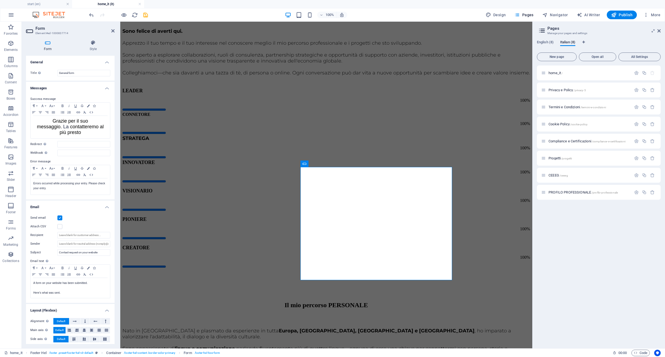
click at [105, 87] on h4 "Messages" at bounding box center [70, 87] width 89 height 10
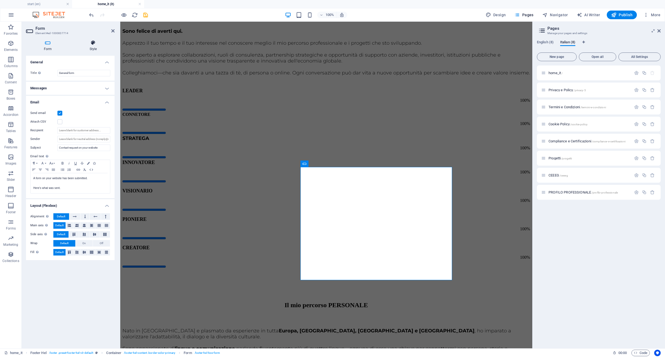
click at [93, 44] on icon at bounding box center [93, 42] width 43 height 5
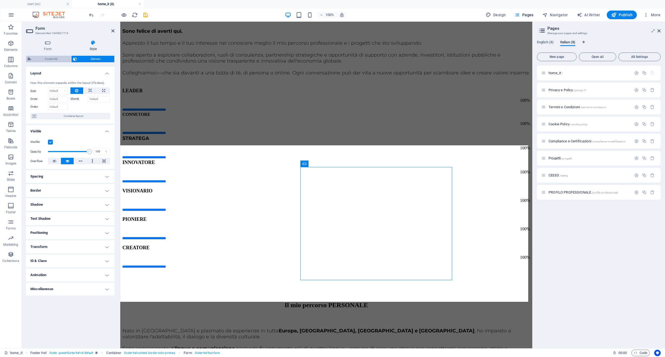
click at [57, 59] on span "Footer Hel" at bounding box center [51, 59] width 37 height 6
select select "%"
select select "rem"
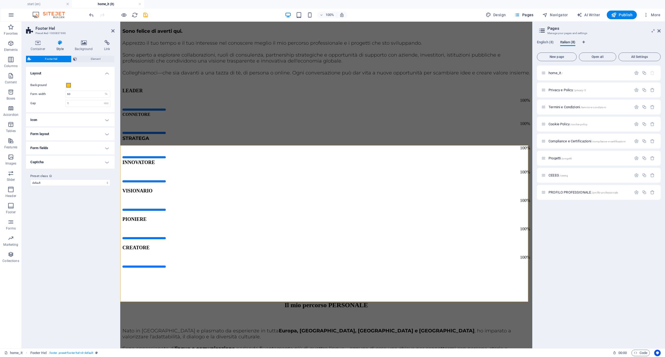
click at [85, 122] on h4 "Icon" at bounding box center [70, 119] width 89 height 13
click at [90, 166] on h4 "Form layout" at bounding box center [70, 166] width 89 height 13
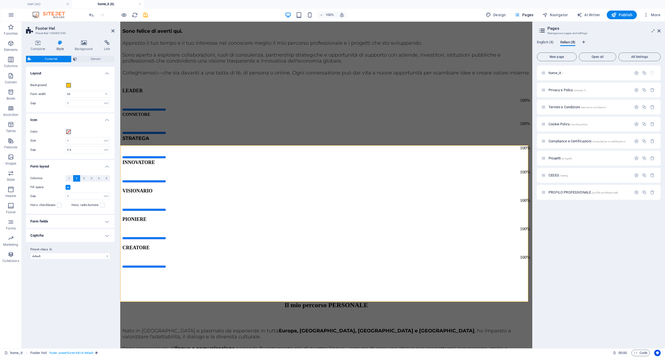
click at [91, 223] on h4 "Form fields" at bounding box center [70, 221] width 89 height 13
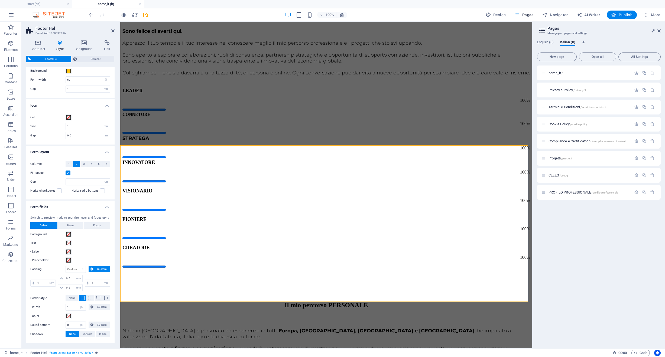
scroll to position [49, 0]
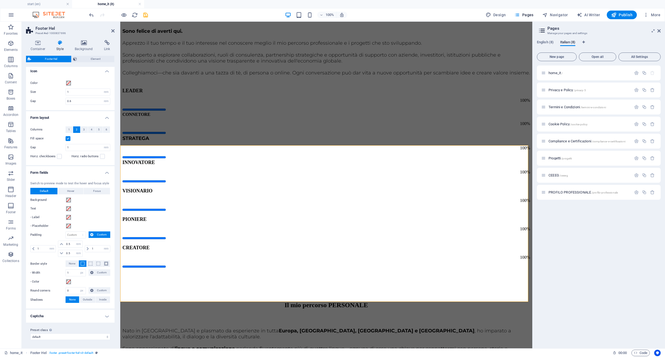
click at [80, 316] on h4 "Captcha" at bounding box center [70, 316] width 89 height 13
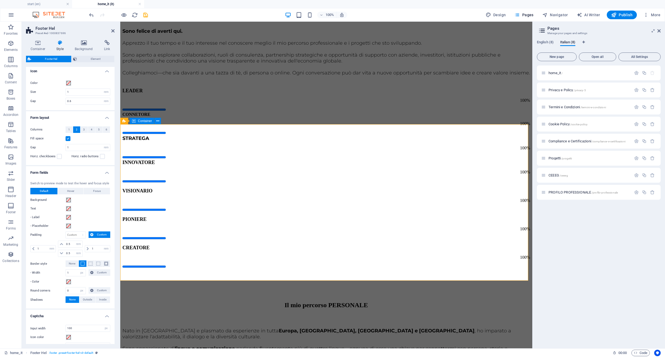
scroll to position [3005, 0]
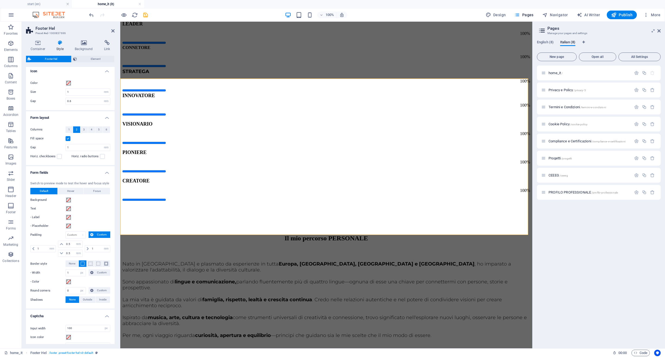
click at [306, 198] on icon at bounding box center [305, 198] width 4 height 6
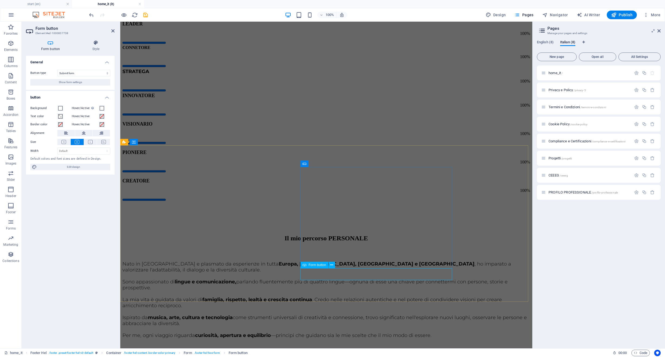
scroll to position [2938, 0]
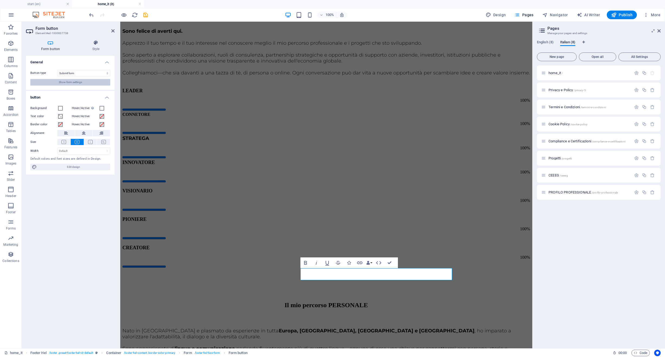
click at [80, 83] on span "Show form settings" at bounding box center [70, 82] width 23 height 6
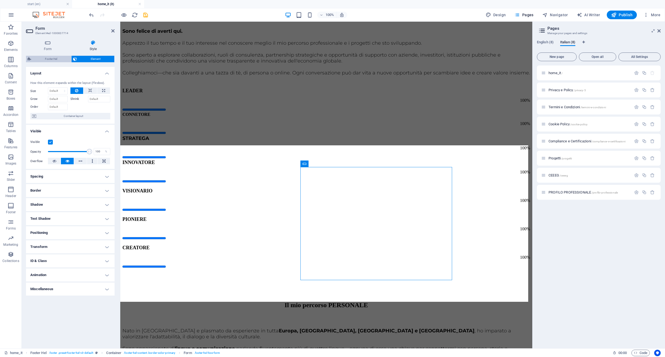
click at [57, 60] on span "Footer Hel" at bounding box center [51, 59] width 37 height 6
select select "%"
select select "rem"
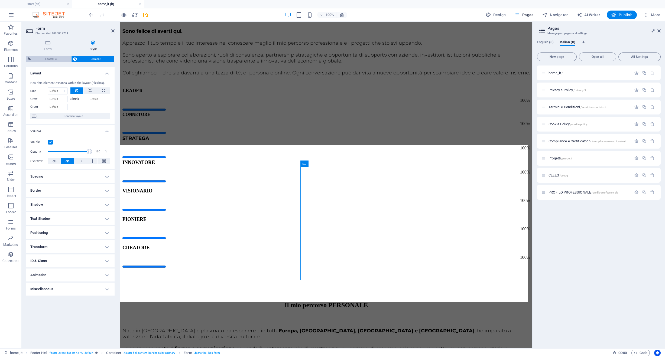
select select "rem"
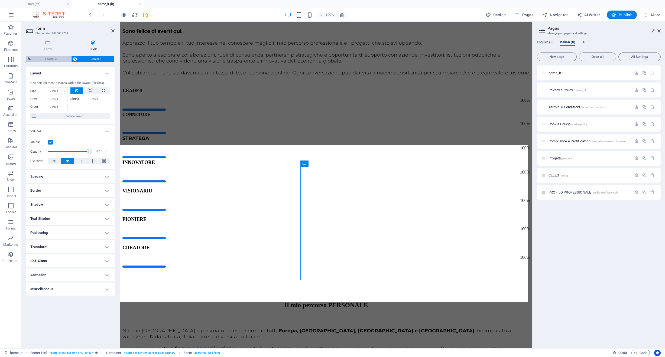
select select "px"
select select "rem"
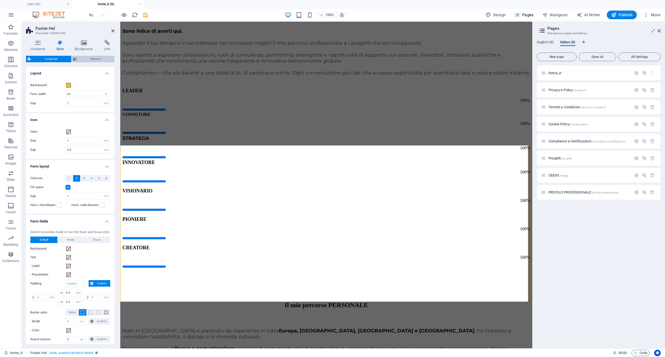
click at [80, 59] on span "Element" at bounding box center [96, 59] width 34 height 6
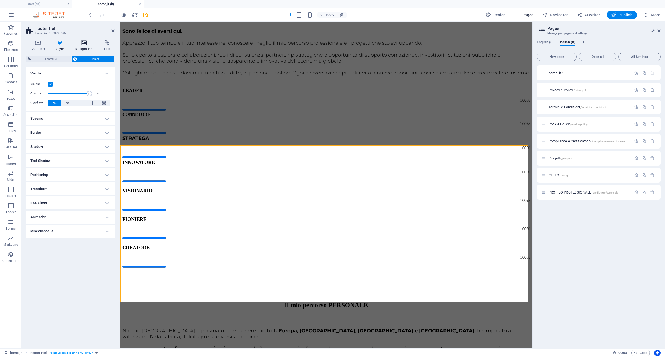
click at [82, 42] on icon at bounding box center [83, 42] width 27 height 5
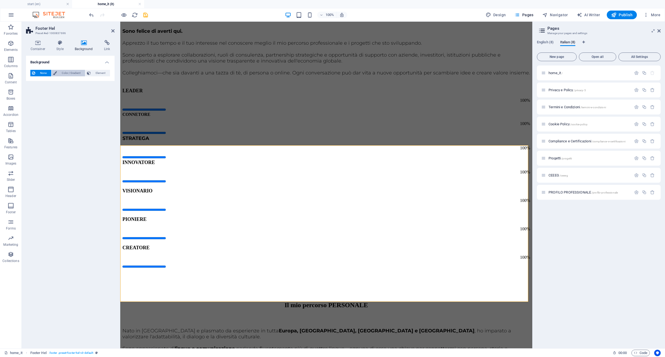
click at [74, 73] on span "Color / Gradient" at bounding box center [70, 73] width 25 height 6
click at [45, 73] on span "None" at bounding box center [43, 73] width 13 height 6
click at [108, 72] on span "Element" at bounding box center [100, 73] width 16 height 6
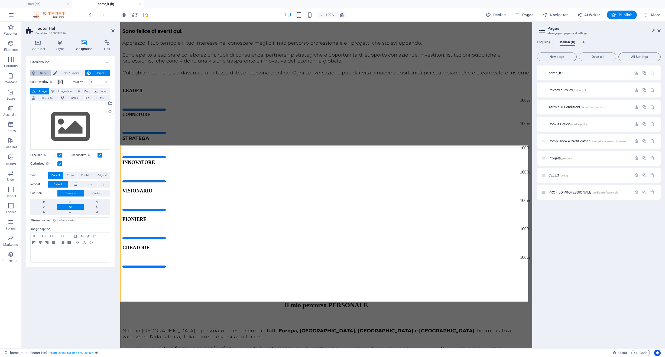
click at [43, 73] on span "None" at bounding box center [43, 73] width 13 height 6
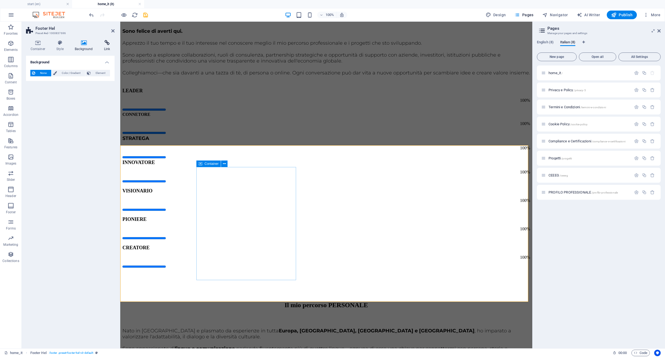
click at [105, 42] on icon at bounding box center [106, 42] width 15 height 5
click at [35, 42] on icon at bounding box center [38, 42] width 24 height 5
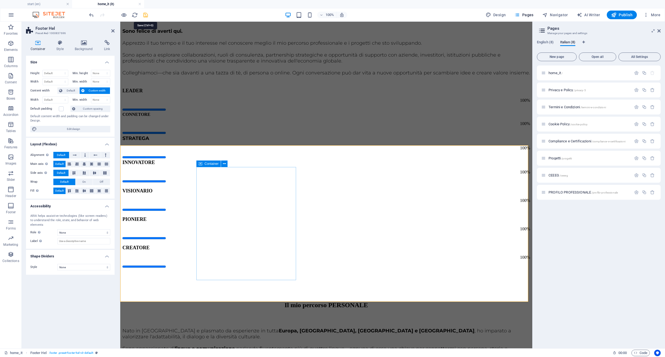
click at [147, 15] on icon "save" at bounding box center [145, 15] width 6 height 6
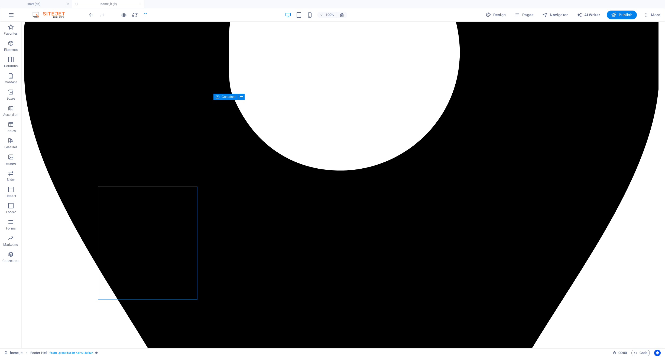
checkbox input "false"
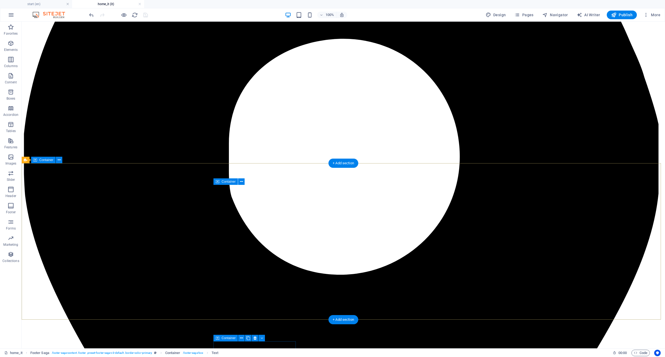
scroll to position [2726, 0]
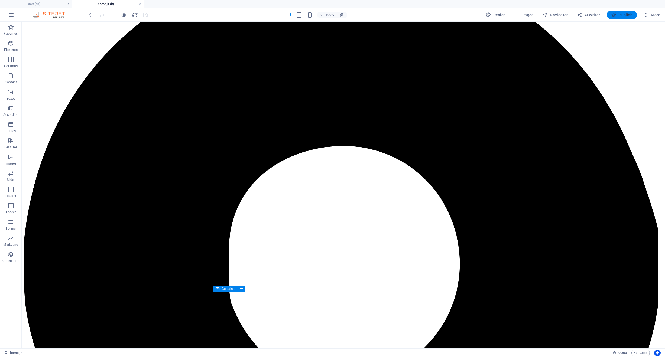
click at [614, 14] on icon "button" at bounding box center [613, 14] width 5 height 5
